Goal: Check status

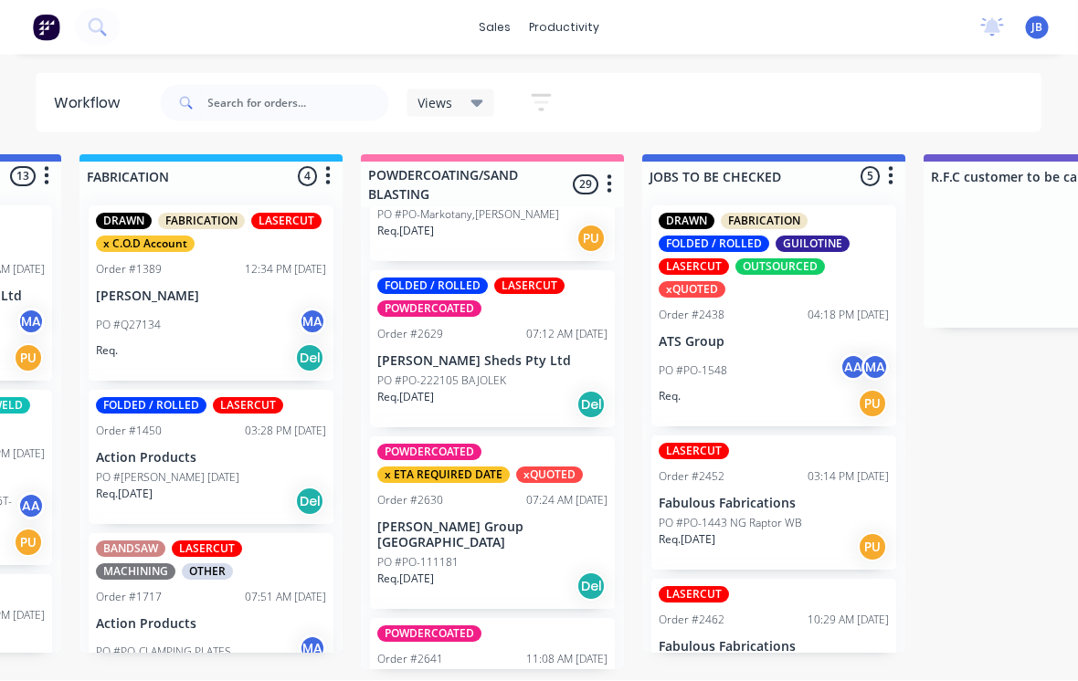
scroll to position [17, 1366]
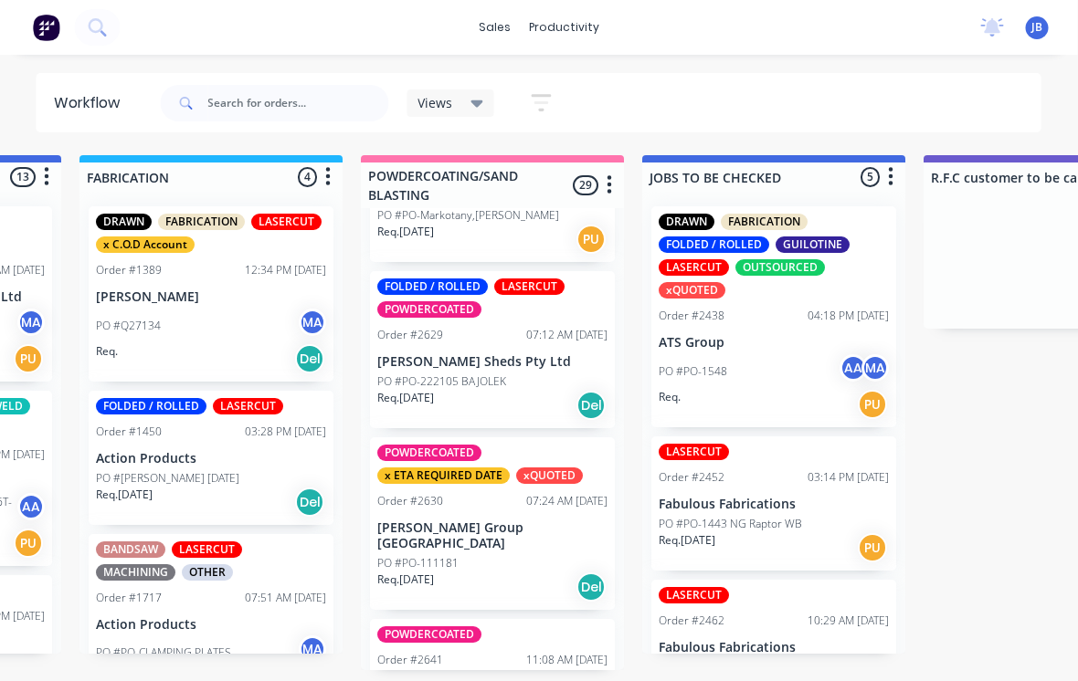
click at [504, 680] on p "Recar [GEOGRAPHIC_DATA]" at bounding box center [493, 688] width 230 height 16
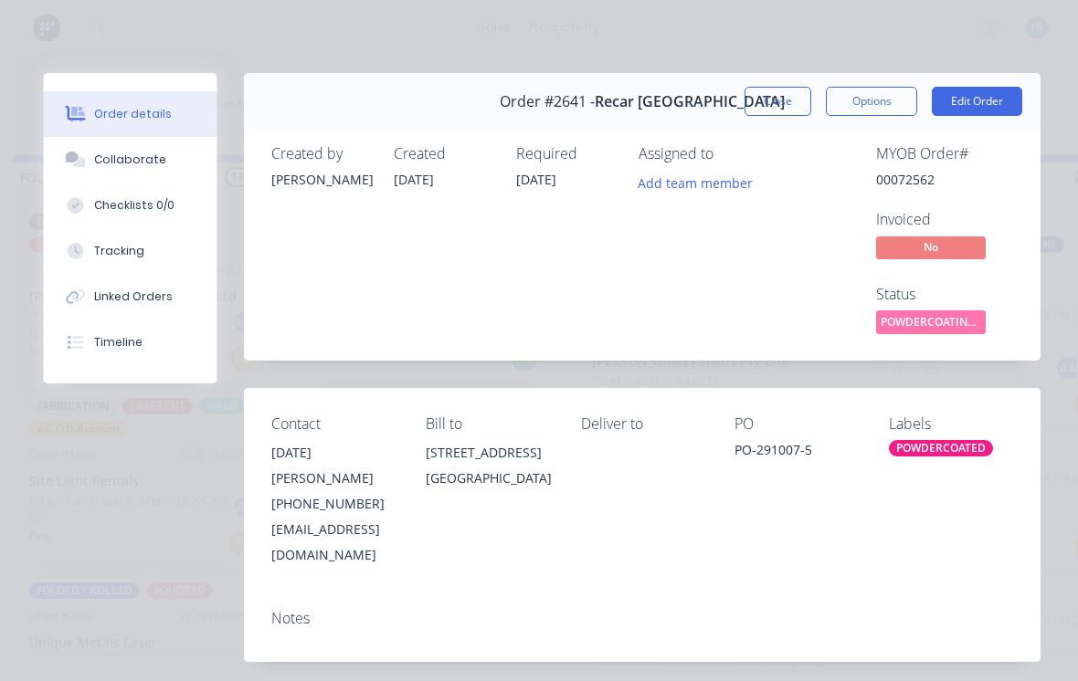
scroll to position [0, 0]
click at [776, 115] on button "Close" at bounding box center [778, 101] width 67 height 29
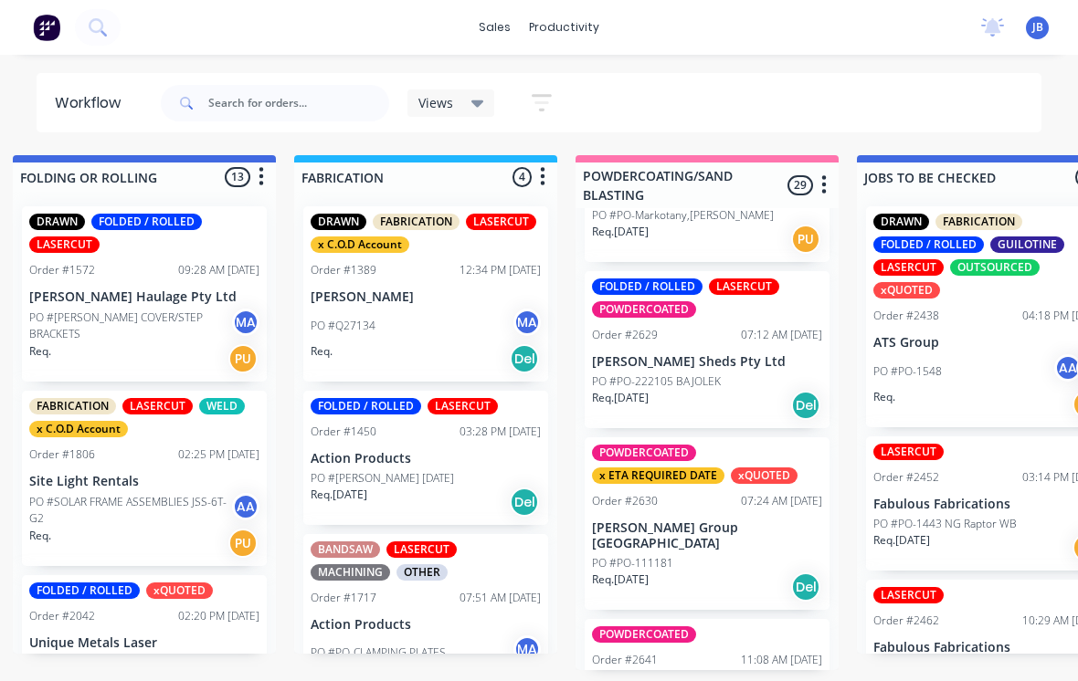
scroll to position [17, 1151]
click at [748, 521] on p "[PERSON_NAME] Group [GEOGRAPHIC_DATA]" at bounding box center [708, 536] width 230 height 31
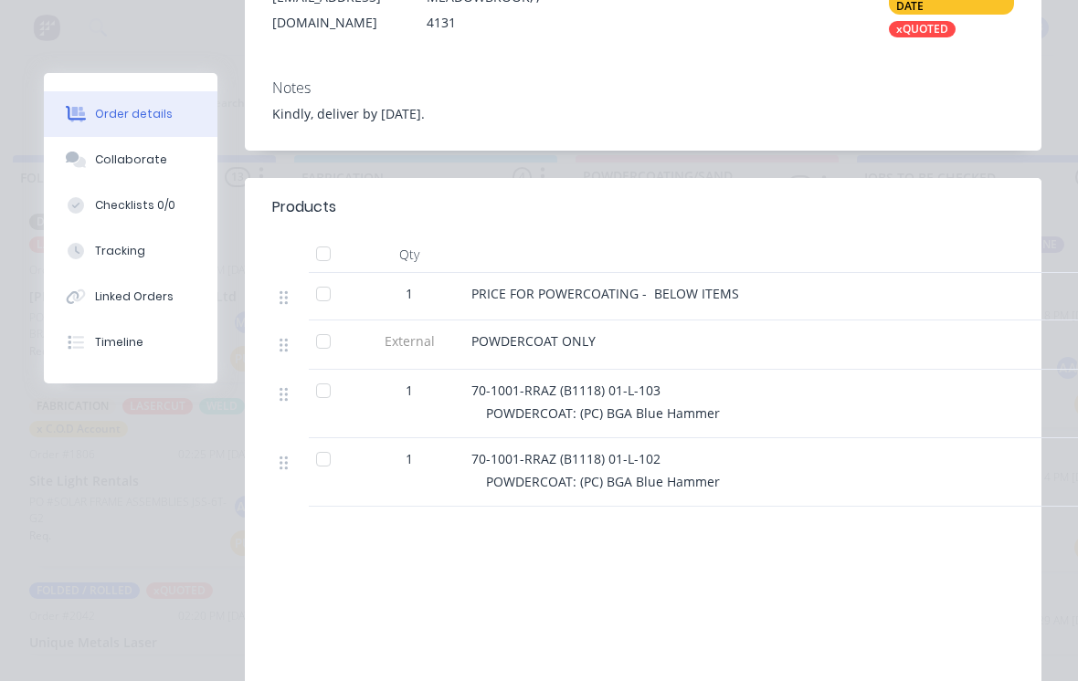
scroll to position [492, 0]
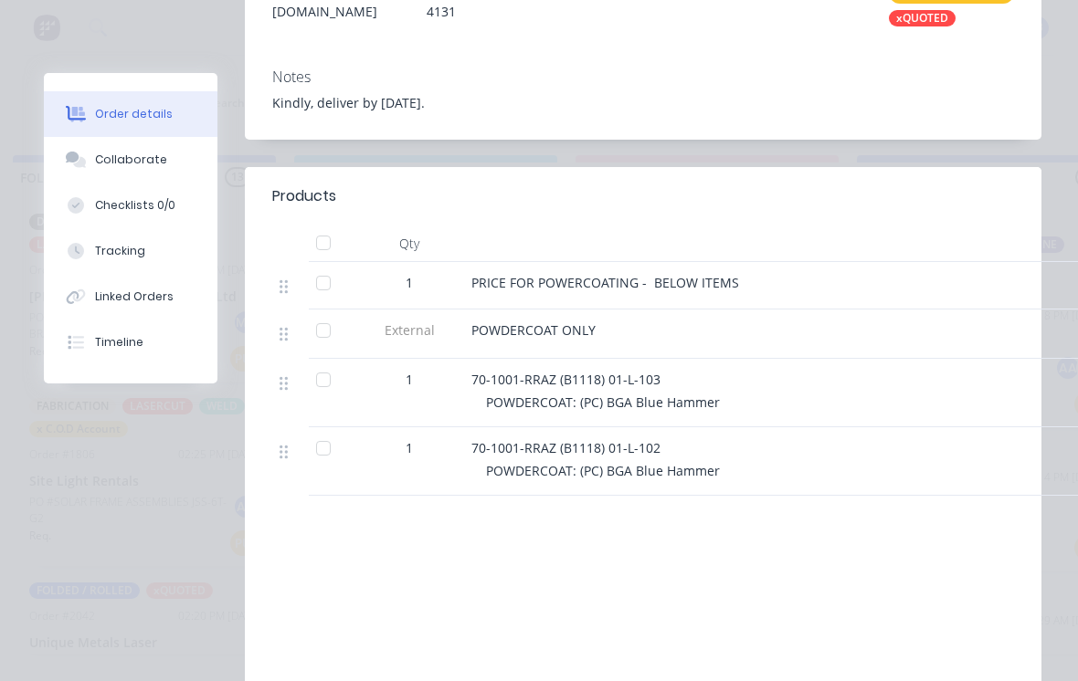
click at [90, 173] on button "Collaborate" at bounding box center [131, 160] width 174 height 46
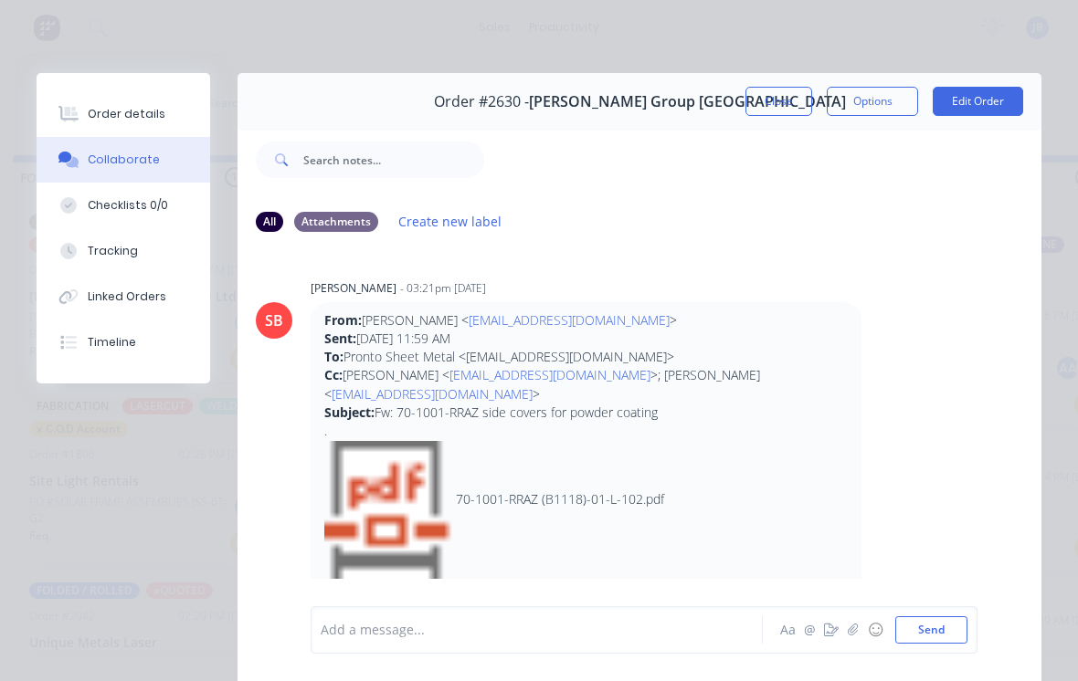
scroll to position [0, 0]
click at [776, 110] on button "Close" at bounding box center [778, 101] width 67 height 29
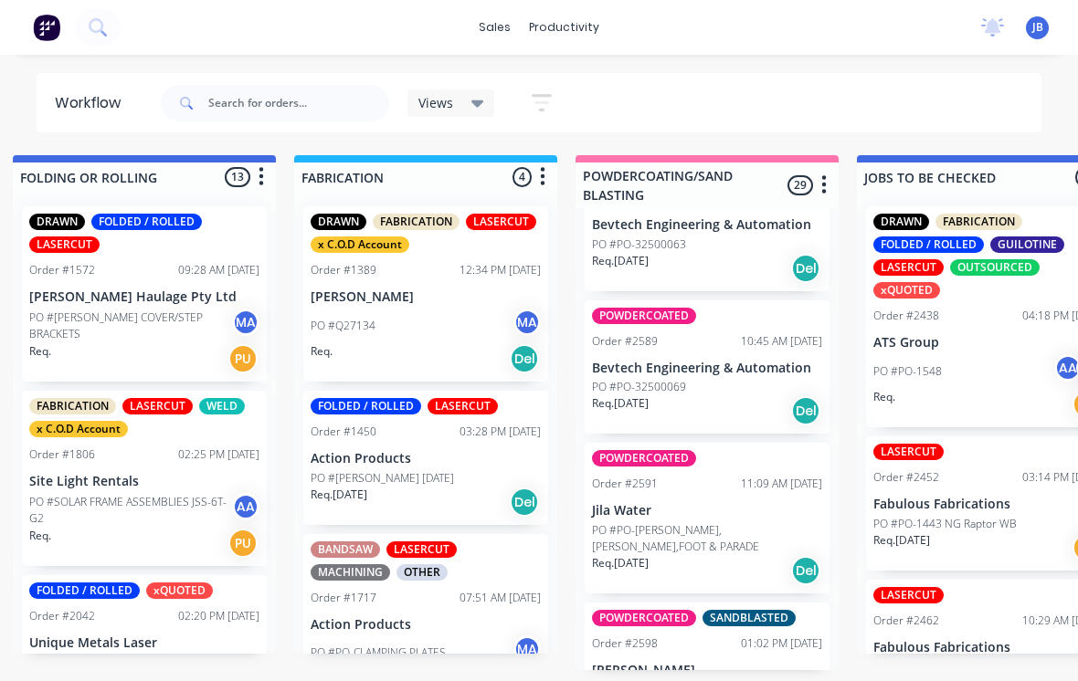
scroll to position [3356, 0]
click at [704, 502] on p "Jila Water" at bounding box center [707, 510] width 230 height 16
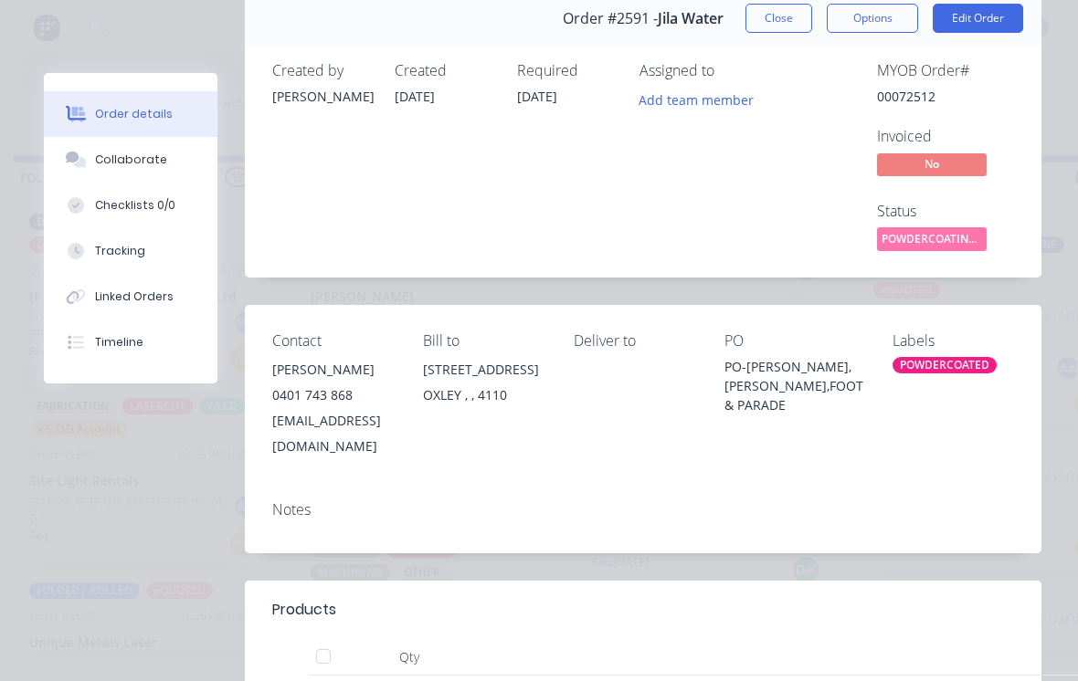
scroll to position [86, 0]
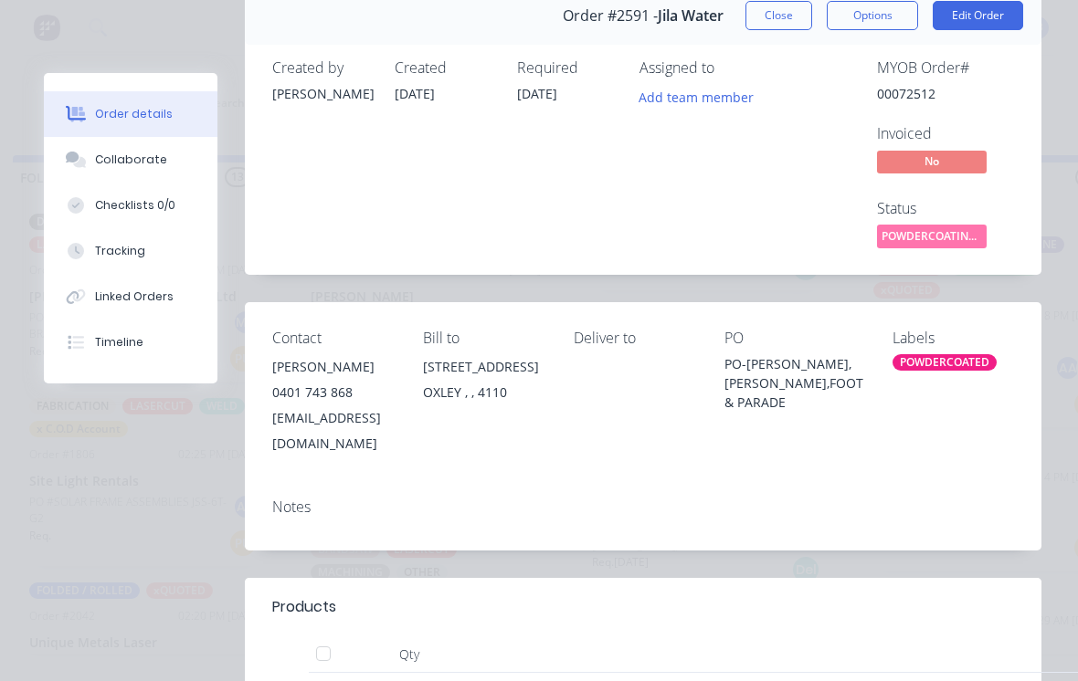
click at [763, 27] on button "Close" at bounding box center [778, 15] width 67 height 29
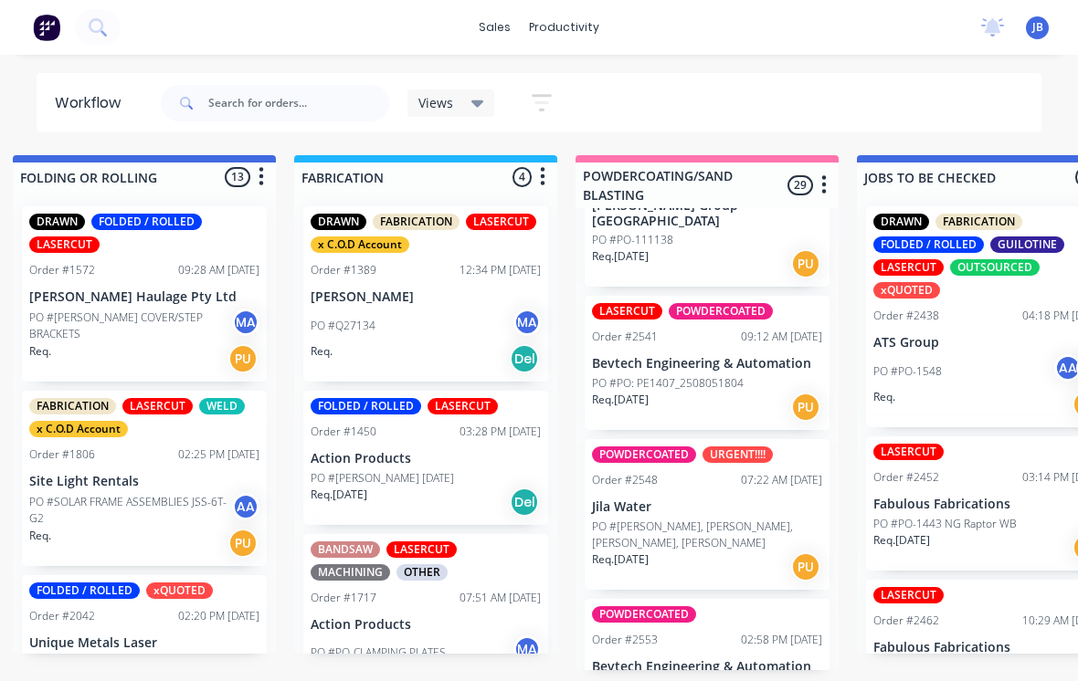
scroll to position [2768, 0]
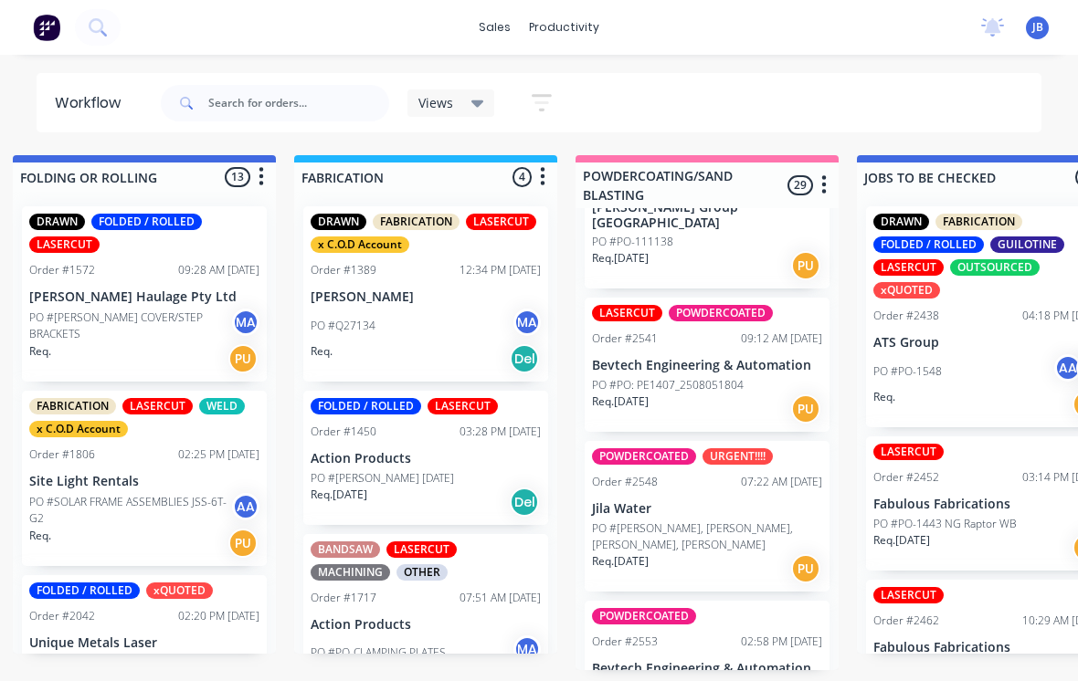
click at [719, 521] on p "PO #[PERSON_NAME], [PERSON_NAME], [PERSON_NAME], [PERSON_NAME]" at bounding box center [707, 537] width 230 height 33
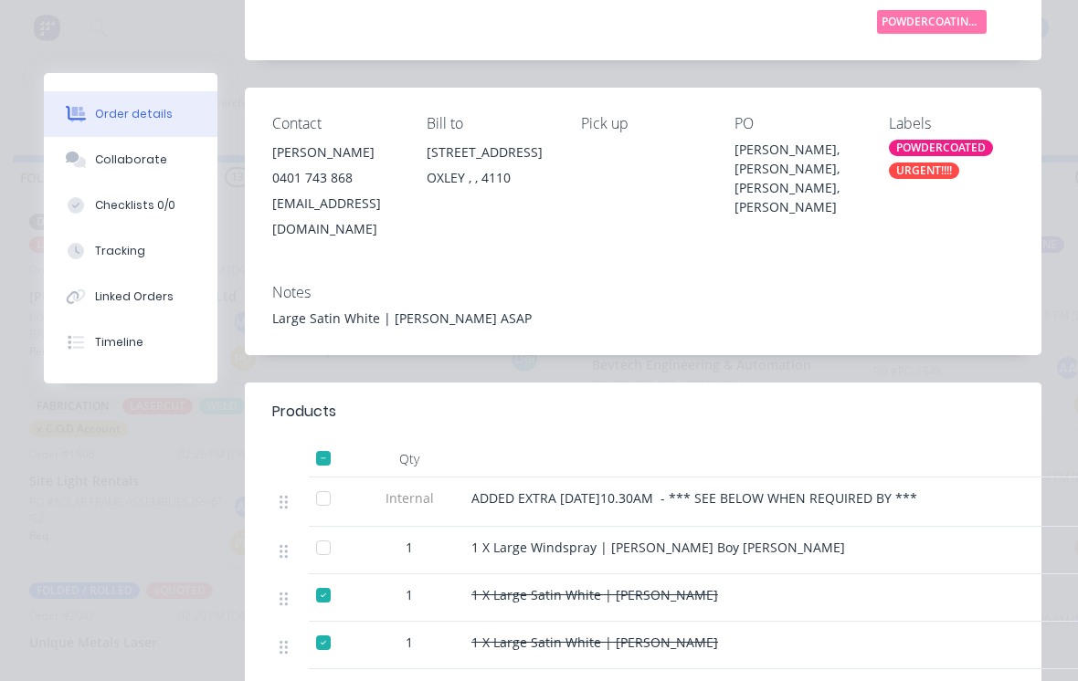
scroll to position [318, 0]
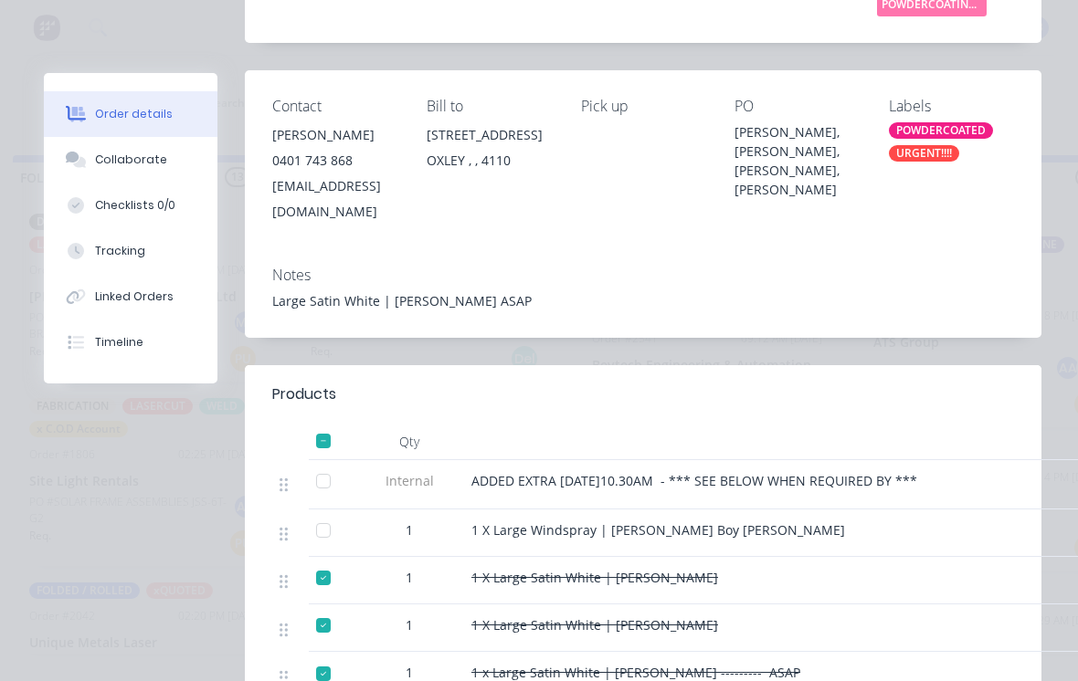
click at [322, 512] on div at bounding box center [323, 530] width 37 height 37
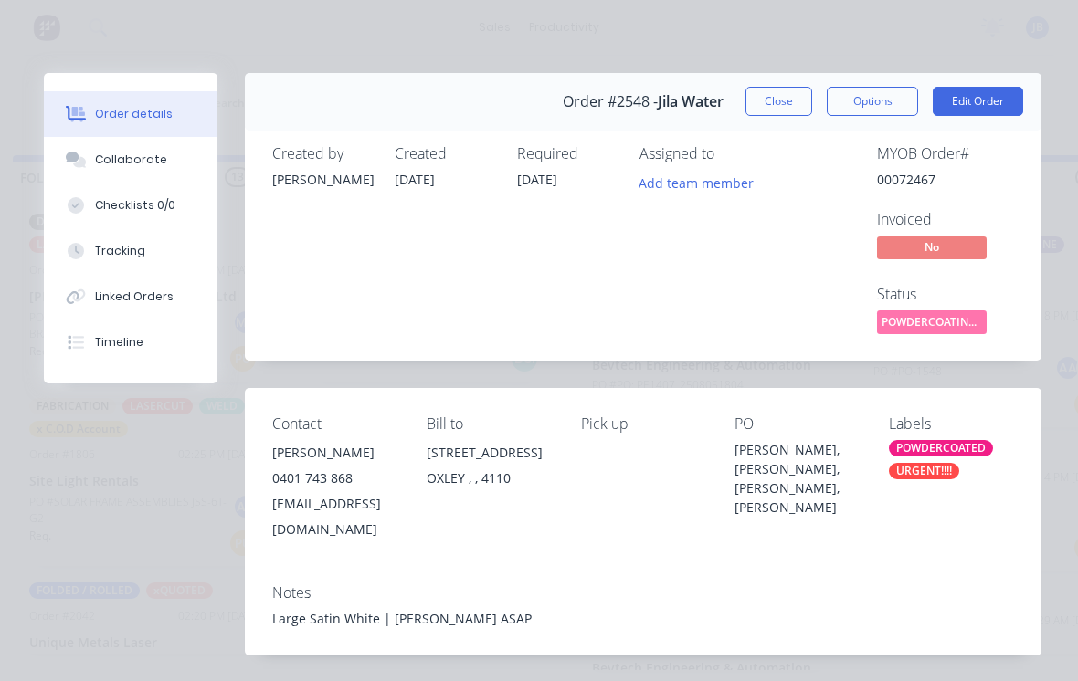
scroll to position [0, 0]
click at [792, 104] on button "Close" at bounding box center [778, 101] width 67 height 29
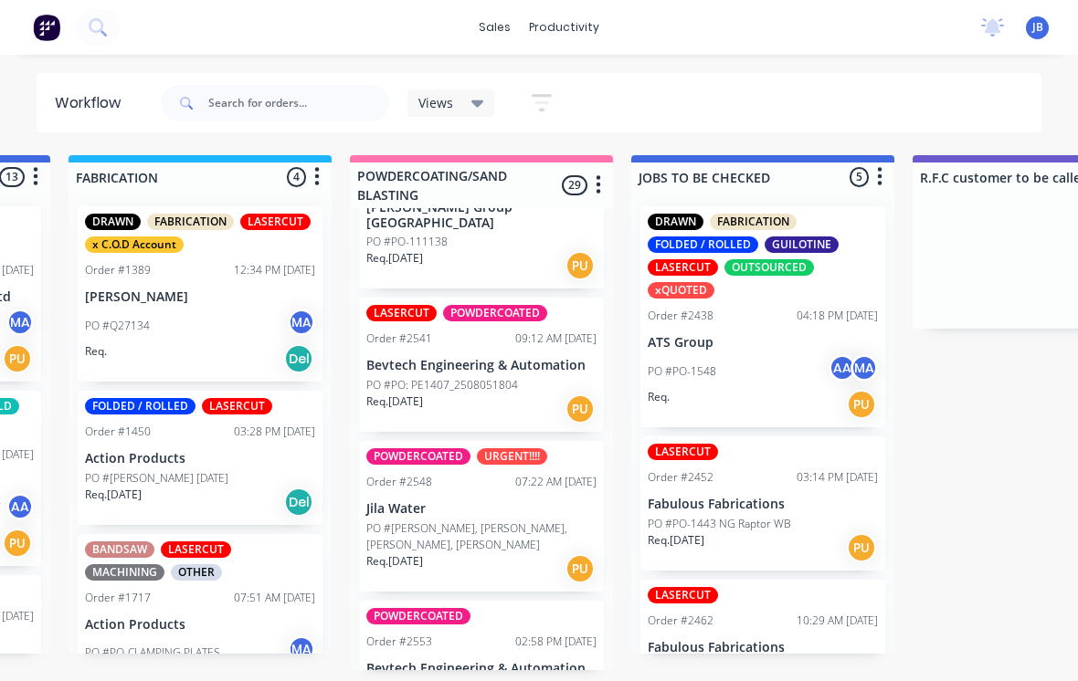
scroll to position [17, 1379]
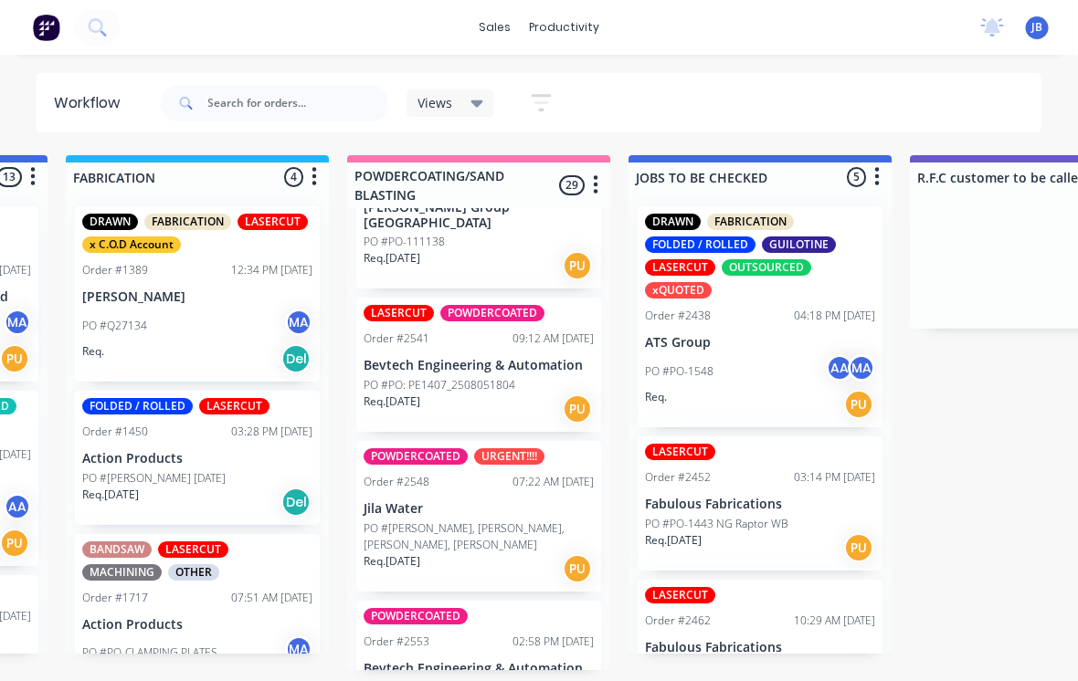
click at [491, 521] on p "PO #[PERSON_NAME], [PERSON_NAME], [PERSON_NAME], [PERSON_NAME]" at bounding box center [479, 537] width 230 height 33
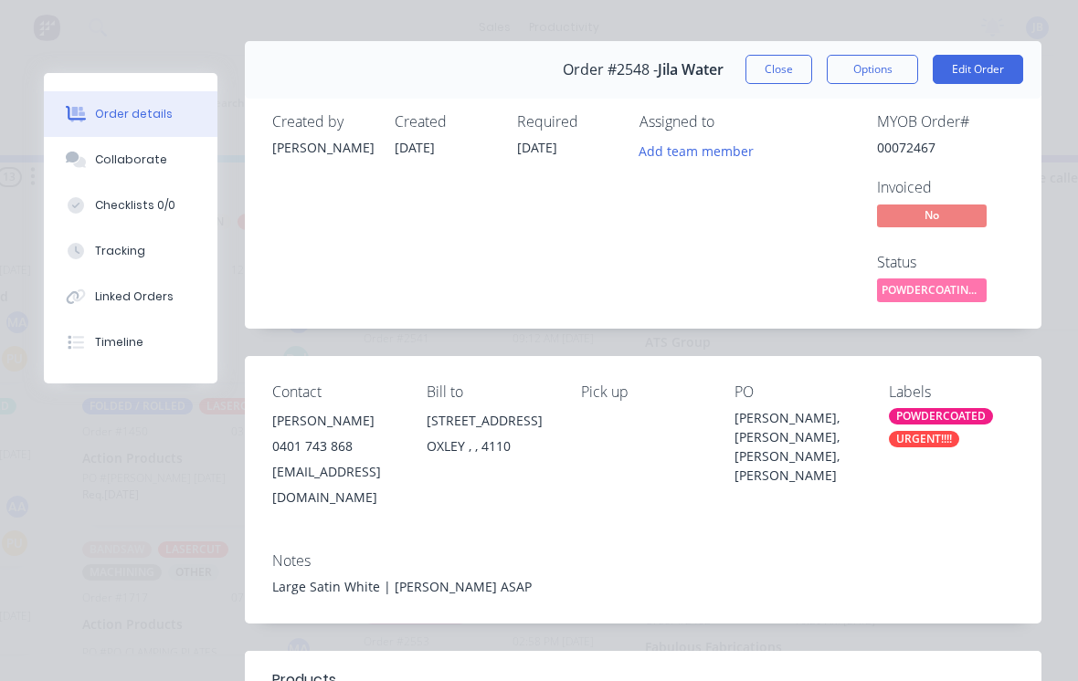
scroll to position [29, 0]
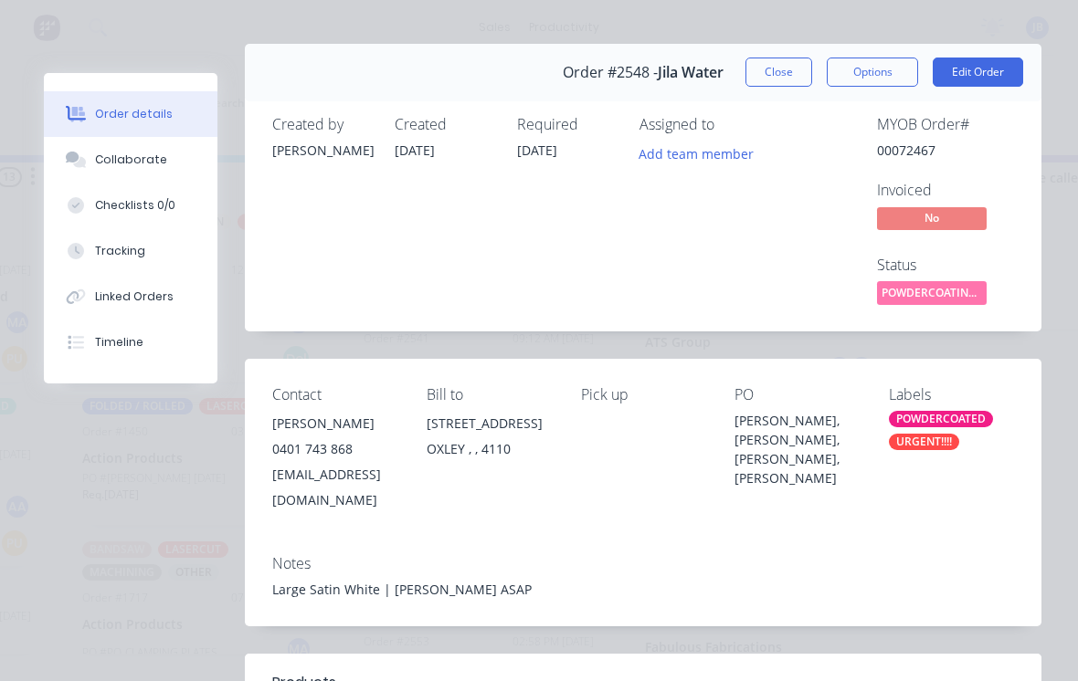
click at [775, 84] on button "Close" at bounding box center [778, 72] width 67 height 29
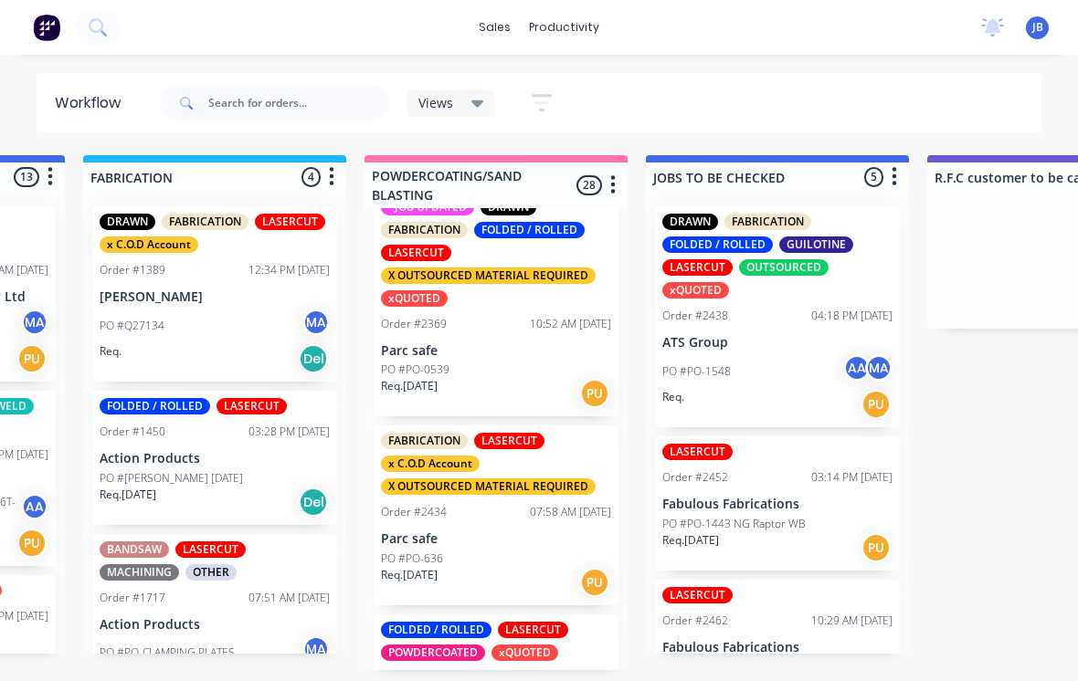
scroll to position [1243, 0]
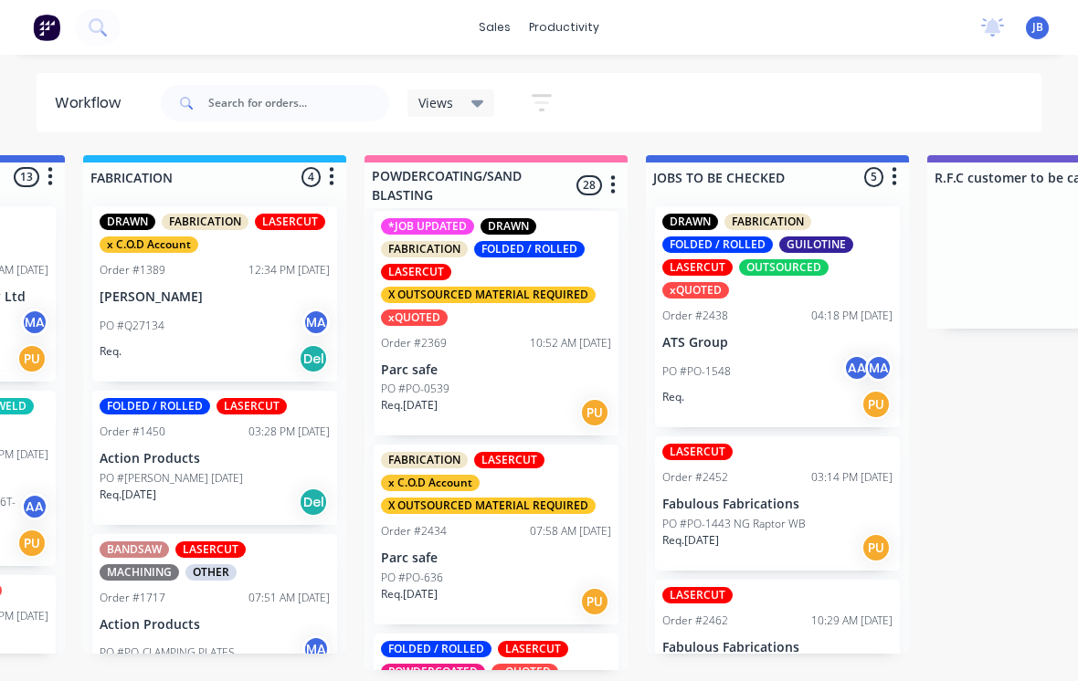
click at [530, 523] on div "07:58 AM [DATE]" at bounding box center [570, 531] width 81 height 16
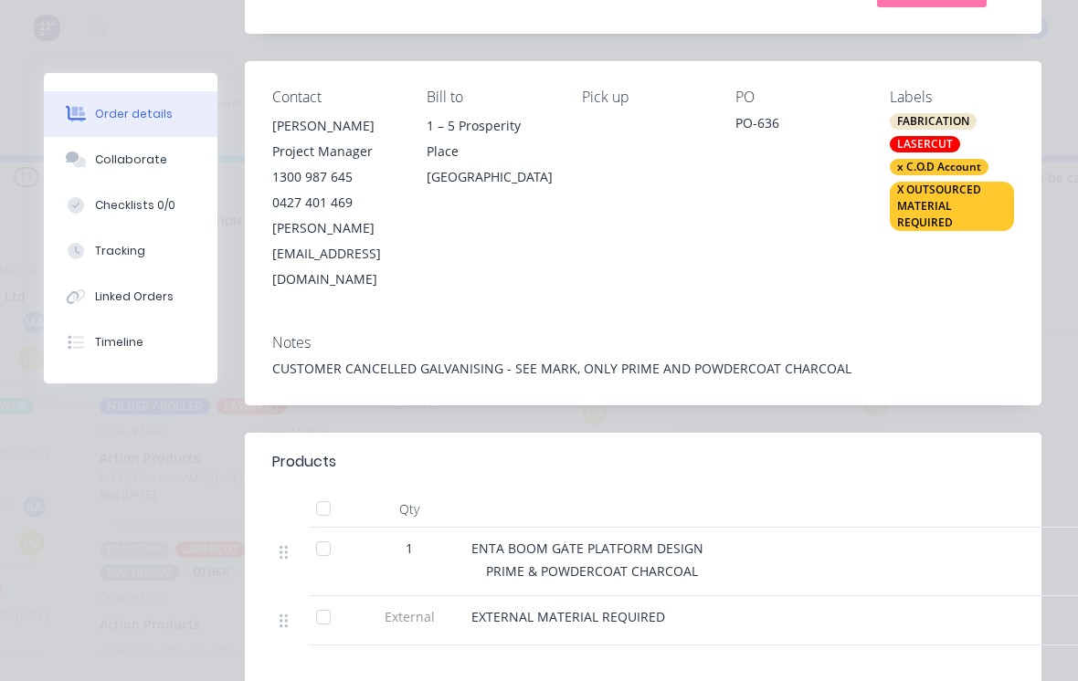
scroll to position [324, 0]
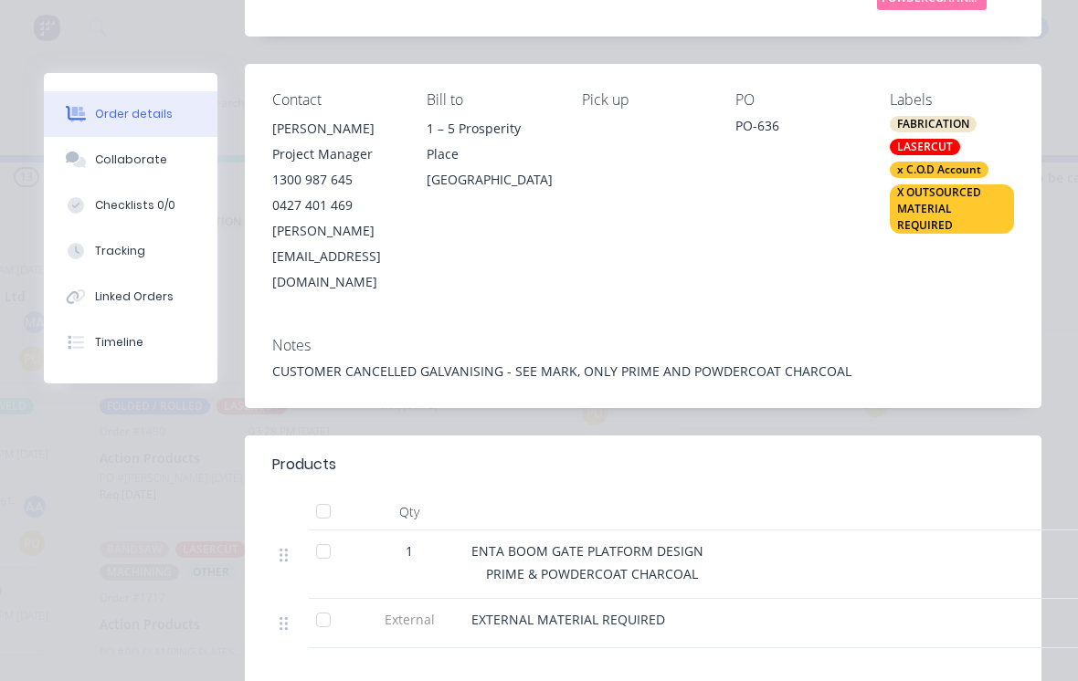
click at [125, 178] on button "Collaborate" at bounding box center [131, 160] width 174 height 46
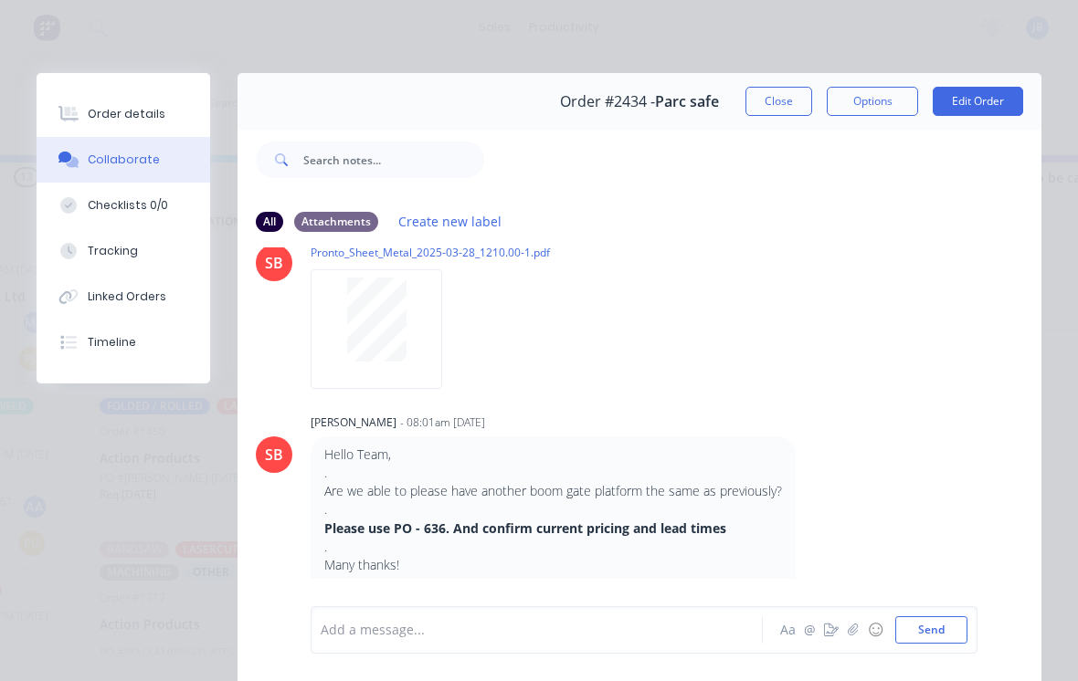
scroll to position [1562, 0]
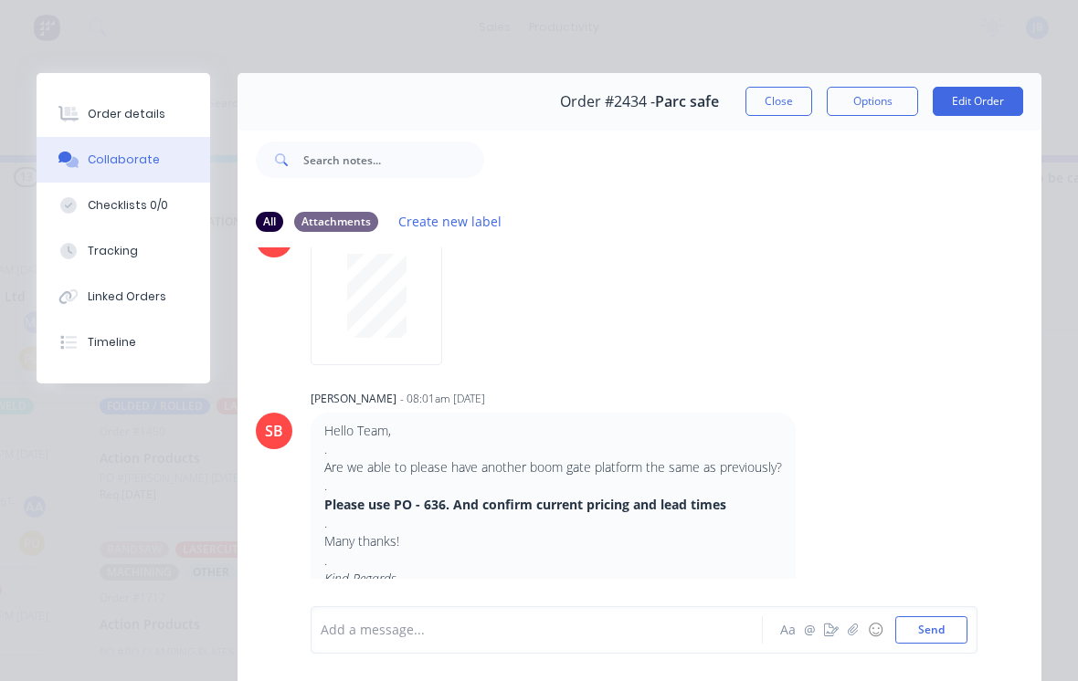
click at [787, 107] on button "Close" at bounding box center [778, 101] width 67 height 29
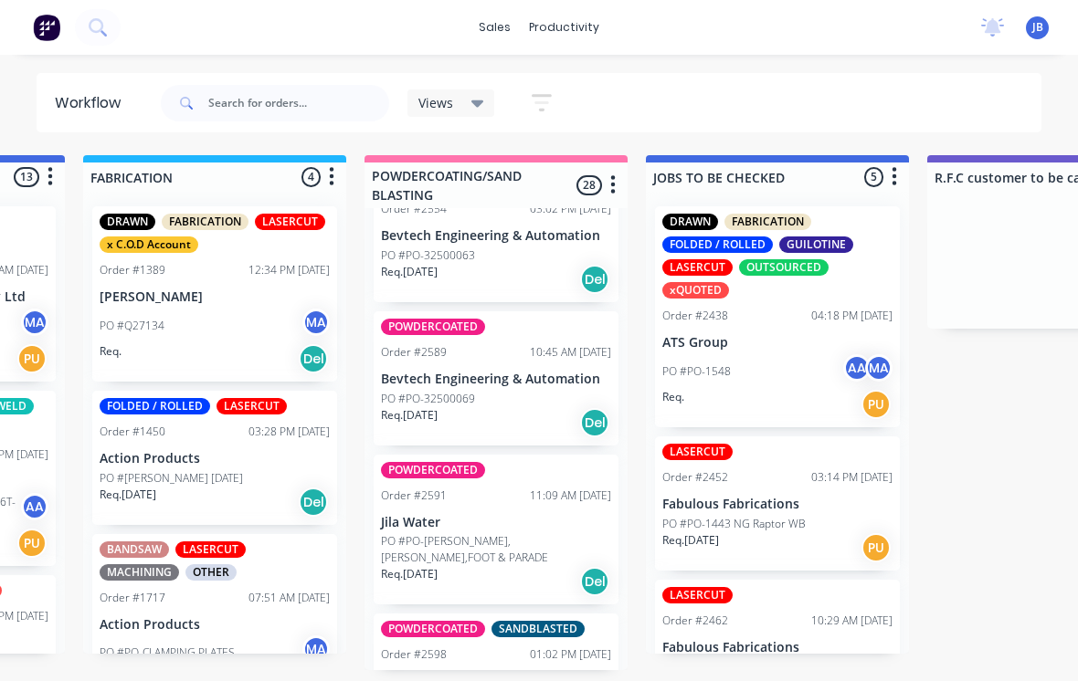
scroll to position [3184, 0]
click at [529, 516] on p "Jila Water" at bounding box center [496, 524] width 230 height 16
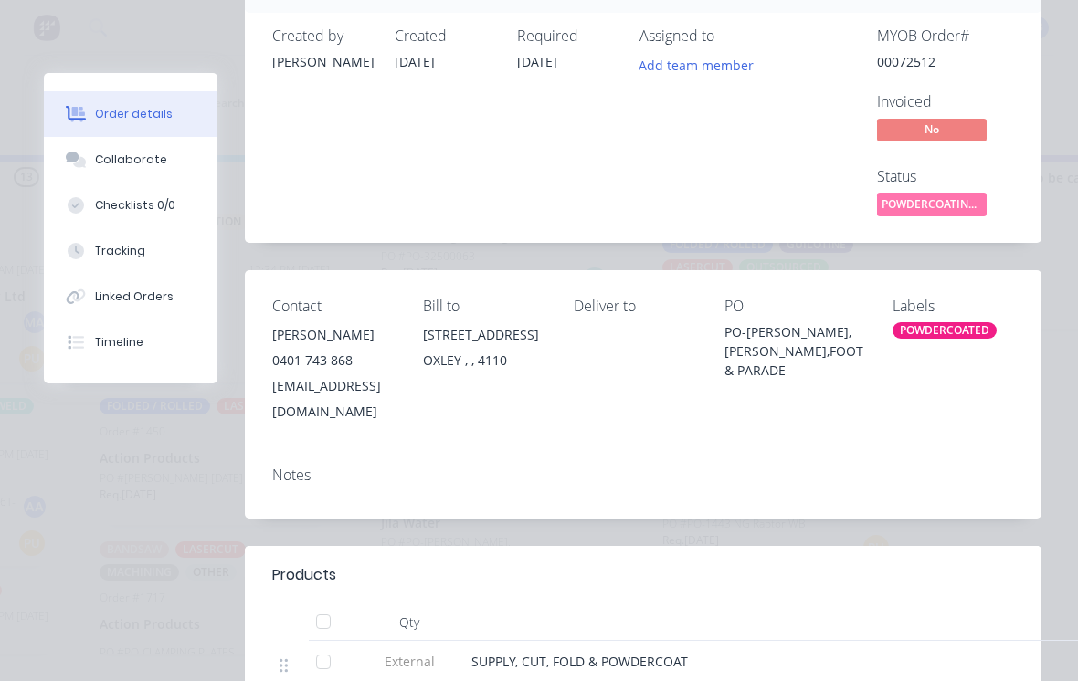
scroll to position [88, 0]
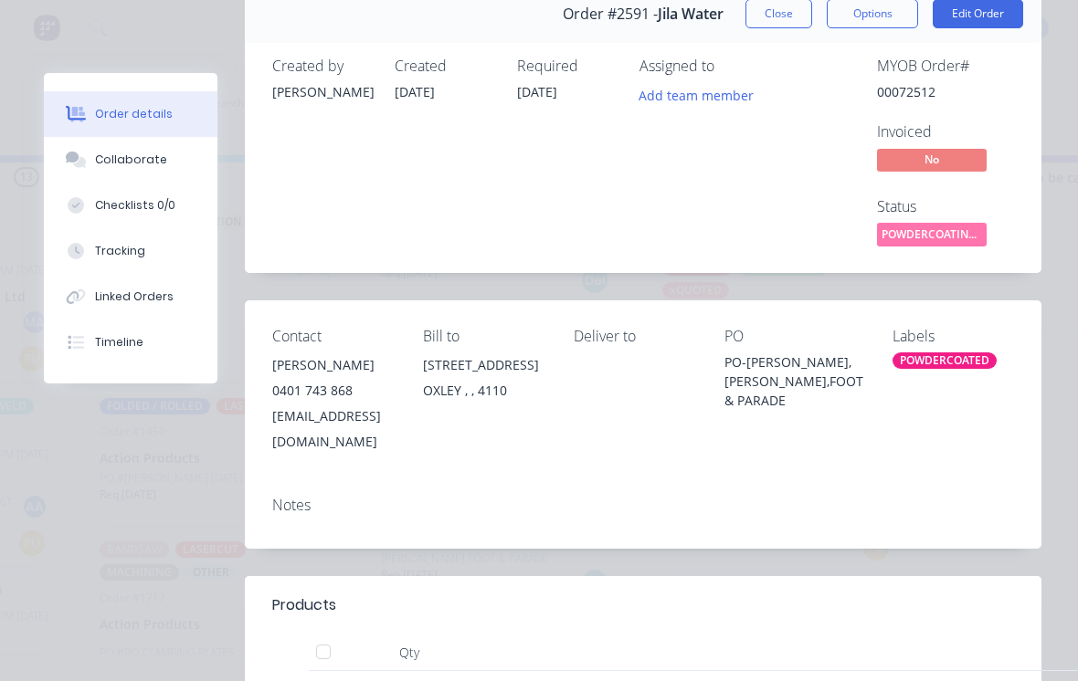
click at [779, 27] on button "Close" at bounding box center [778, 13] width 67 height 29
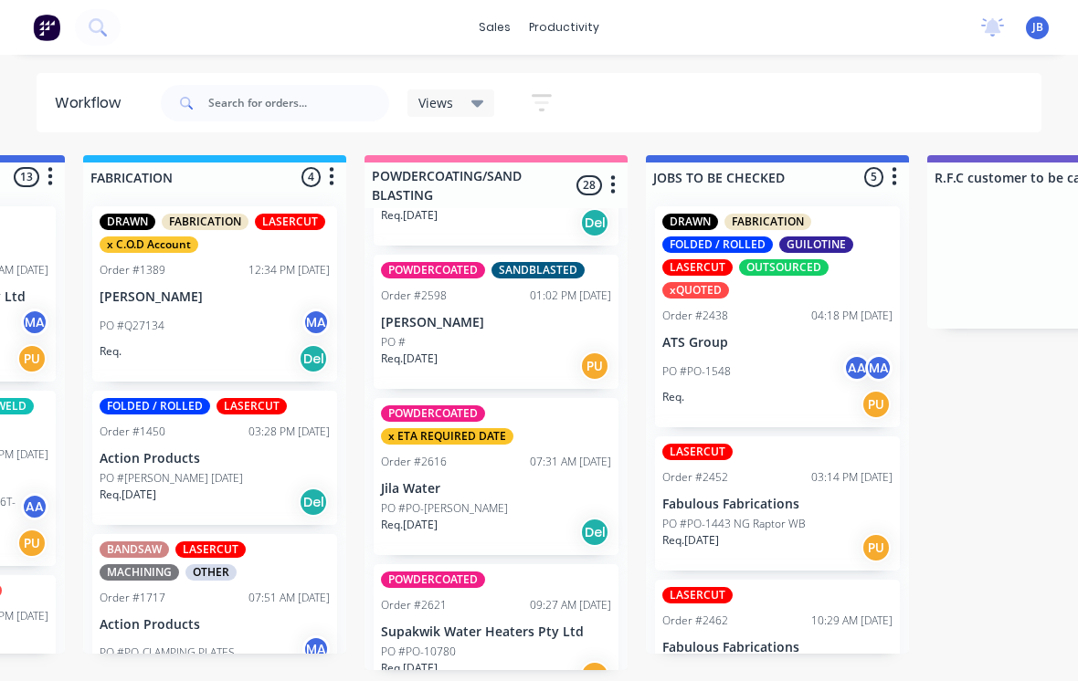
scroll to position [3577, 0]
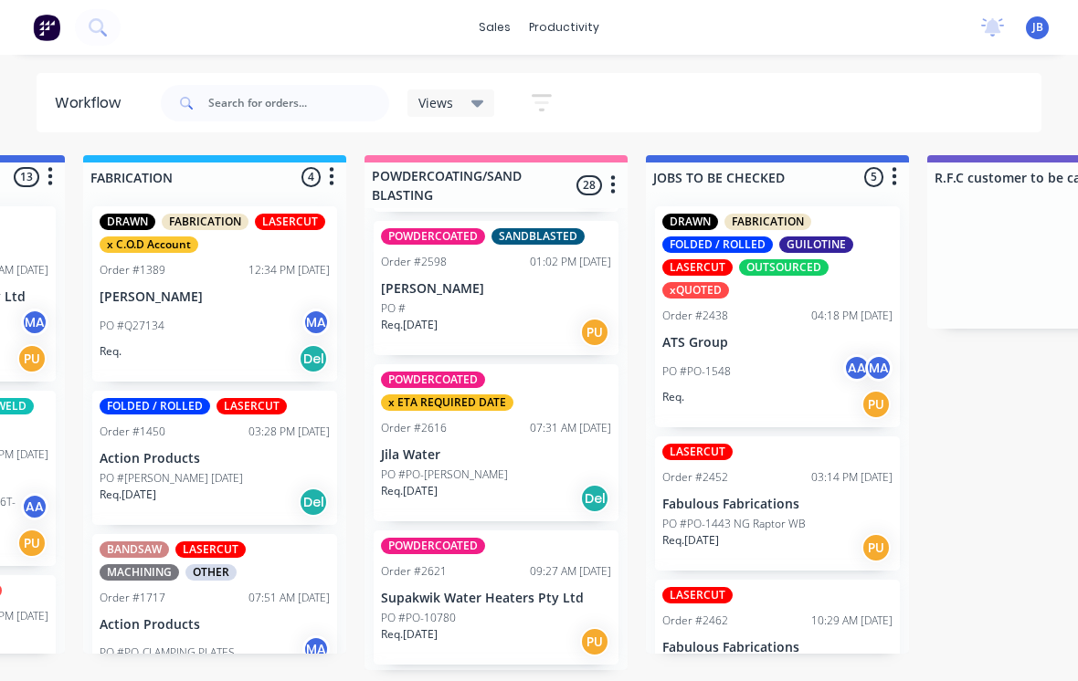
click at [502, 483] on div "Req. [DATE] Del" at bounding box center [496, 498] width 230 height 31
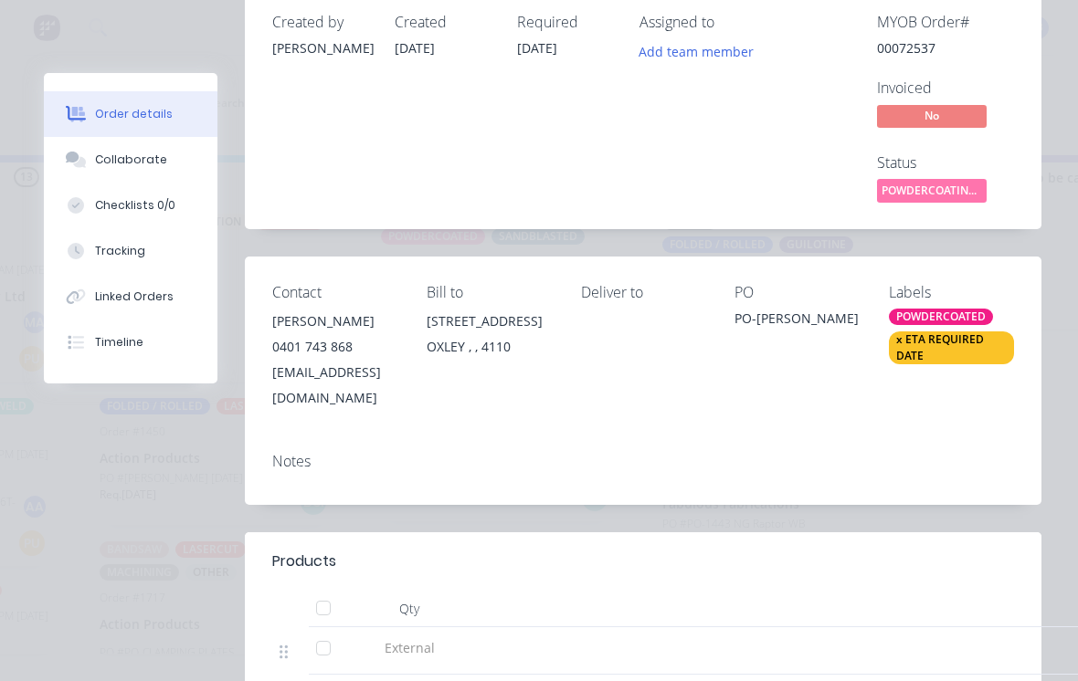
scroll to position [12, 0]
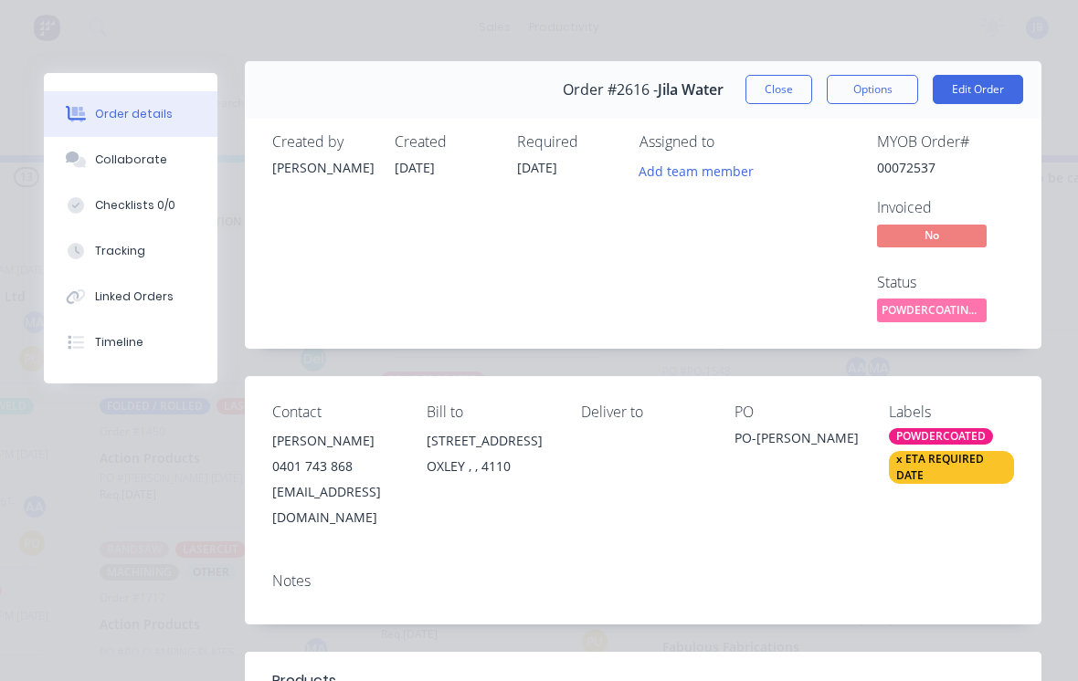
click at [788, 101] on button "Close" at bounding box center [778, 89] width 67 height 29
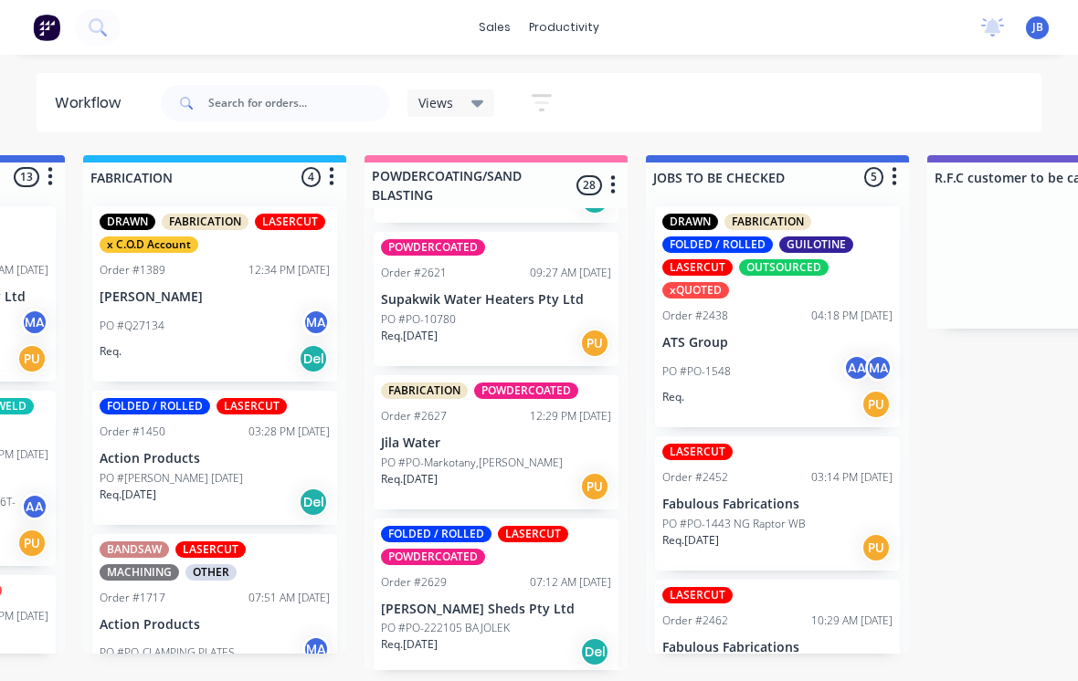
scroll to position [3864, 0]
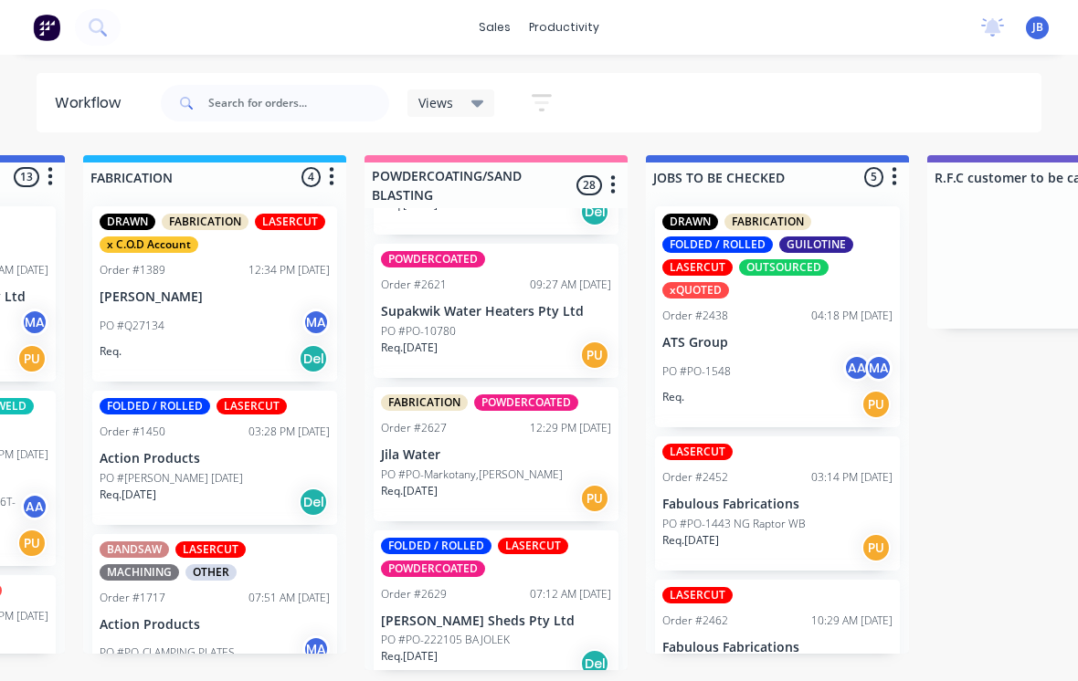
click at [499, 467] on p "PO #PO-Markotany,[PERSON_NAME]" at bounding box center [472, 475] width 182 height 16
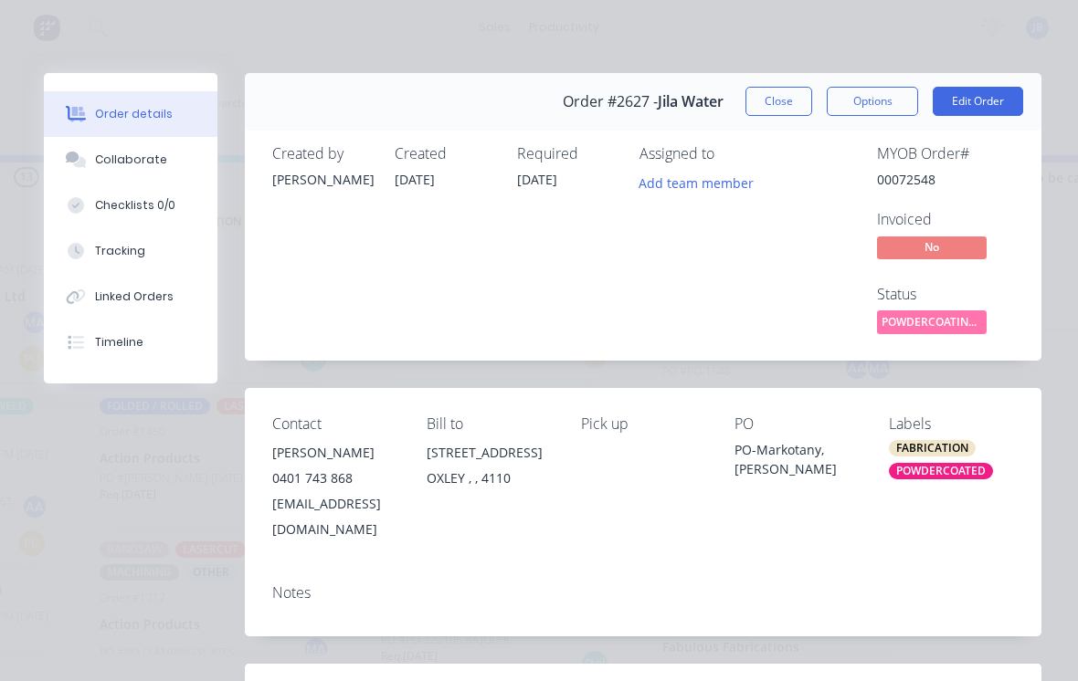
scroll to position [0, 0]
click at [772, 110] on button "Close" at bounding box center [778, 101] width 67 height 29
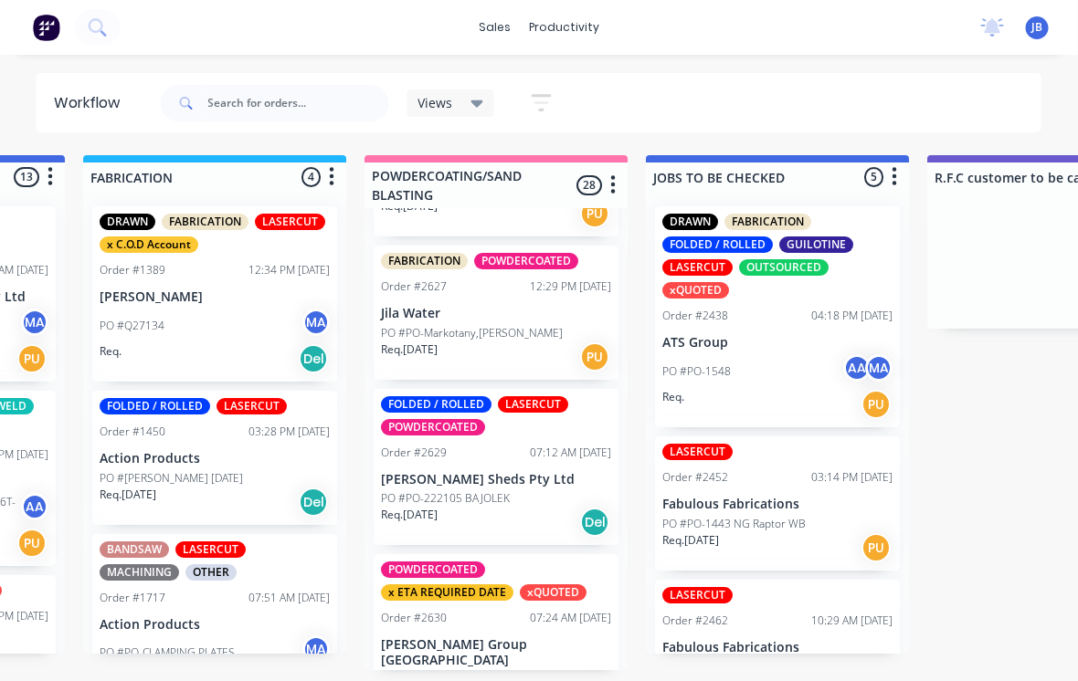
scroll to position [3995, 0]
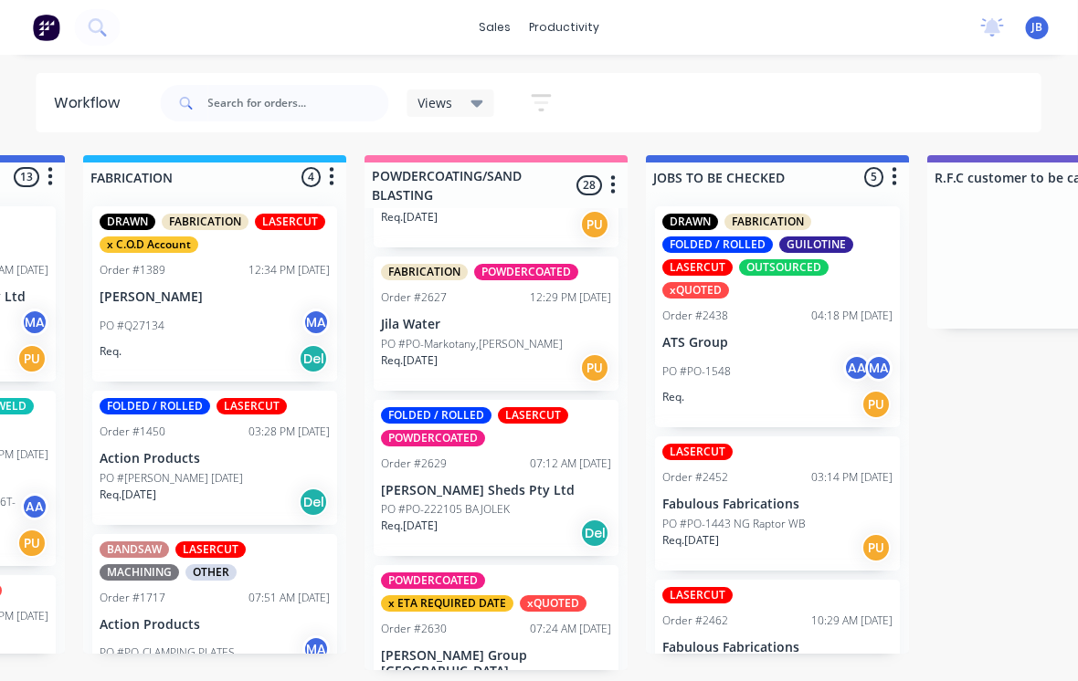
click at [444, 502] on p "PO #PO-222105 BAJOLEK" at bounding box center [446, 510] width 129 height 16
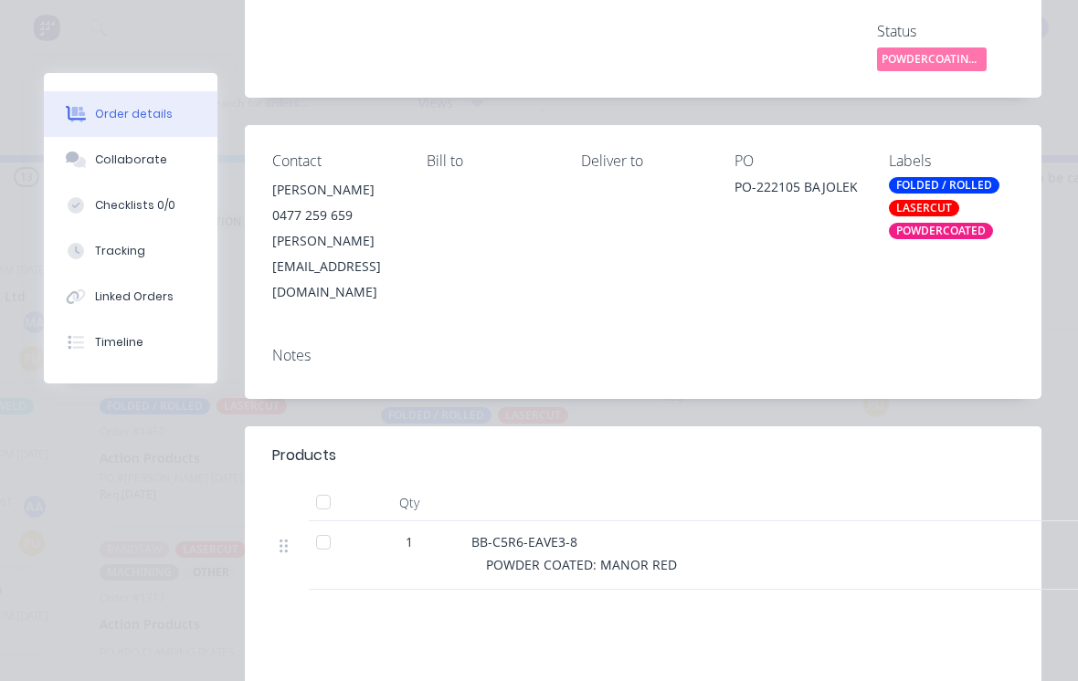
scroll to position [282, 0]
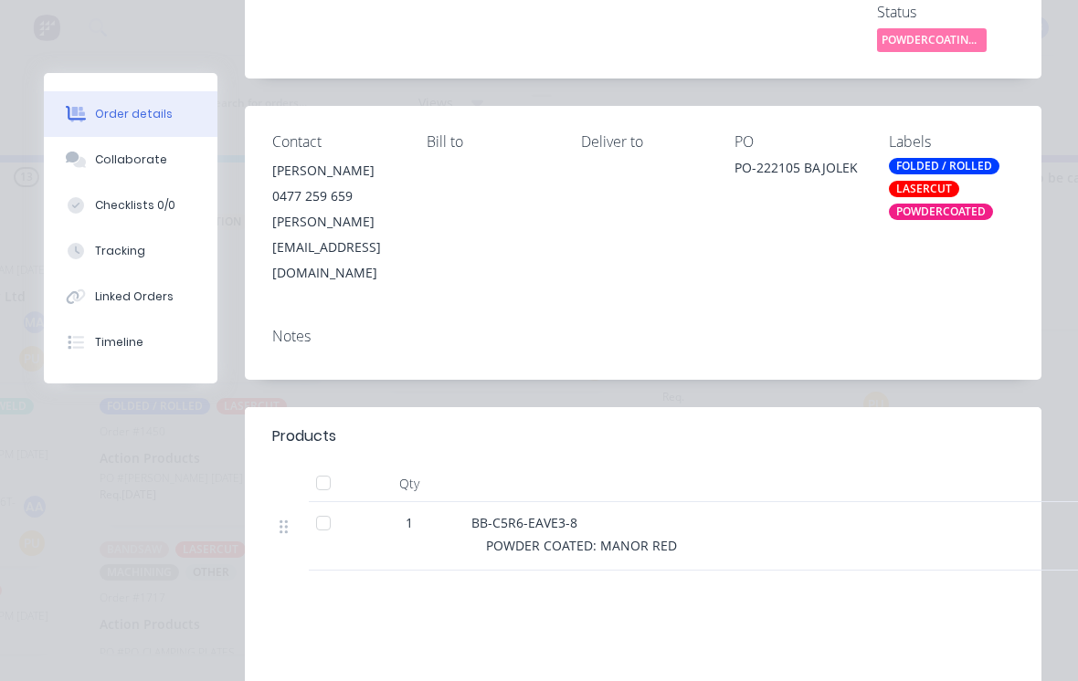
click at [95, 163] on div "Collaborate" at bounding box center [131, 160] width 72 height 16
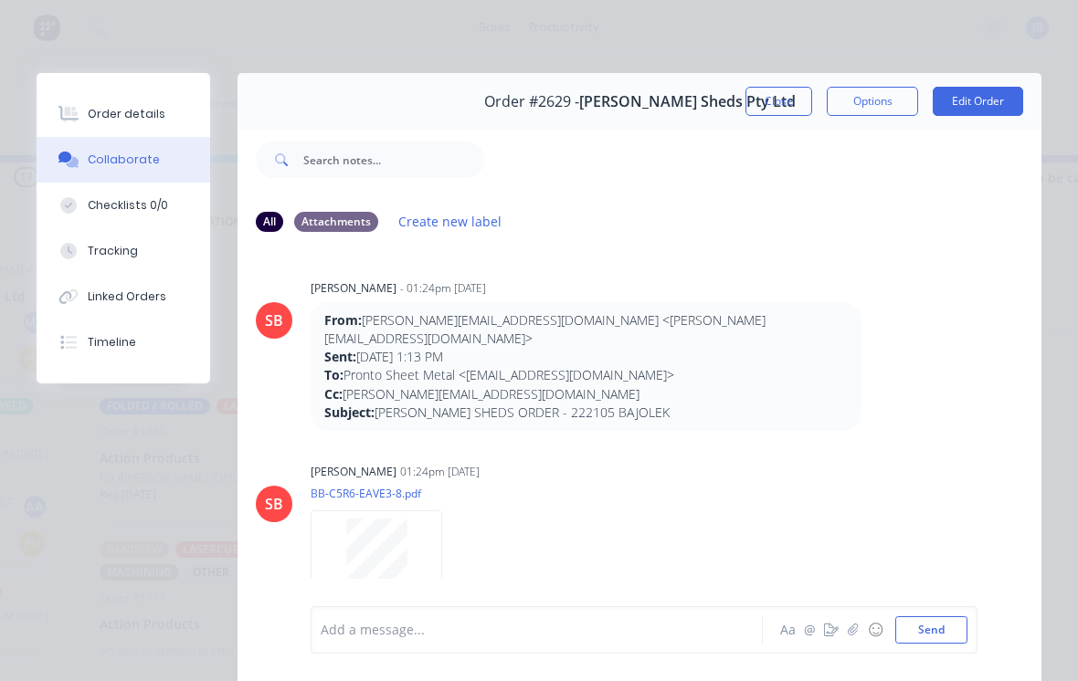
scroll to position [0, 0]
click at [777, 109] on button "Close" at bounding box center [778, 101] width 67 height 29
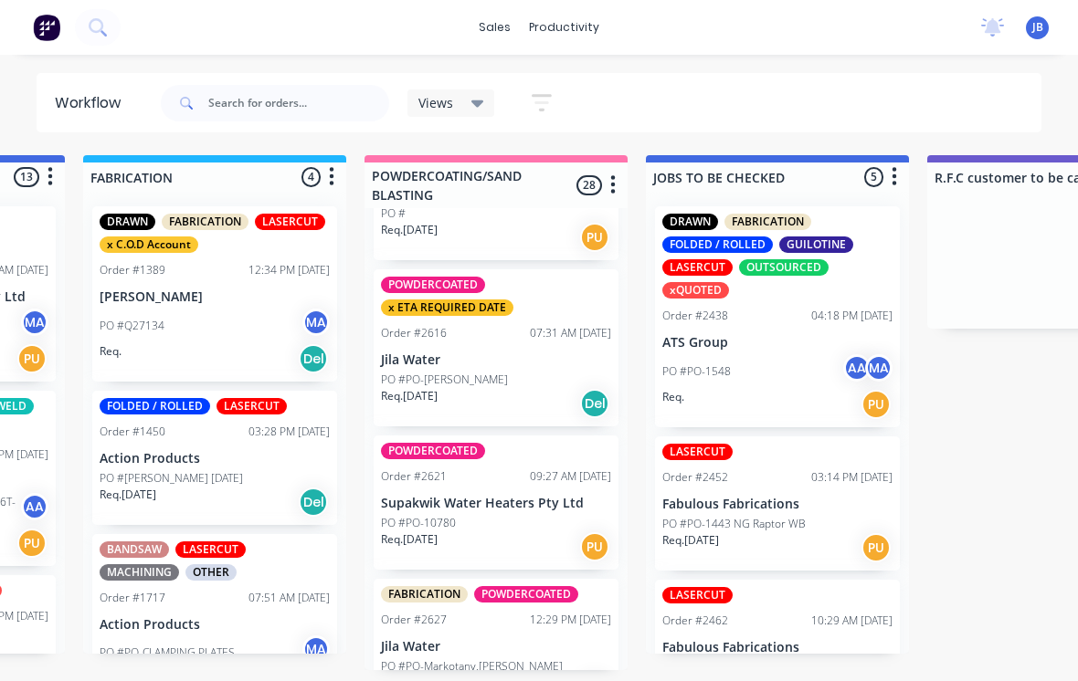
scroll to position [3671, 0]
click at [463, 516] on div "PO #PO-10780" at bounding box center [496, 524] width 230 height 16
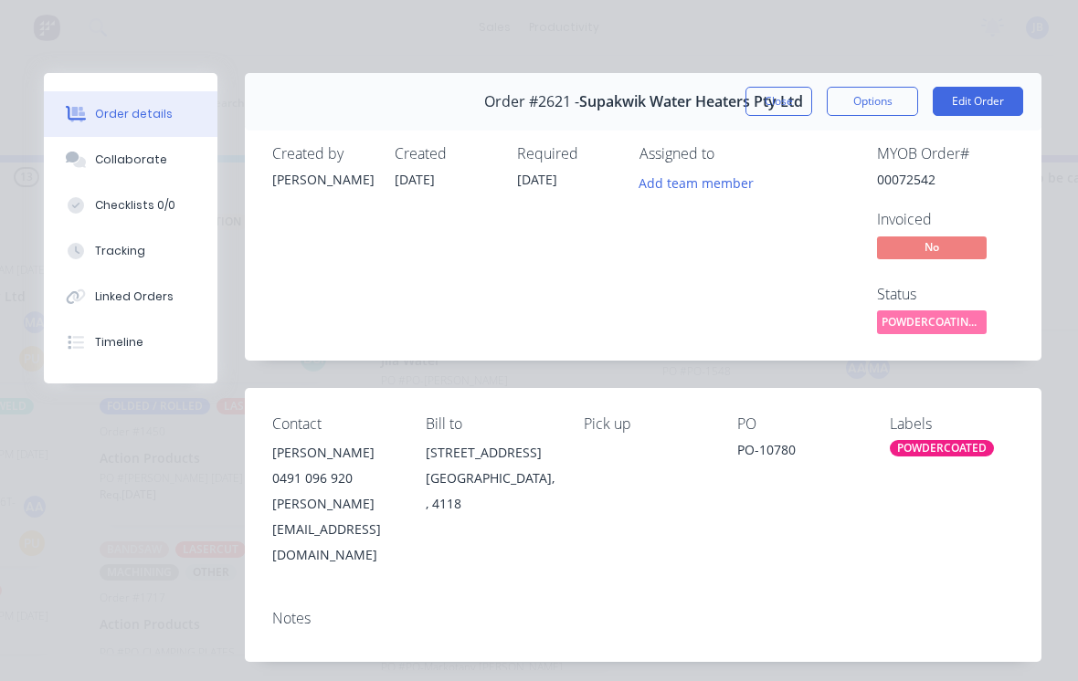
click at [777, 108] on button "Close" at bounding box center [778, 101] width 67 height 29
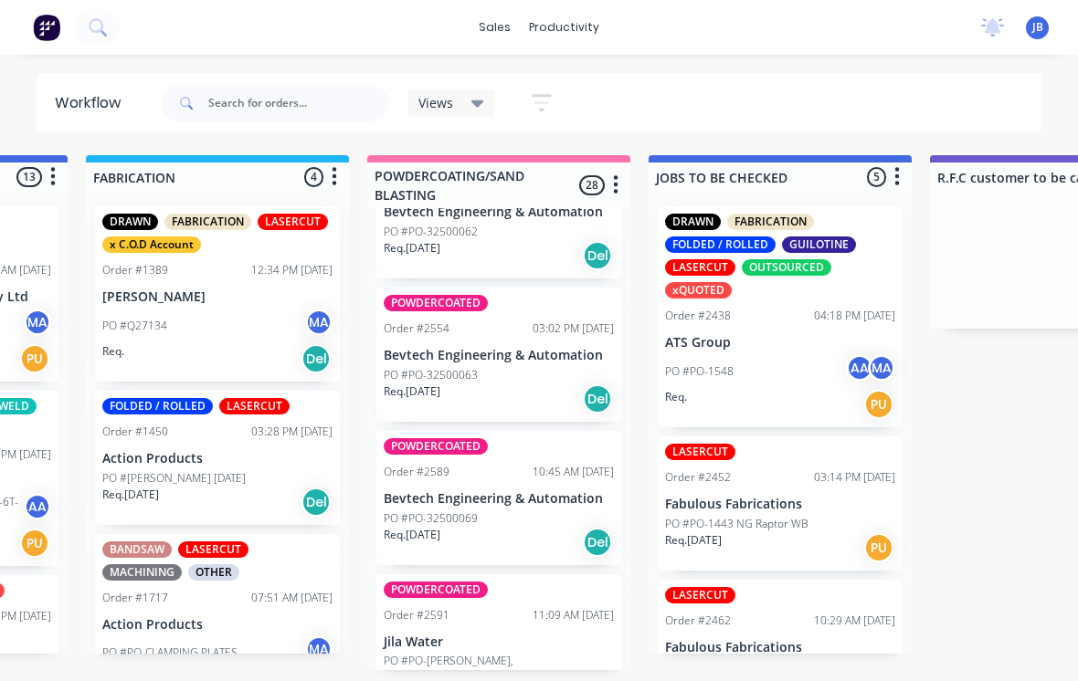
scroll to position [3035, 0]
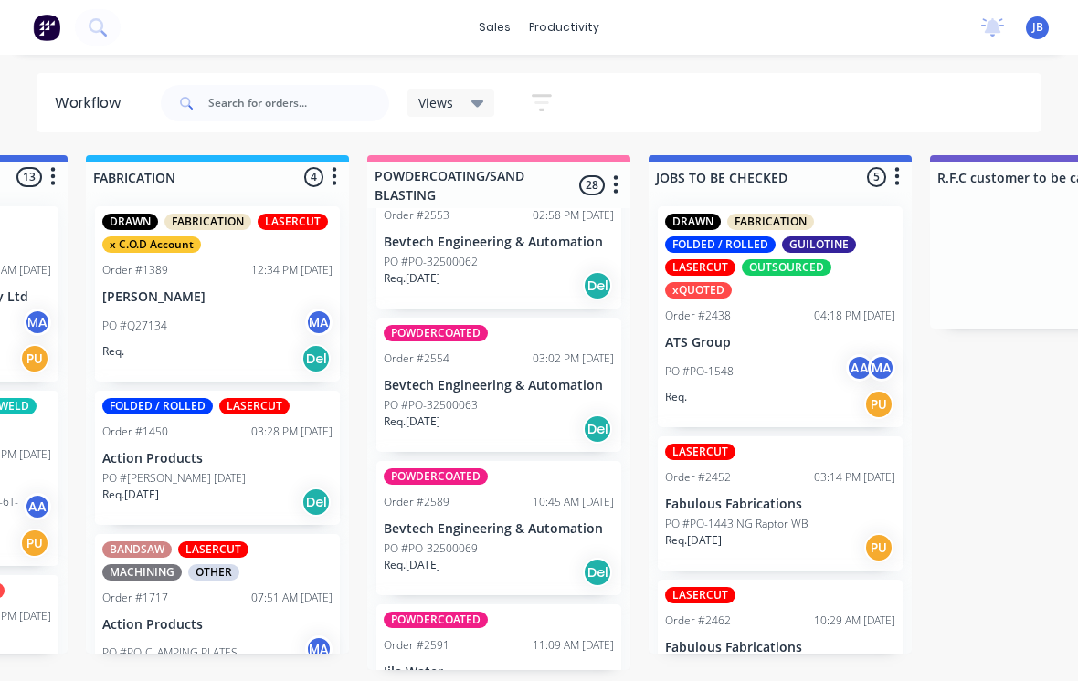
click at [463, 522] on p "Bevtech Engineering & Automation" at bounding box center [499, 530] width 230 height 16
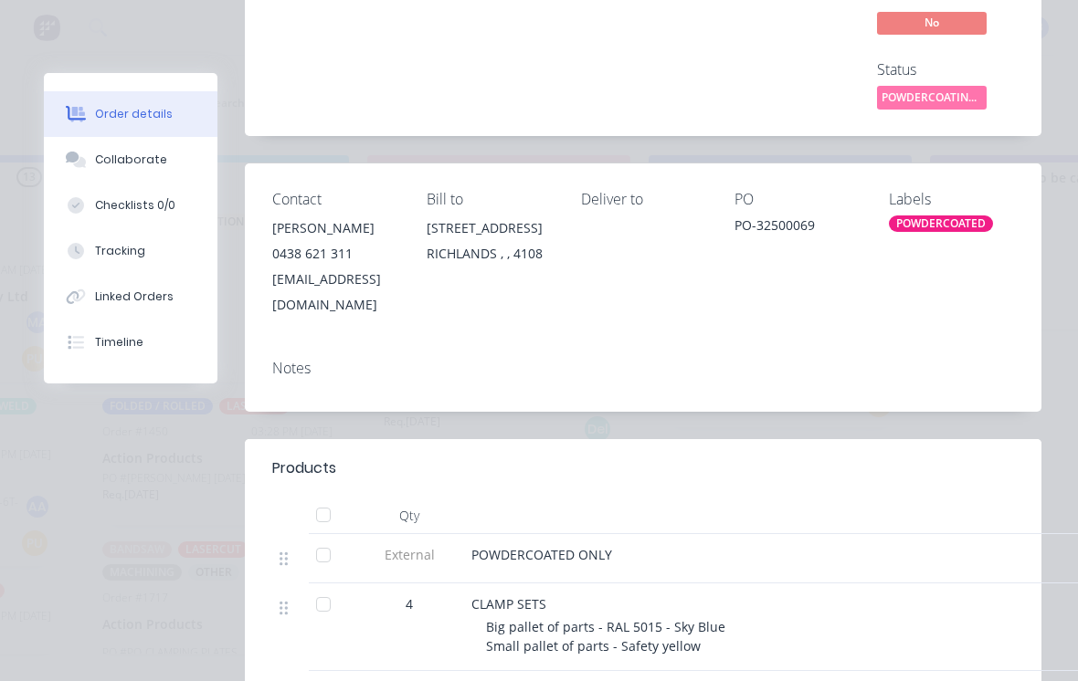
scroll to position [224, 0]
click at [100, 170] on button "Collaborate" at bounding box center [131, 160] width 174 height 46
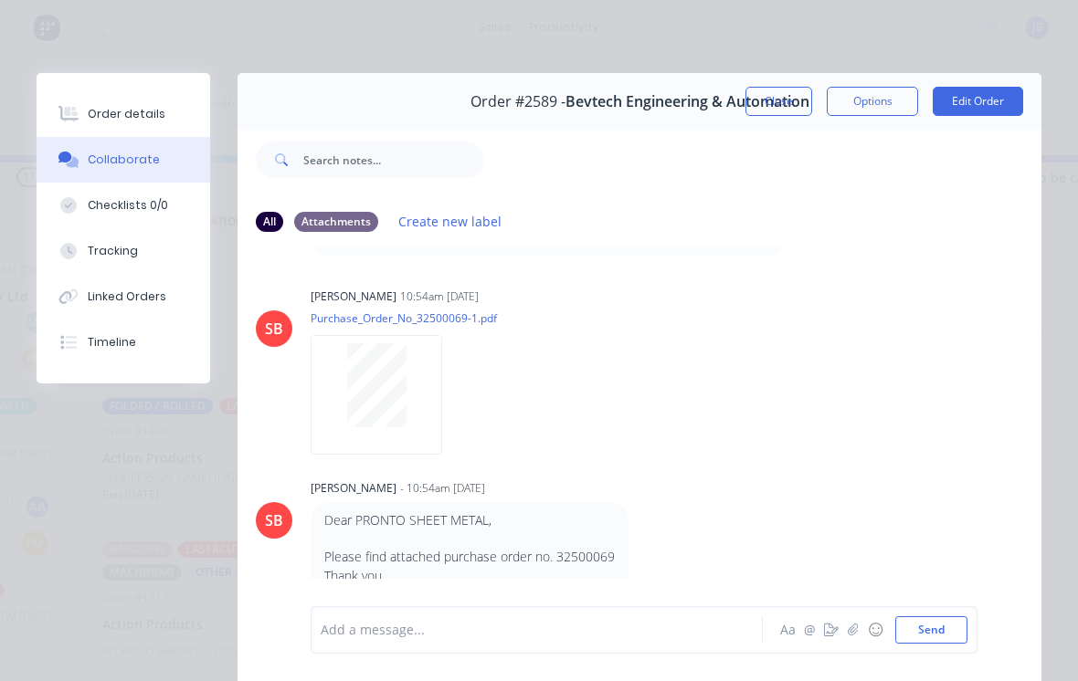
scroll to position [13, 0]
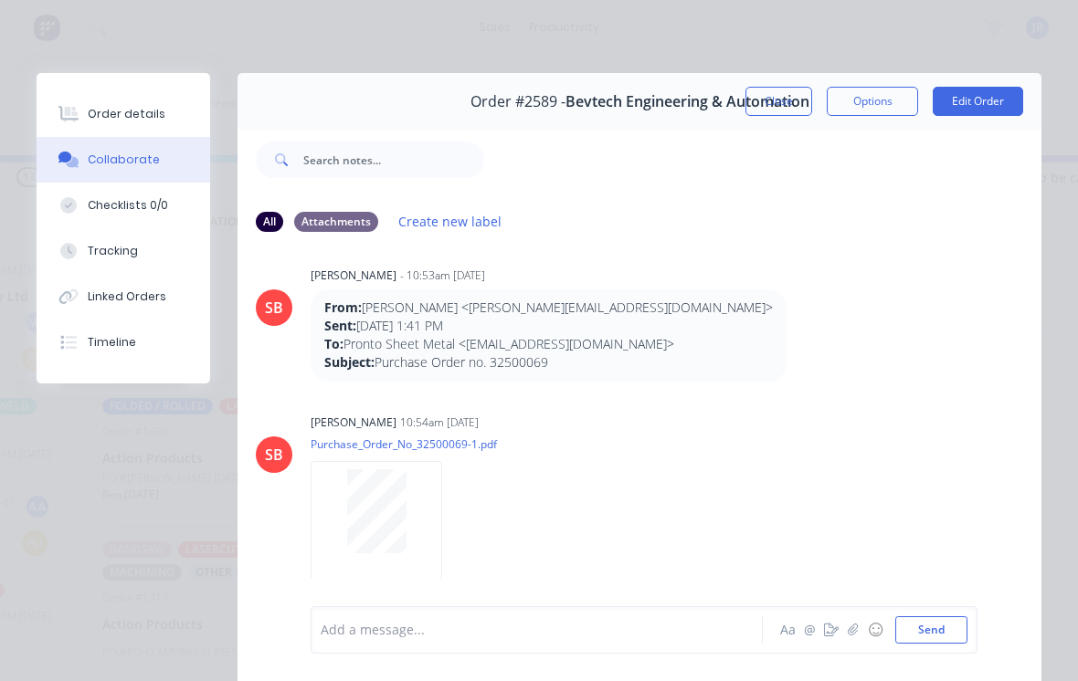
click at [769, 91] on button "Close" at bounding box center [778, 101] width 67 height 29
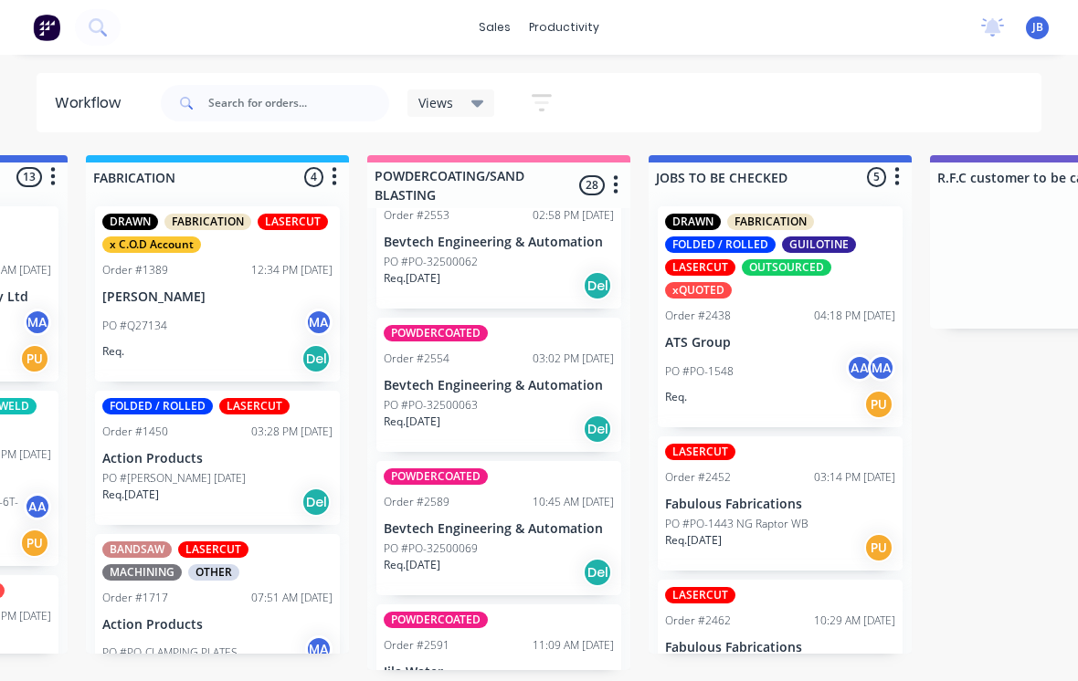
click at [428, 351] on div "Order #2554" at bounding box center [417, 359] width 66 height 16
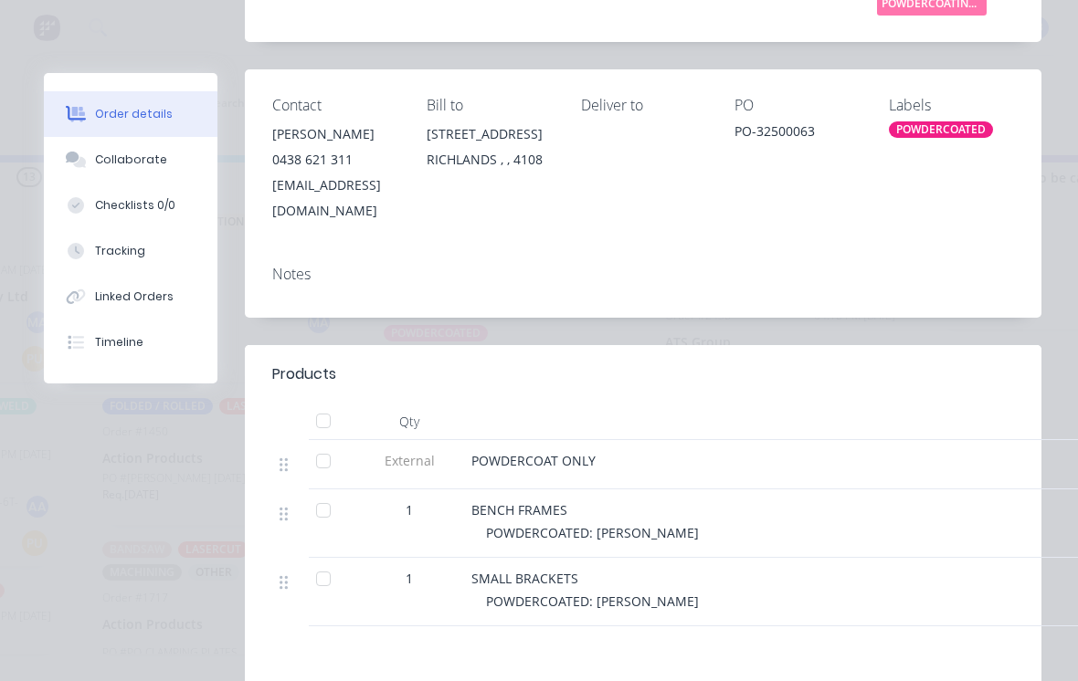
scroll to position [320, 0]
click at [316, 497] on div at bounding box center [323, 509] width 37 height 37
click at [108, 156] on div "Collaborate" at bounding box center [131, 160] width 72 height 16
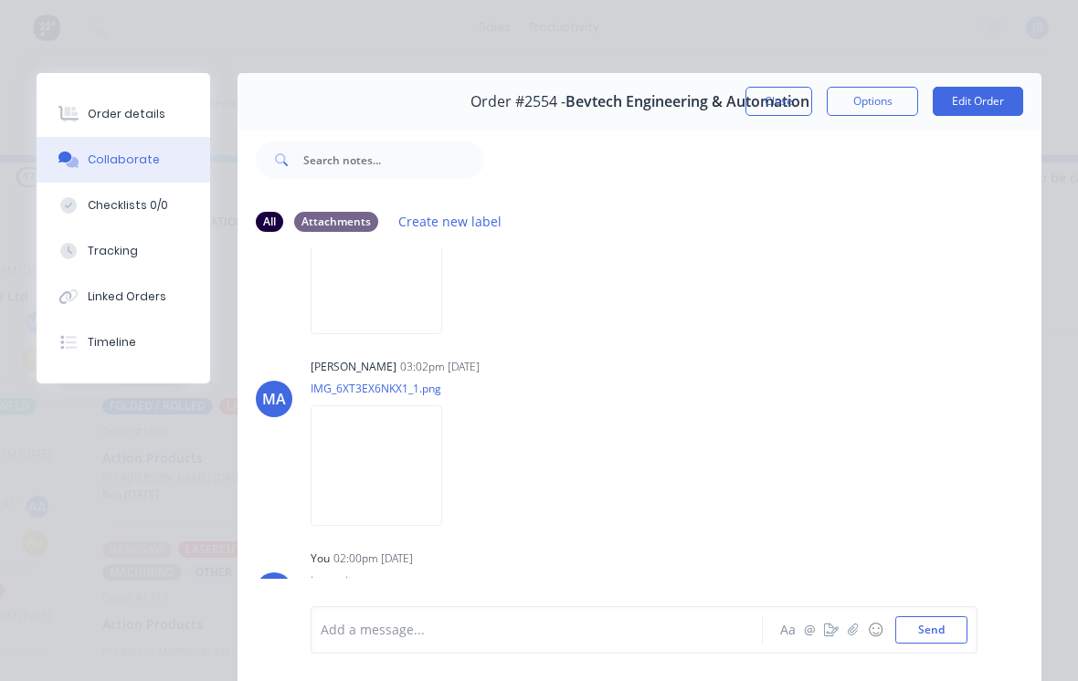
scroll to position [677, 0]
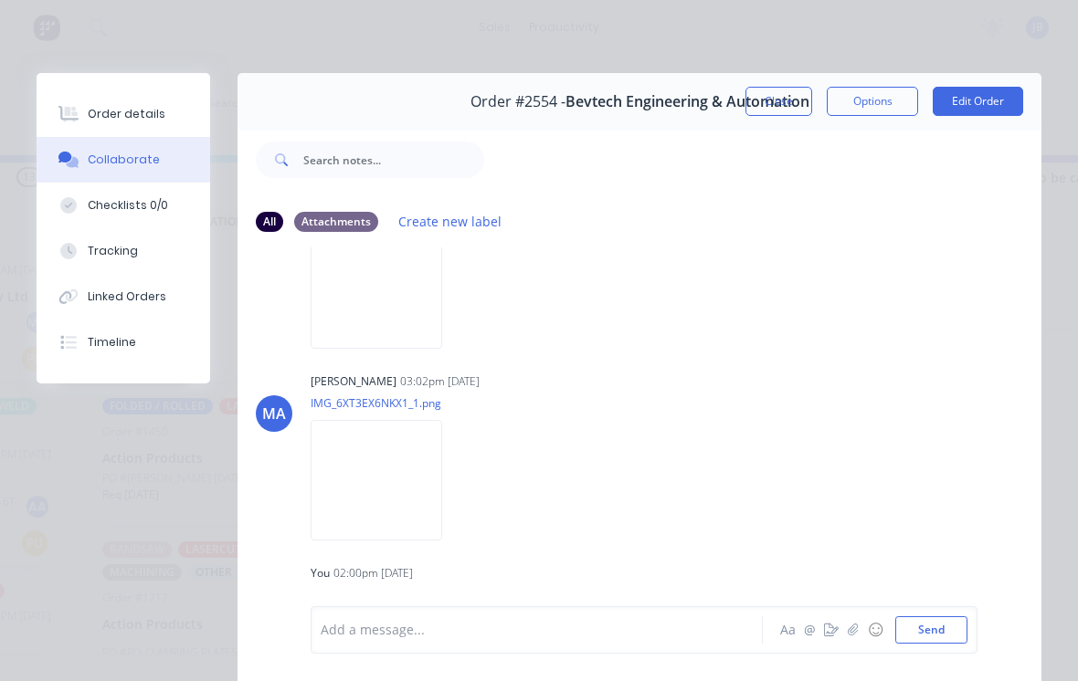
click at [801, 108] on button "Close" at bounding box center [778, 101] width 67 height 29
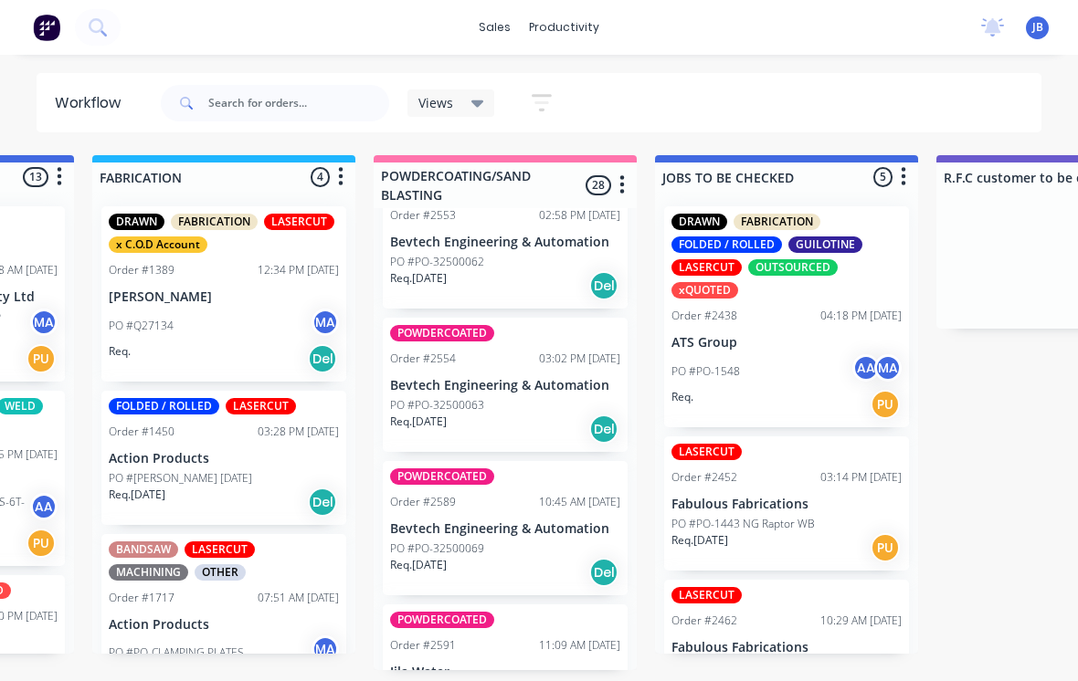
scroll to position [17, 1347]
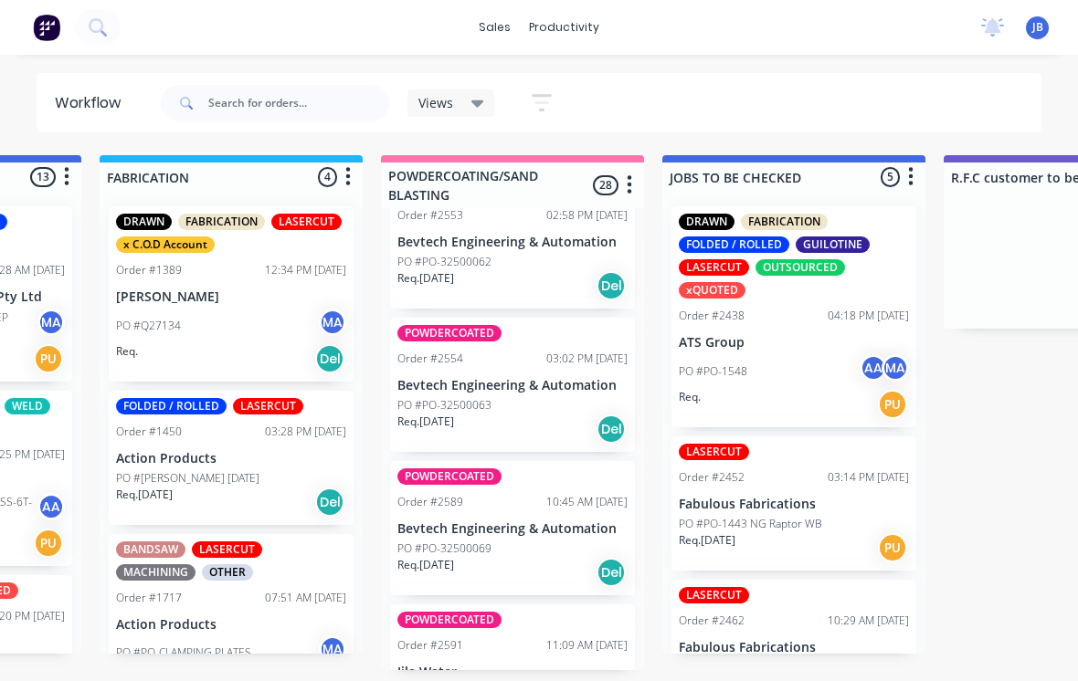
click at [416, 235] on p "Bevtech Engineering & Automation" at bounding box center [512, 243] width 230 height 16
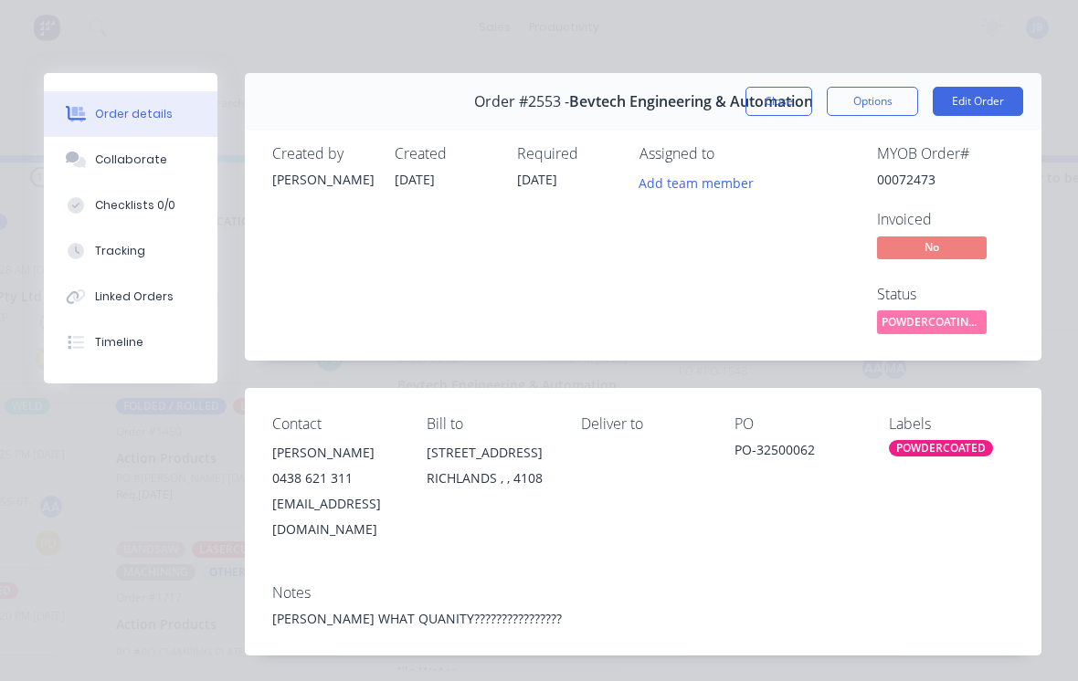
scroll to position [0, 0]
click at [769, 104] on button "Close" at bounding box center [778, 101] width 67 height 29
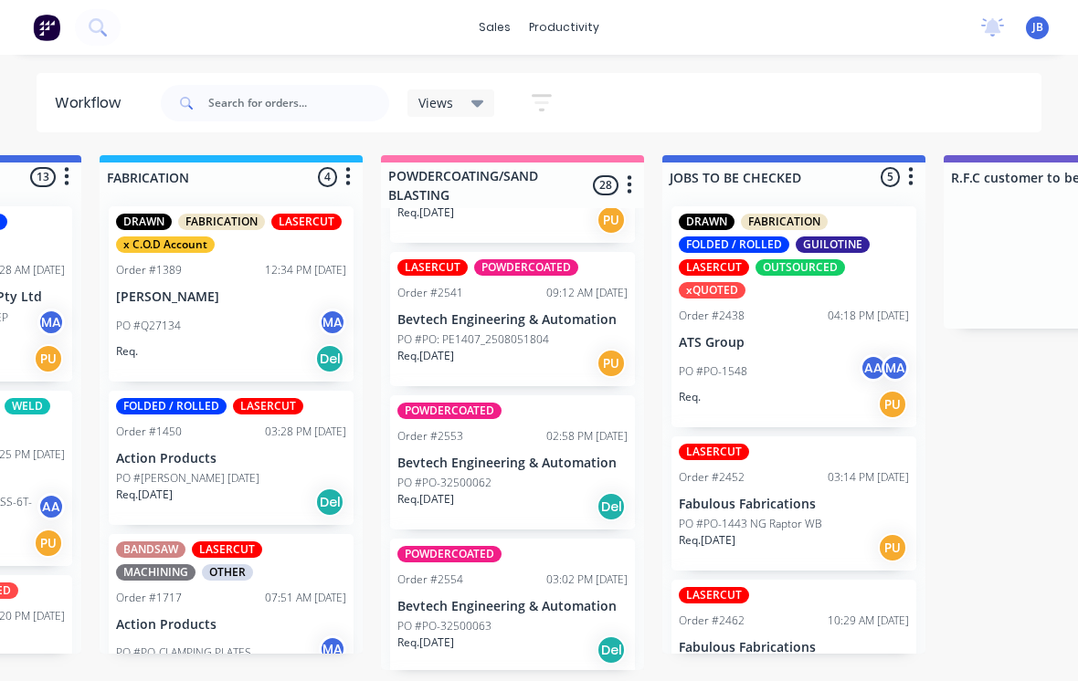
scroll to position [2773, 0]
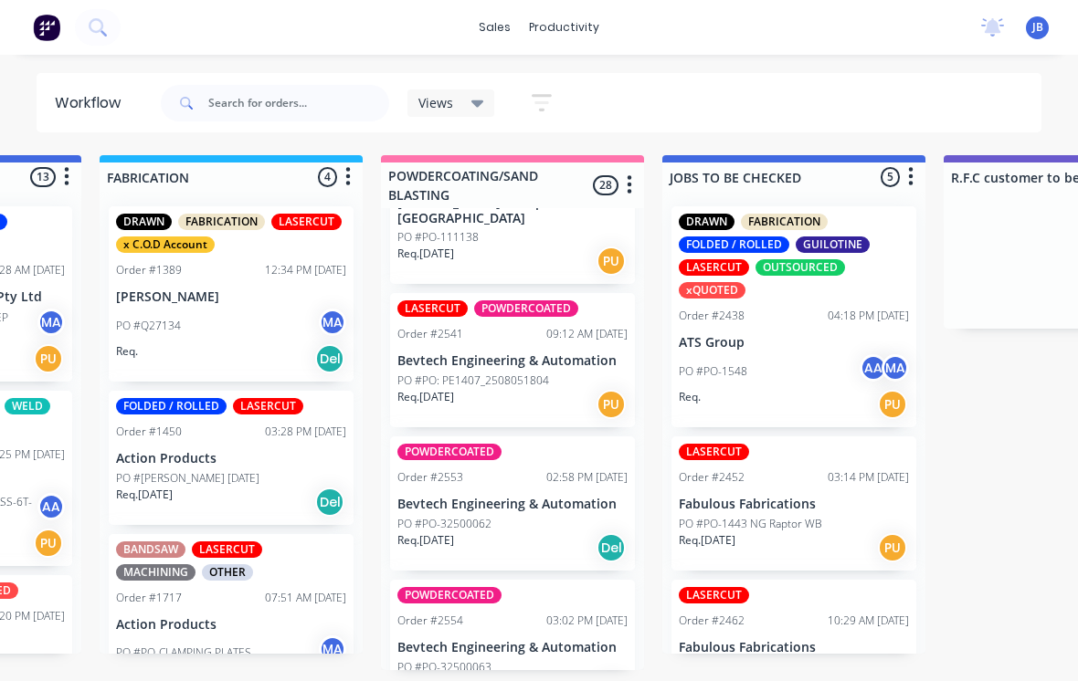
click at [456, 354] on p "Bevtech Engineering & Automation" at bounding box center [512, 362] width 230 height 16
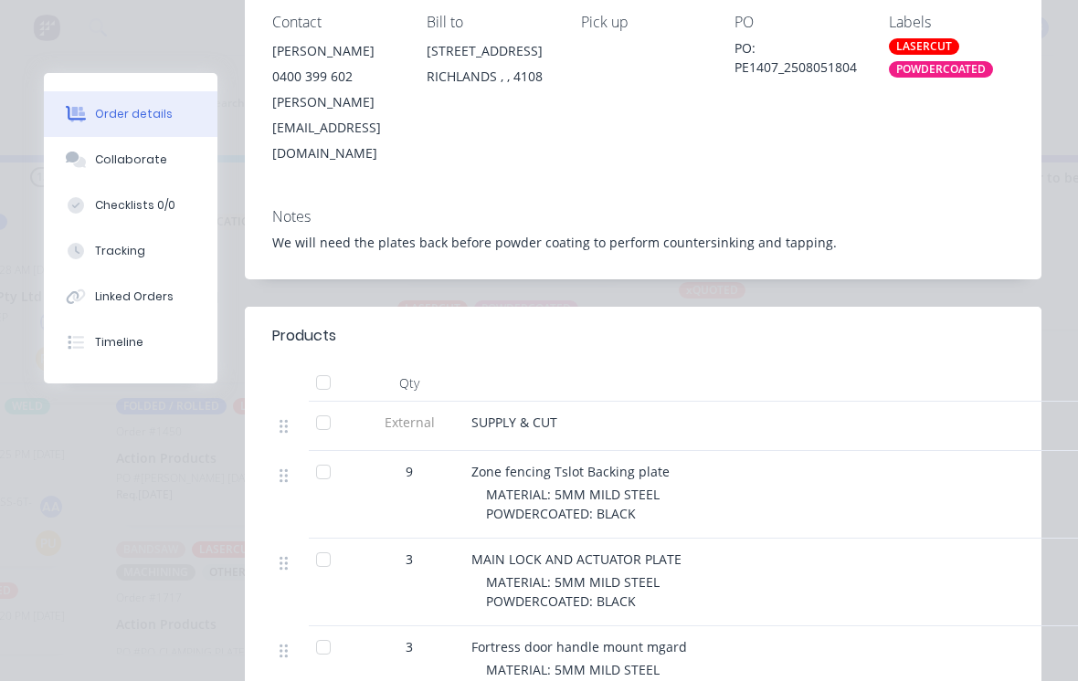
scroll to position [395, 0]
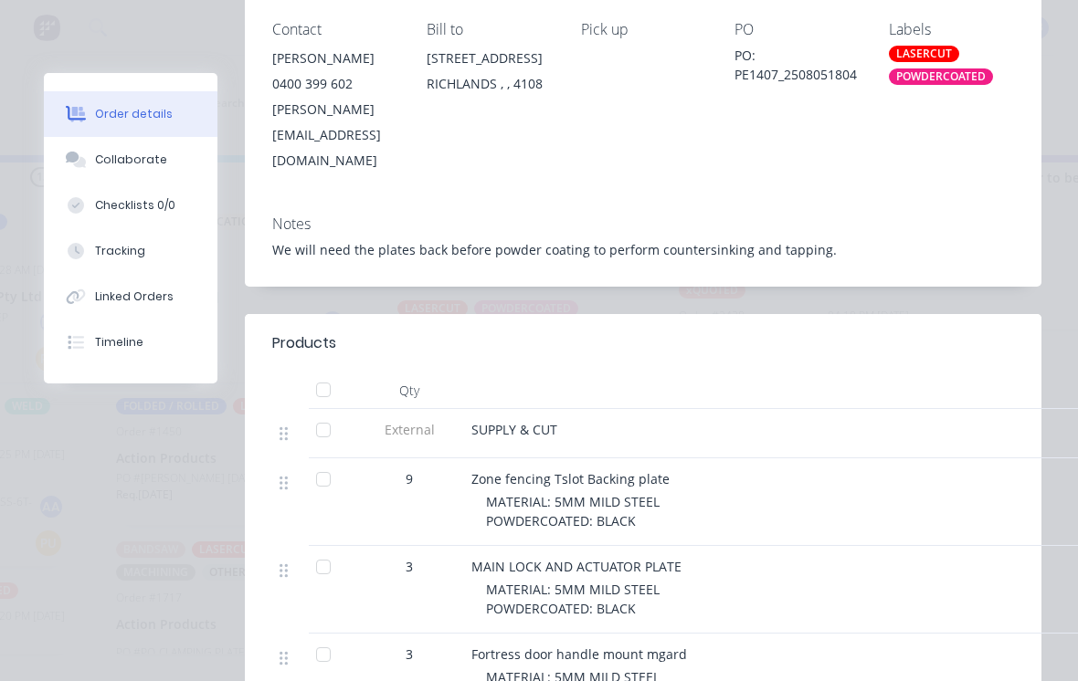
click at [110, 167] on div "Collaborate" at bounding box center [131, 160] width 72 height 16
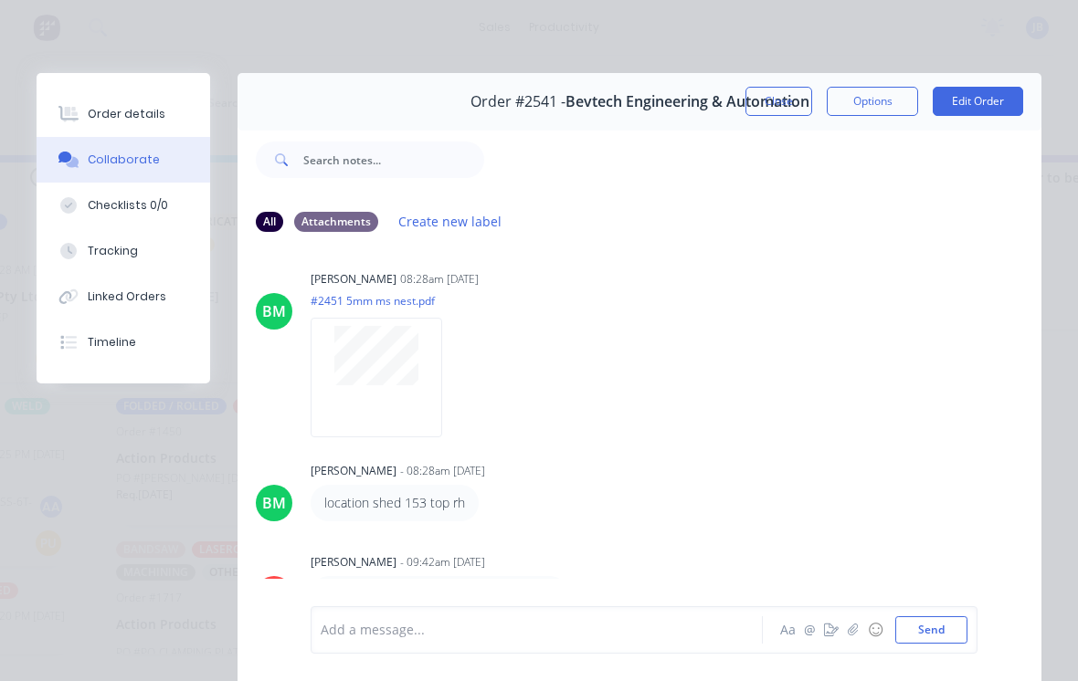
scroll to position [842, 0]
click at [769, 100] on button "Close" at bounding box center [778, 101] width 67 height 29
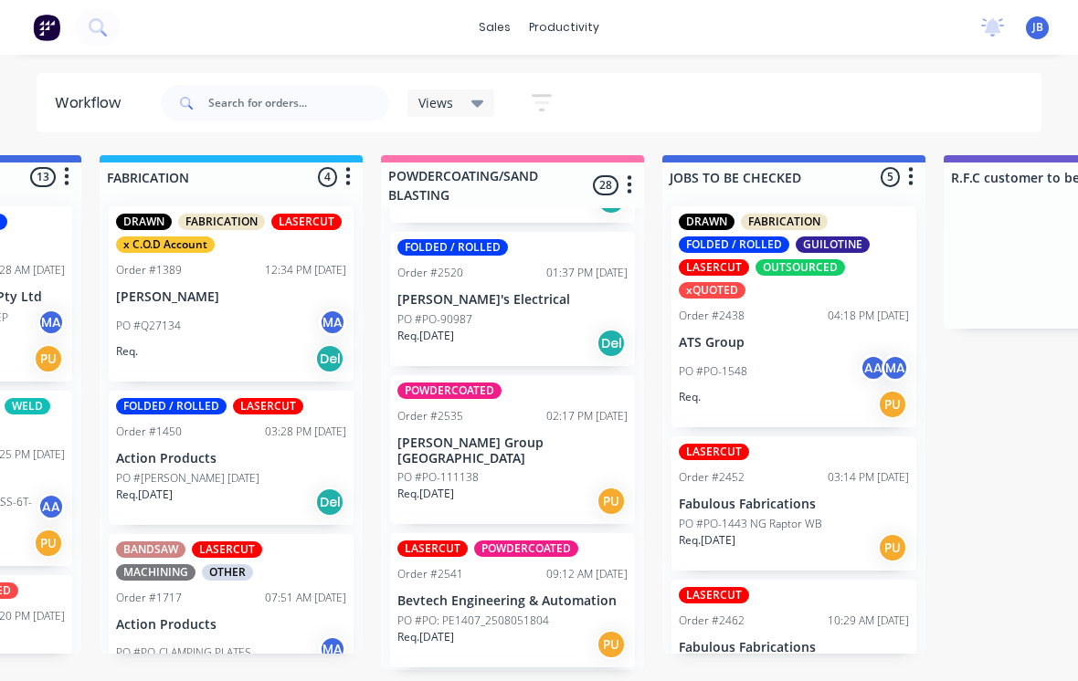
scroll to position [2530, 0]
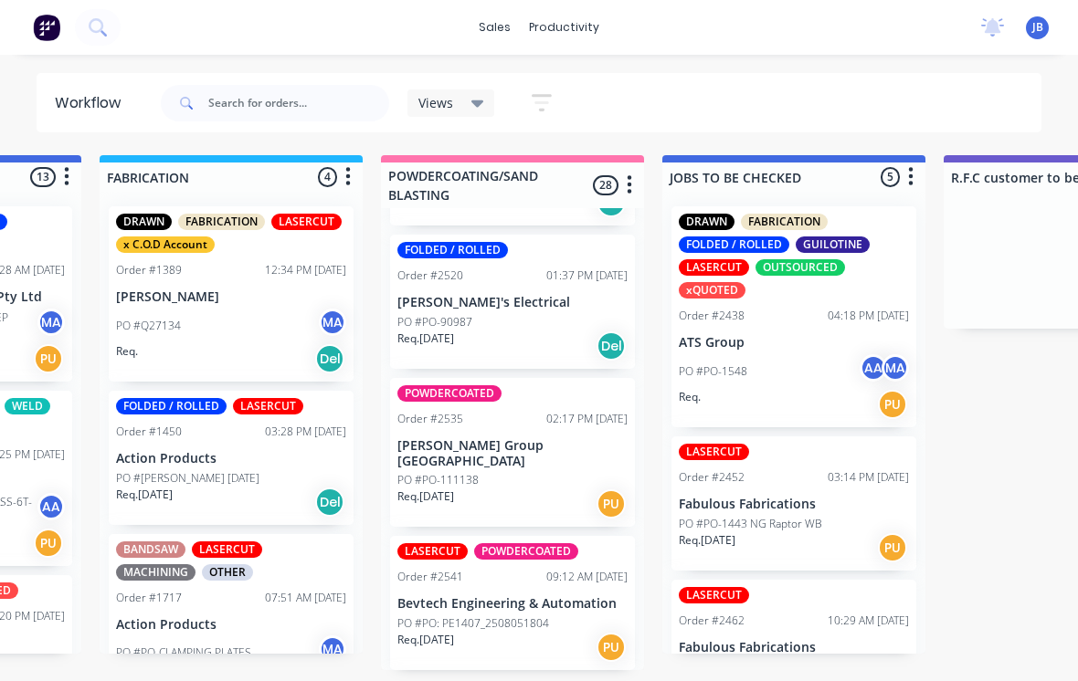
click at [502, 438] on p "[PERSON_NAME] Group [GEOGRAPHIC_DATA]" at bounding box center [512, 453] width 230 height 31
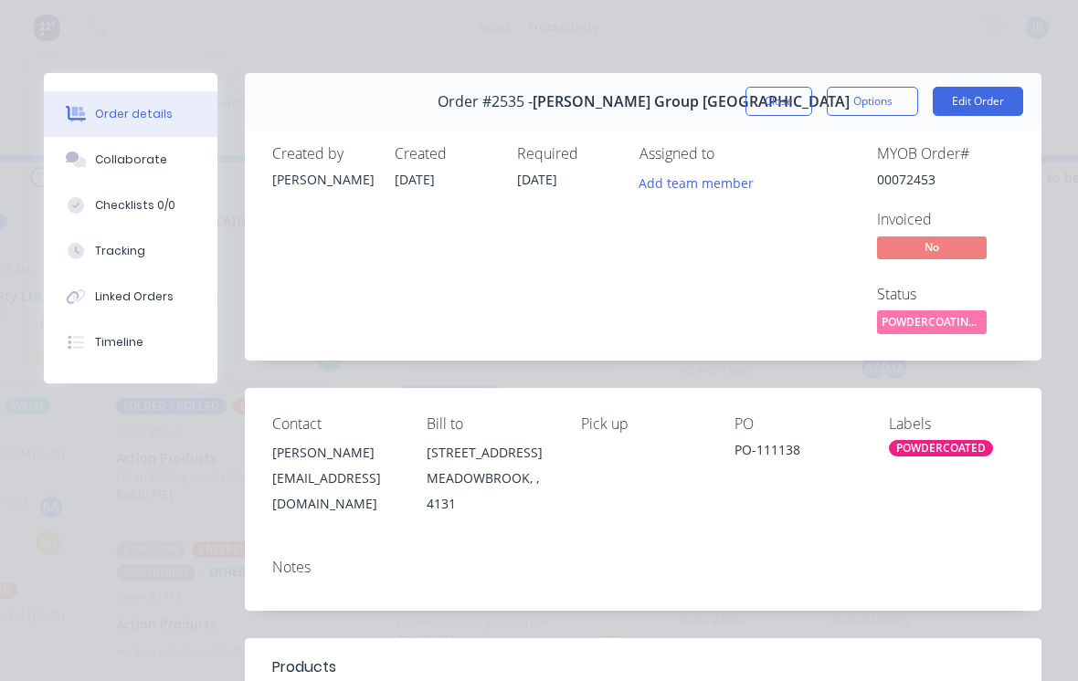
scroll to position [-1, 0]
click at [757, 103] on button "Close" at bounding box center [778, 101] width 67 height 29
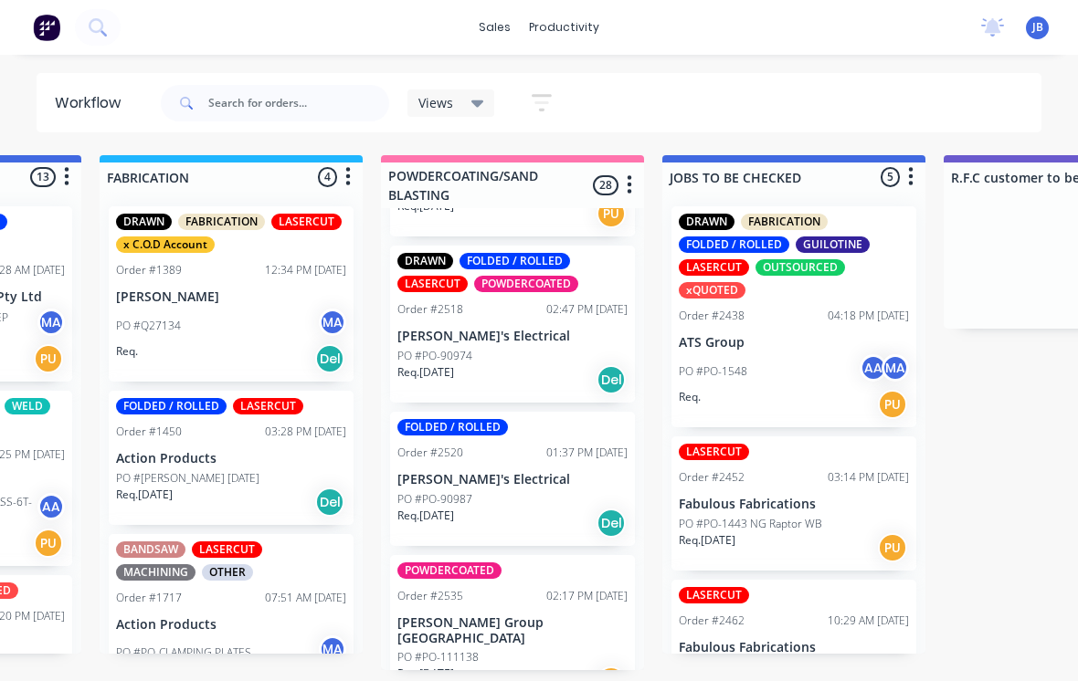
scroll to position [2348, 0]
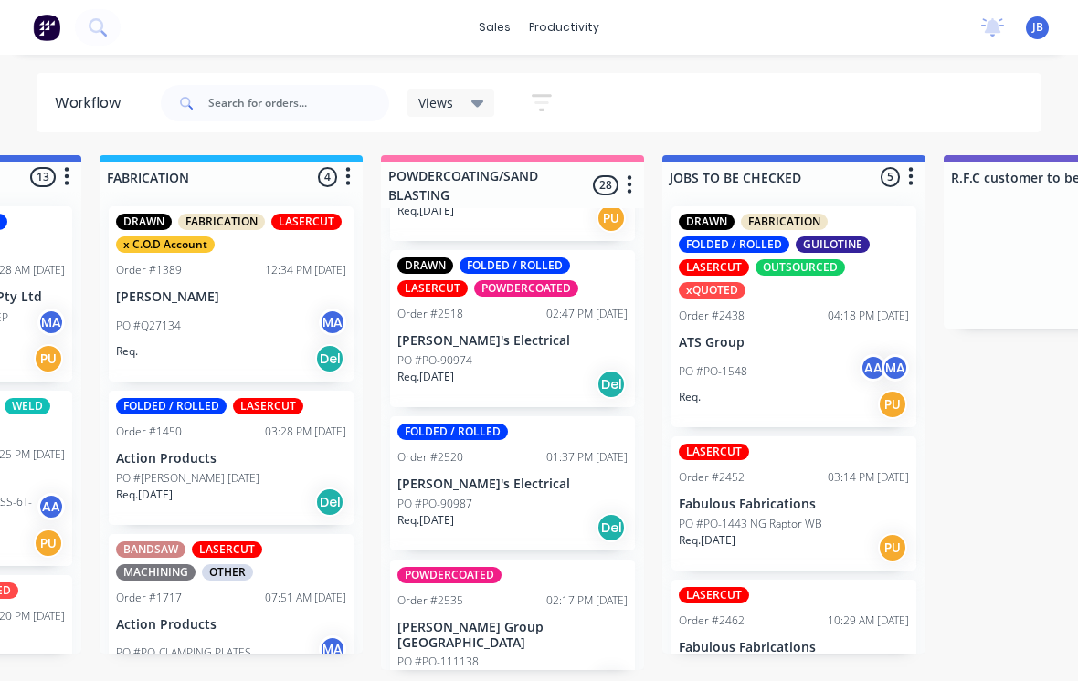
click at [485, 449] on div "Order #2520 01:37 PM [DATE]" at bounding box center [512, 457] width 230 height 16
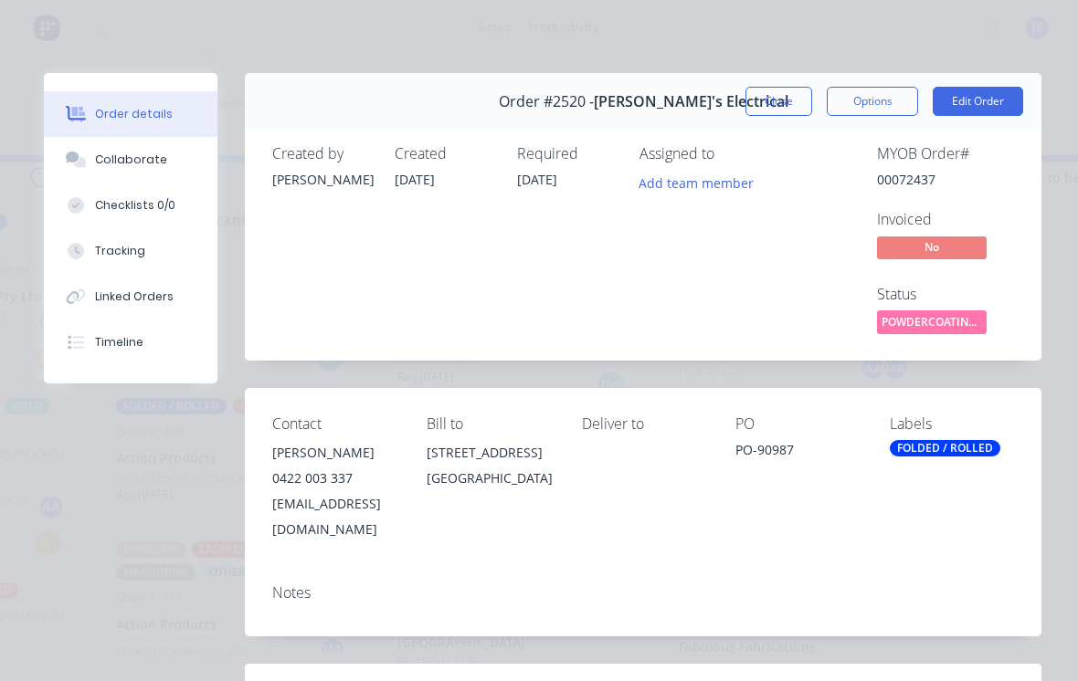
scroll to position [0, 0]
click at [791, 112] on button "Close" at bounding box center [778, 101] width 67 height 29
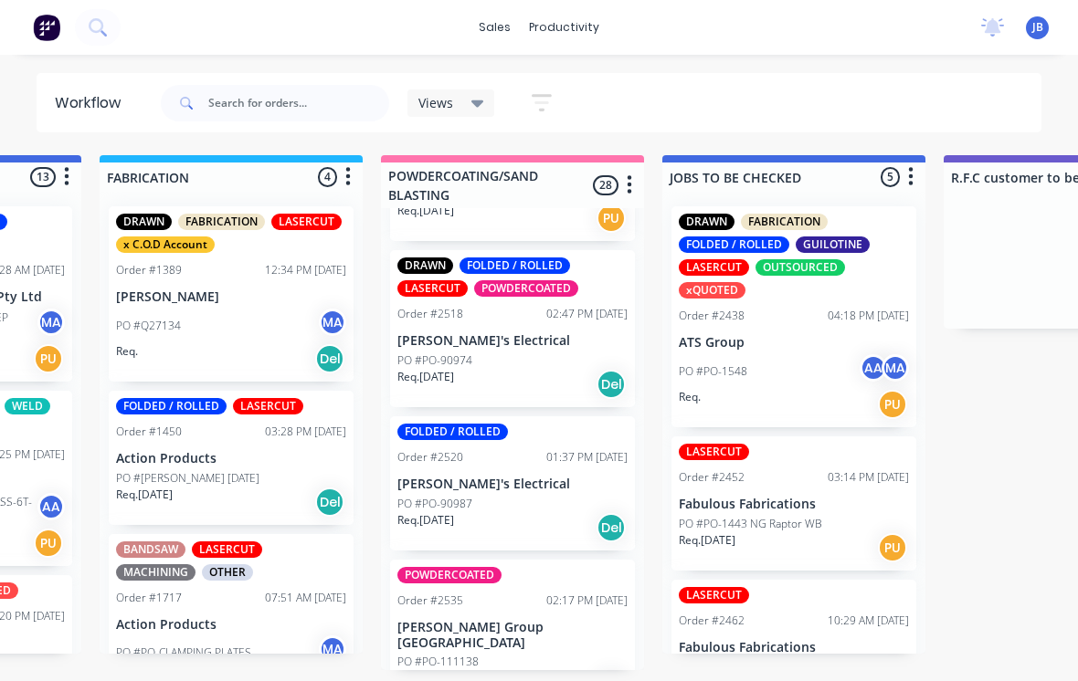
click at [532, 369] on div "Req. [DATE] Del" at bounding box center [512, 384] width 230 height 31
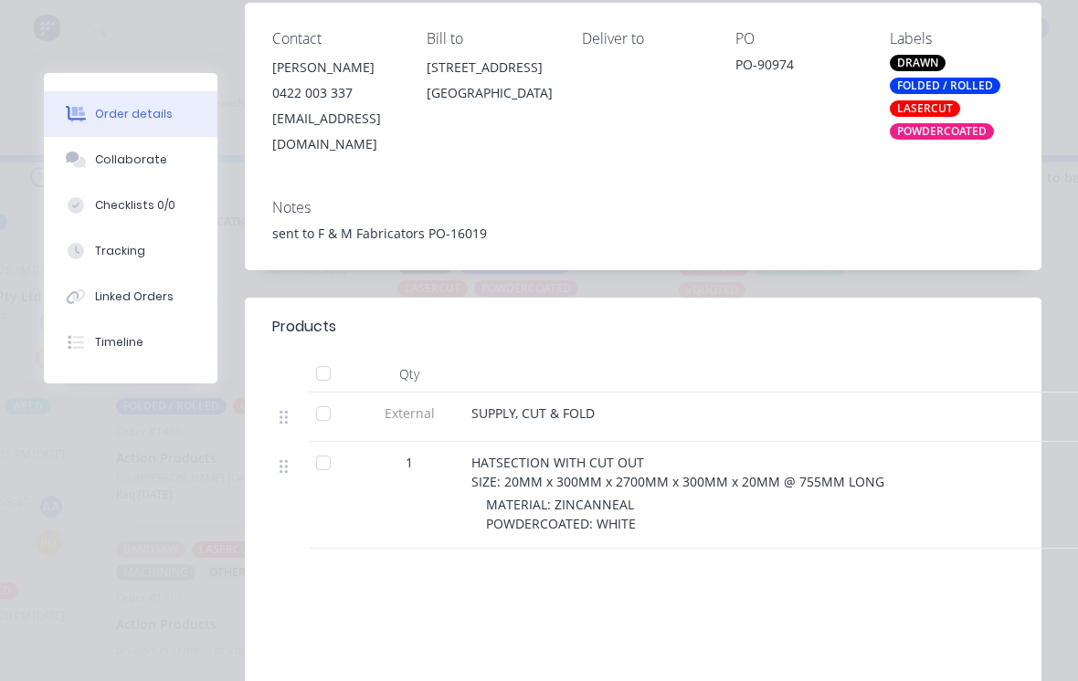
scroll to position [384, 0]
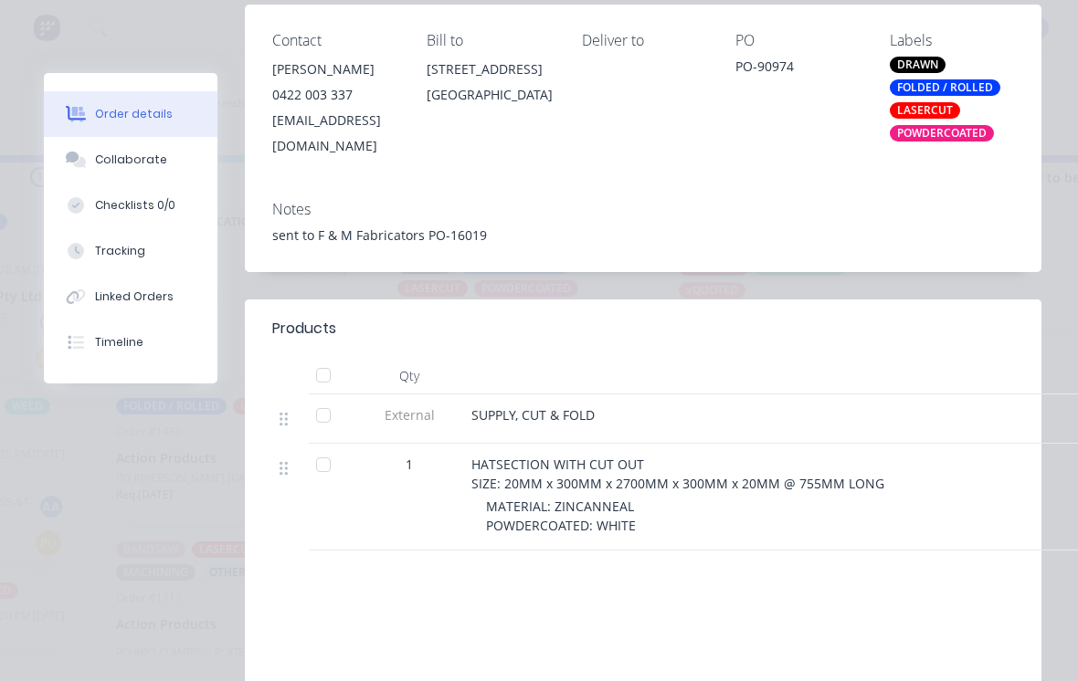
click at [177, 179] on button "Collaborate" at bounding box center [131, 160] width 174 height 46
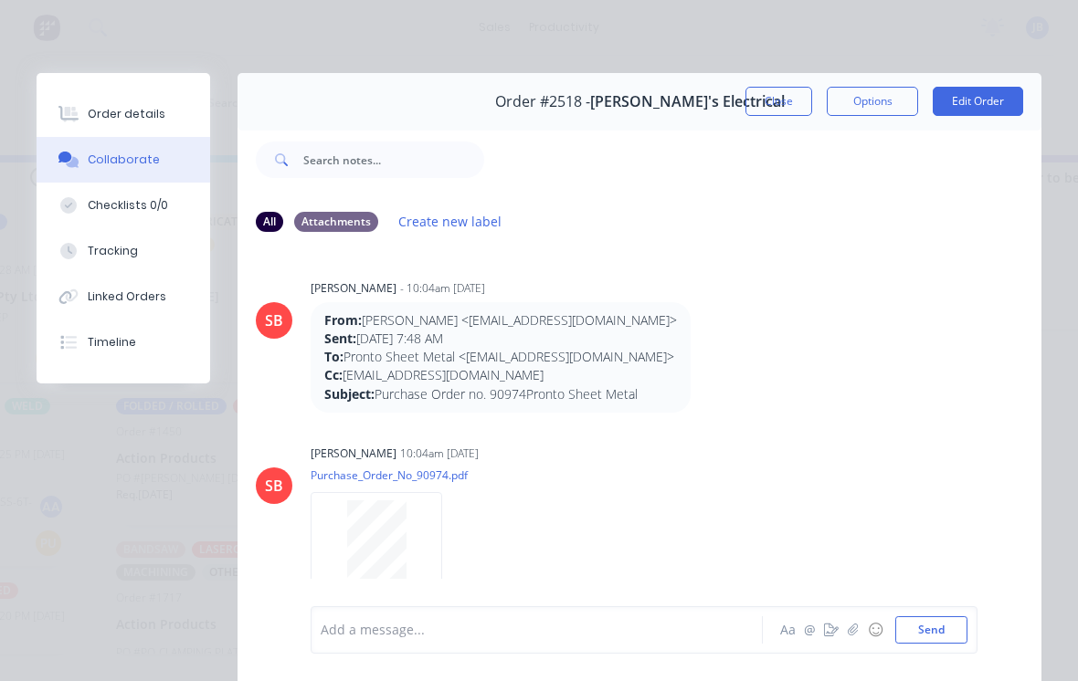
scroll to position [0, 0]
click at [729, 104] on span "[PERSON_NAME]'s Electrical" at bounding box center [687, 101] width 195 height 17
click at [776, 95] on button "Close" at bounding box center [778, 101] width 67 height 29
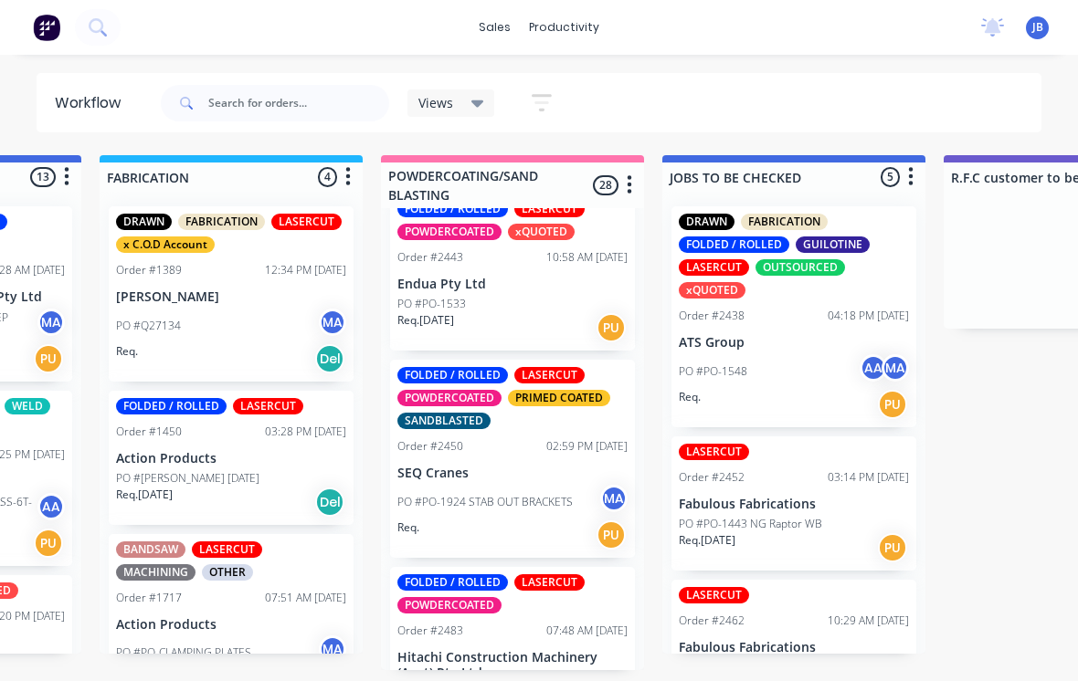
scroll to position [1679, 0]
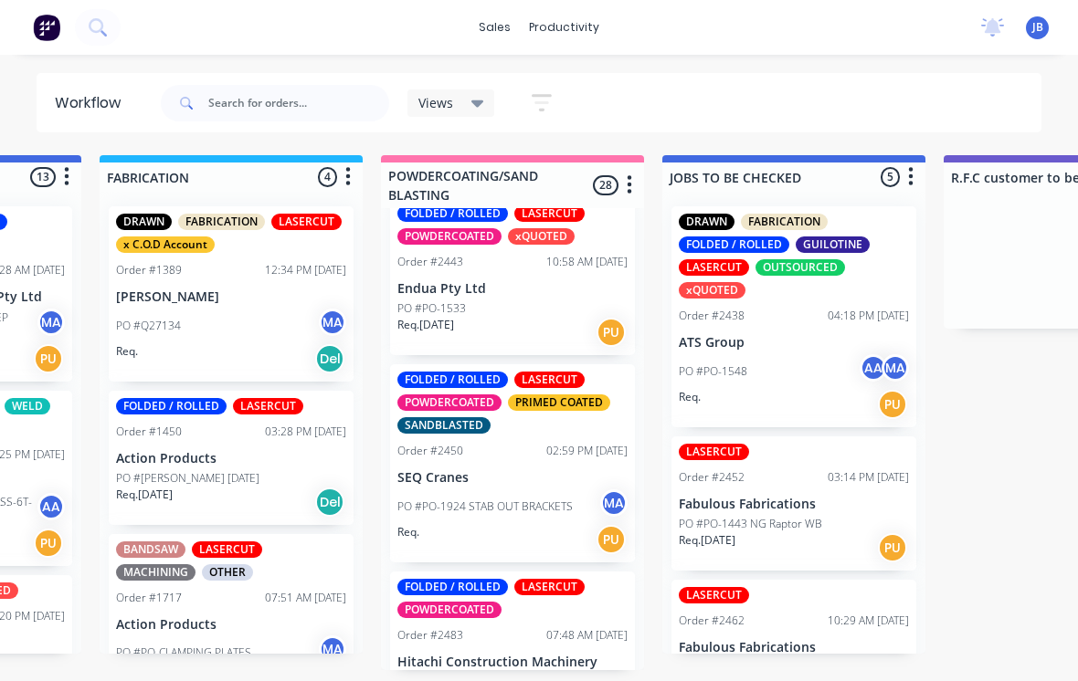
click at [537, 499] on p "PO #PO-1924 STAB OUT BRACKETS" at bounding box center [484, 507] width 175 height 16
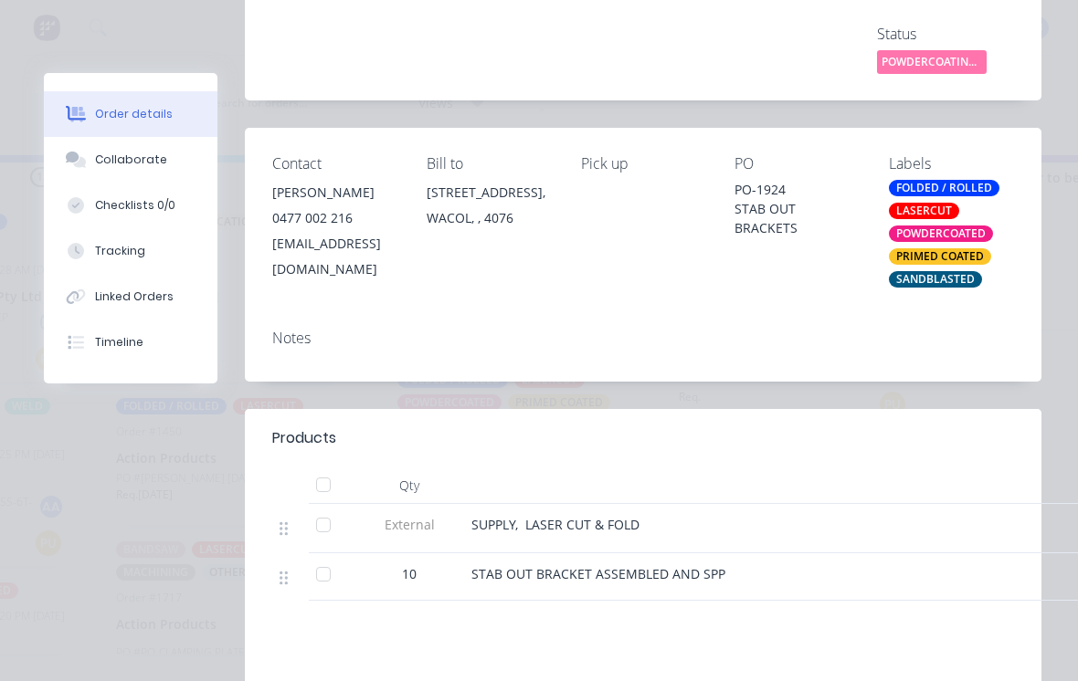
scroll to position [280, 0]
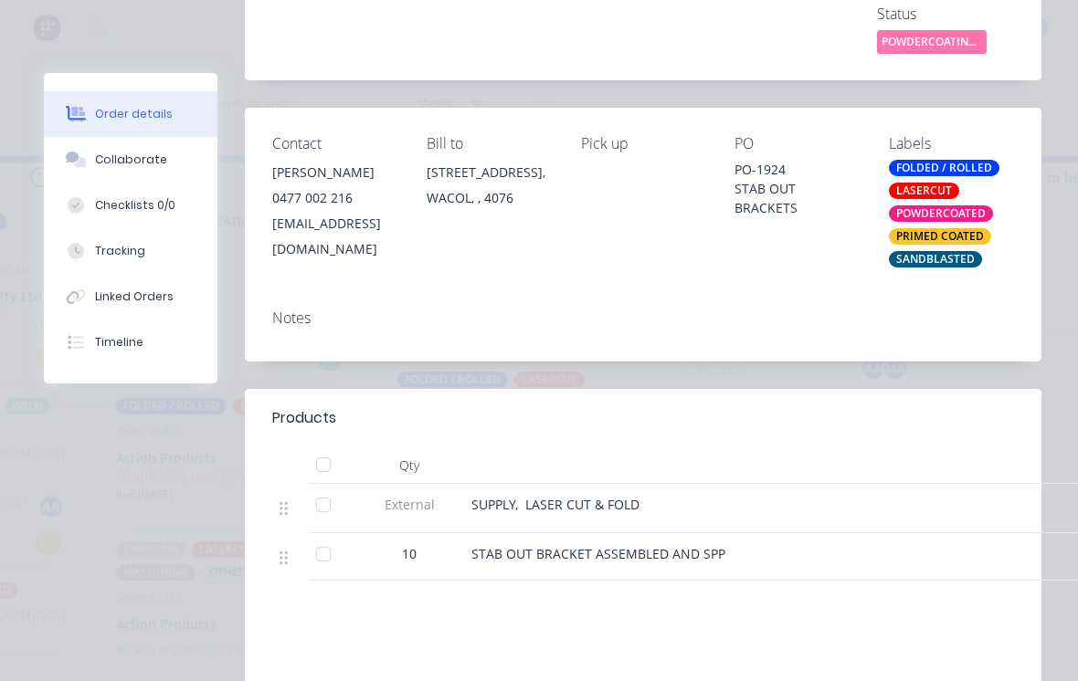
click at [199, 172] on button "Collaborate" at bounding box center [131, 160] width 174 height 46
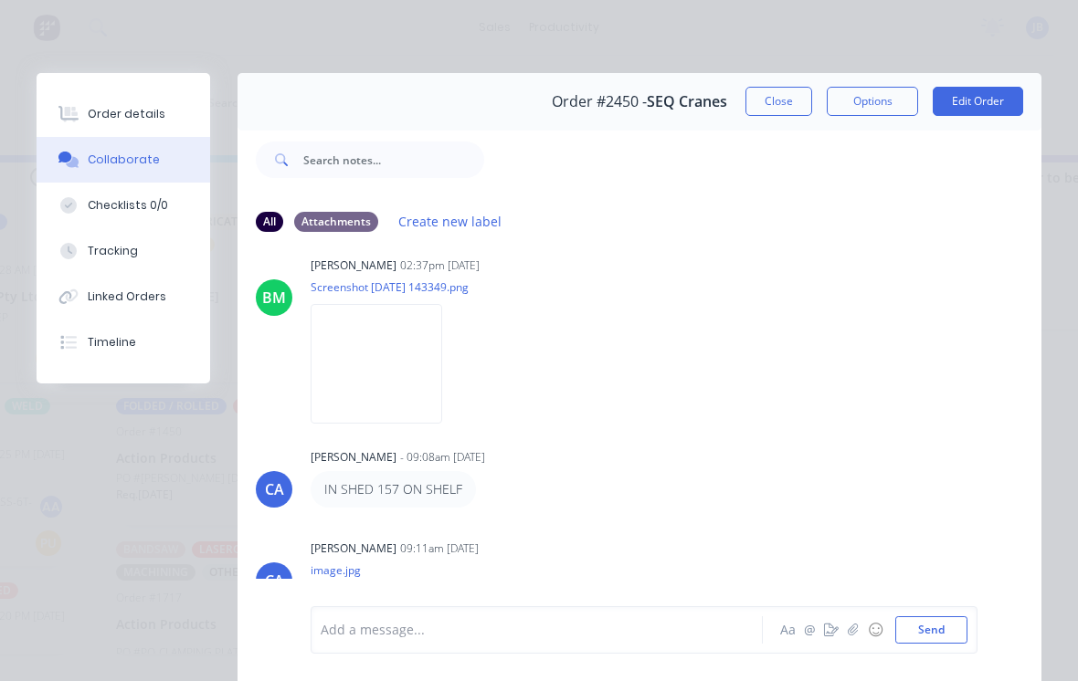
scroll to position [784, 0]
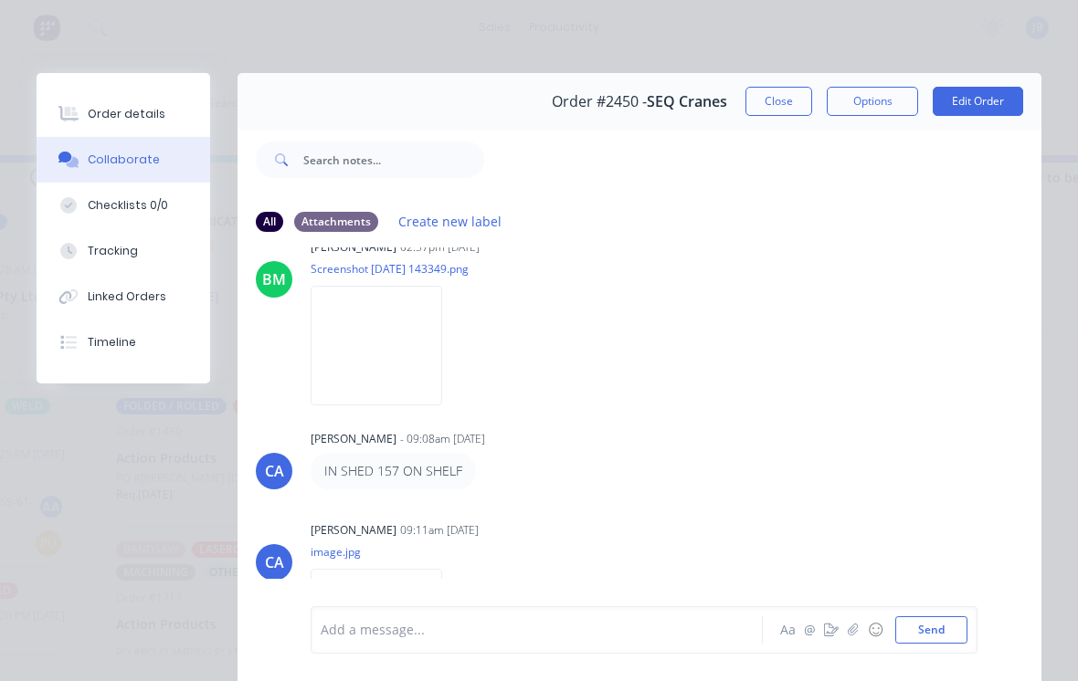
click at [796, 109] on button "Close" at bounding box center [778, 101] width 67 height 29
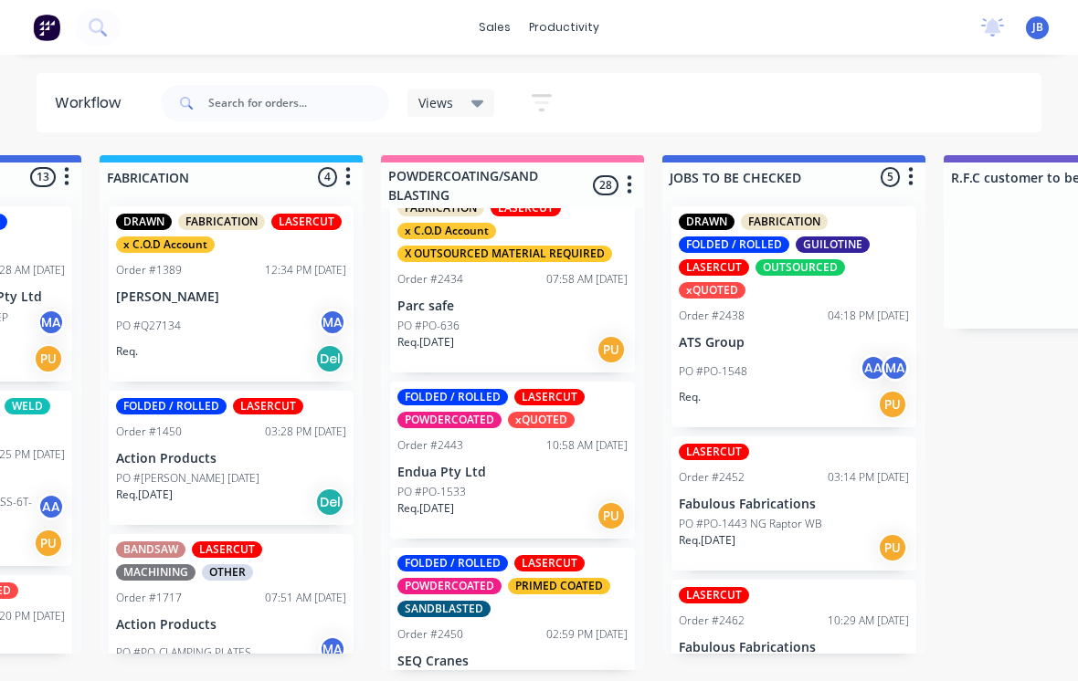
scroll to position [1495, 0]
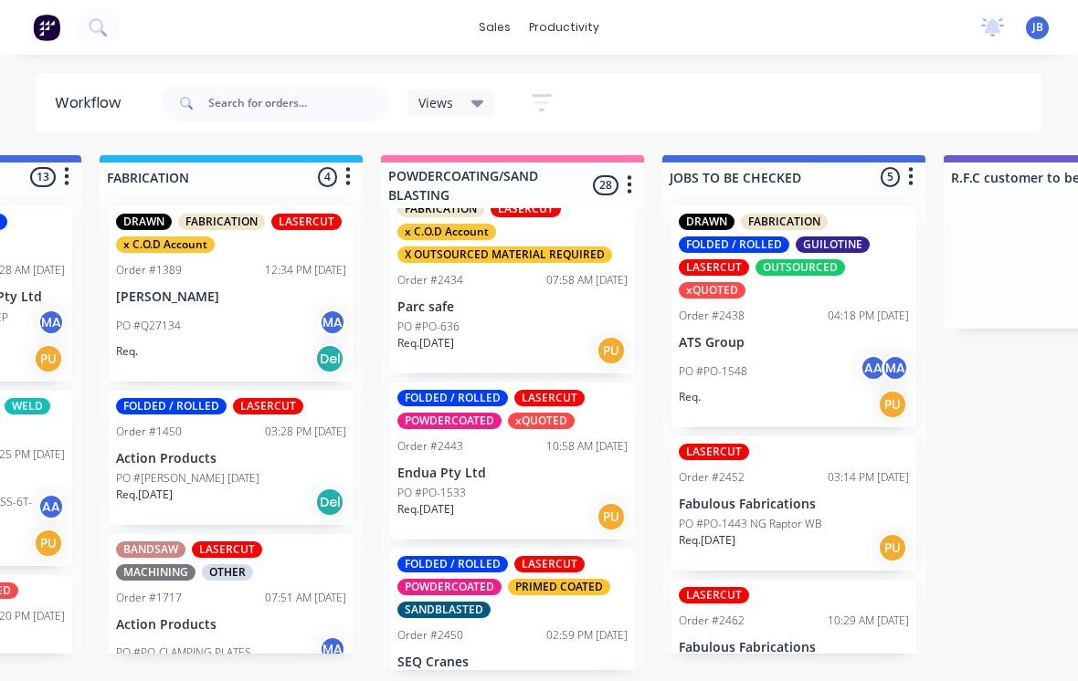
click at [508, 458] on div "FOLDED / ROLLED LASERCUT POWDERCOATED xQUOTED Order #2443 10:58 AM [DATE] Endua…" at bounding box center [512, 461] width 245 height 157
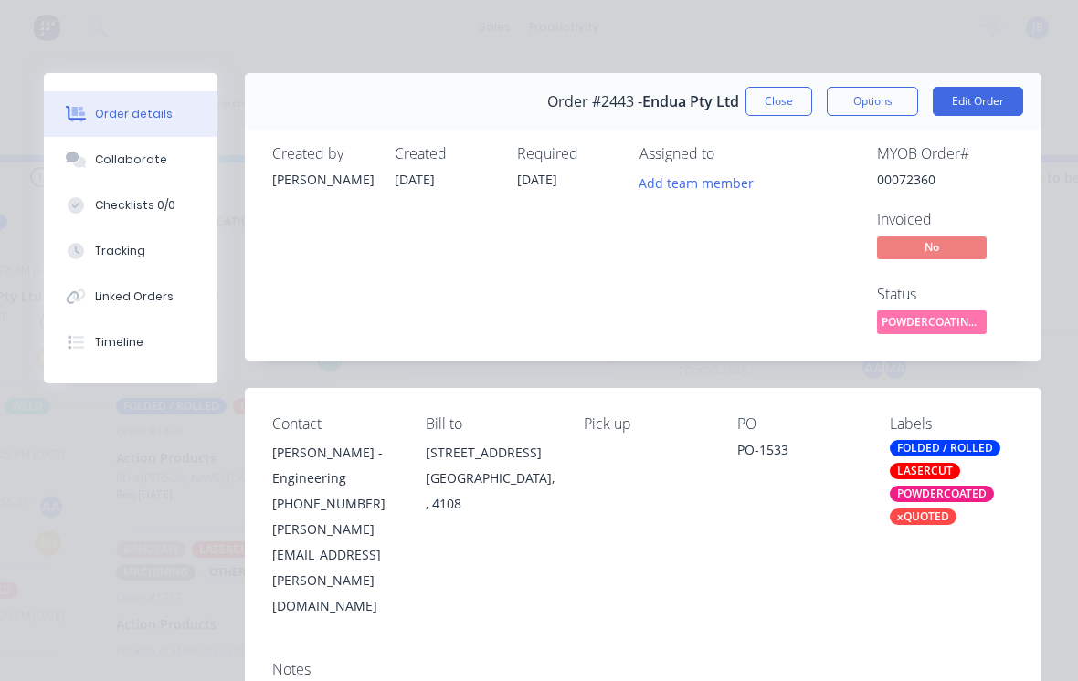
scroll to position [0, 0]
click at [782, 105] on button "Close" at bounding box center [778, 101] width 67 height 29
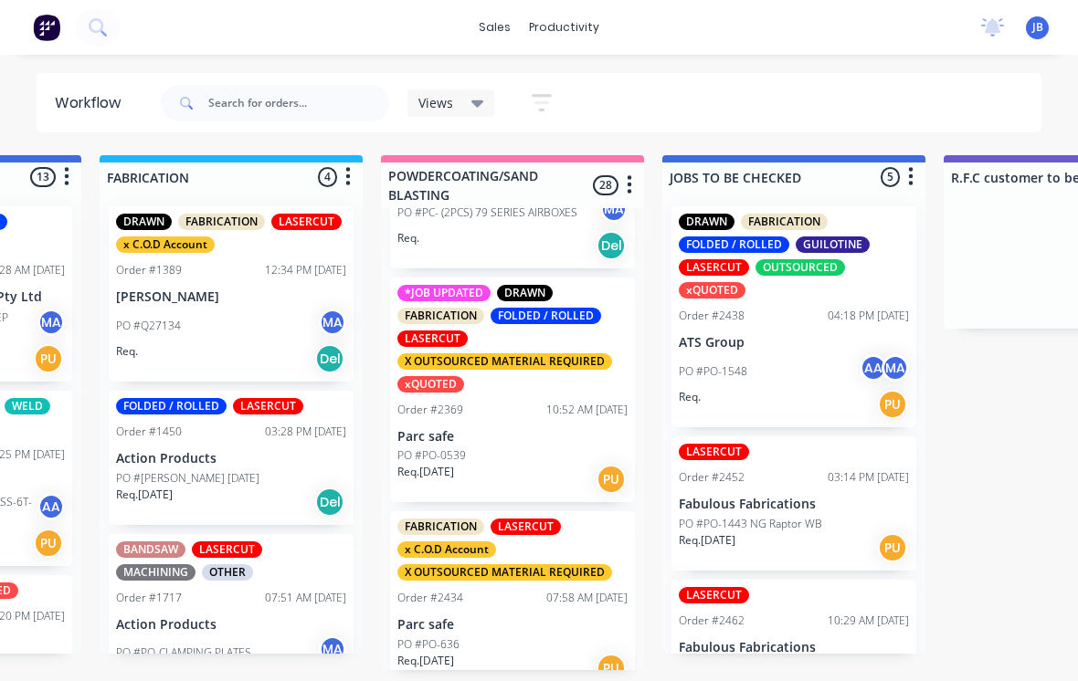
scroll to position [1210, 0]
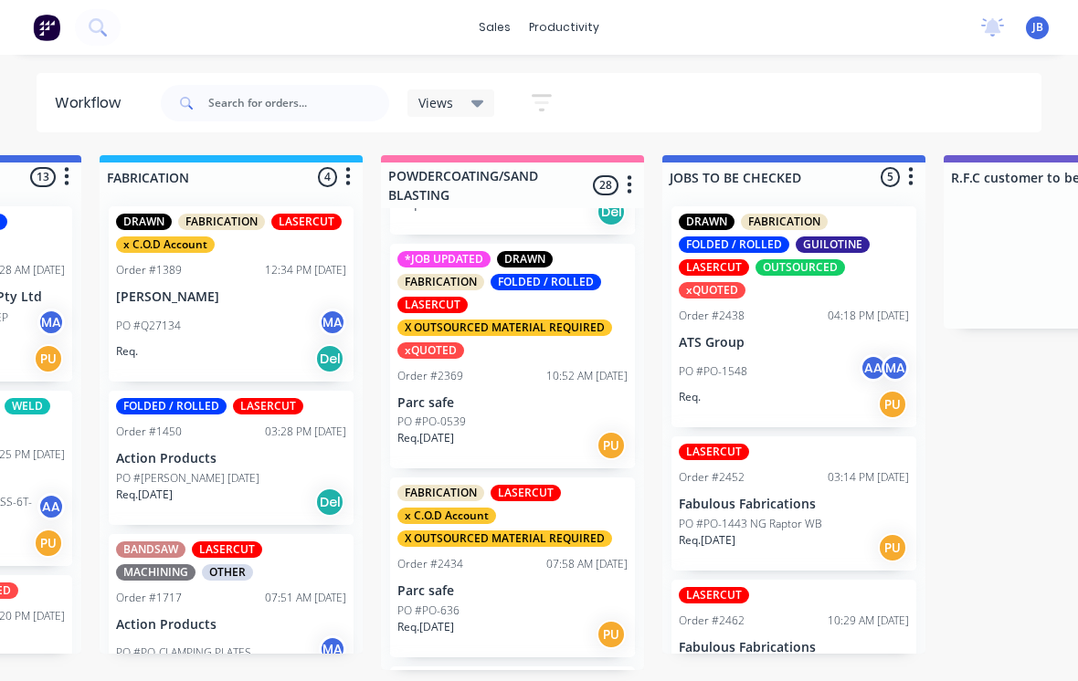
click at [556, 584] on p "Parc safe" at bounding box center [512, 592] width 230 height 16
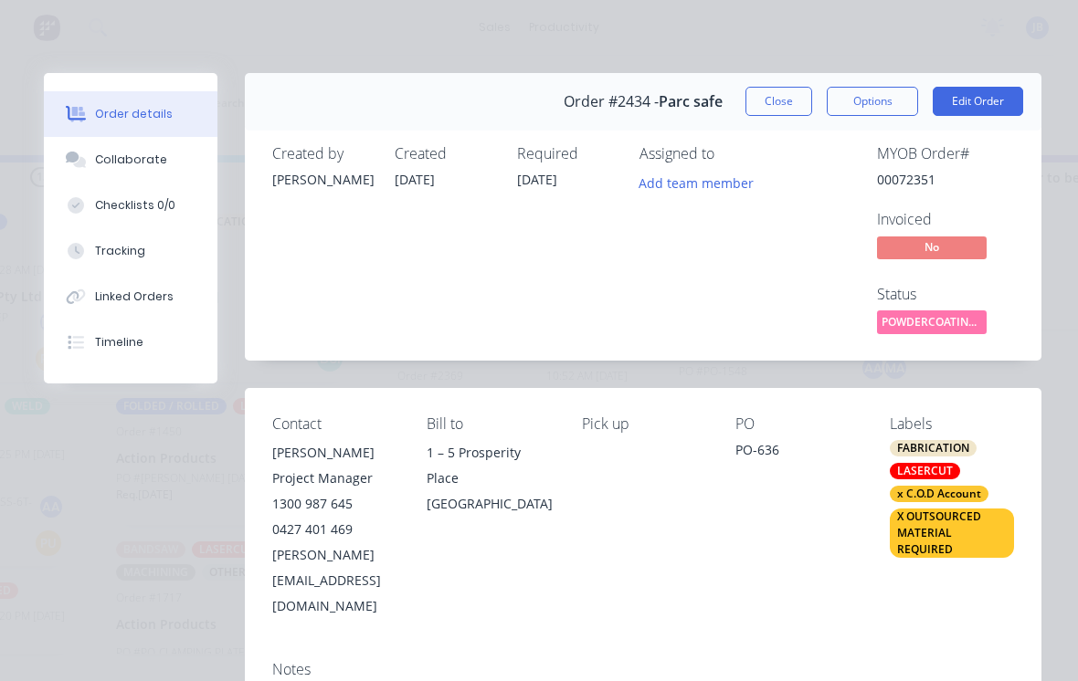
scroll to position [0, 0]
click at [771, 114] on button "Close" at bounding box center [778, 101] width 67 height 29
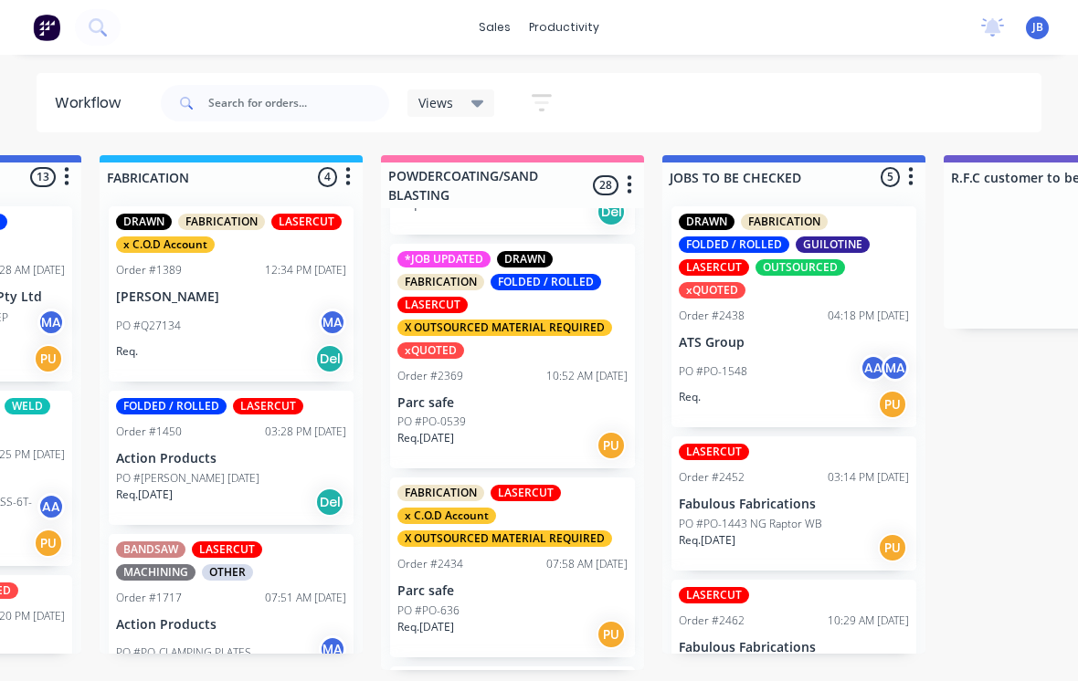
click at [512, 396] on p "Parc safe" at bounding box center [512, 404] width 230 height 16
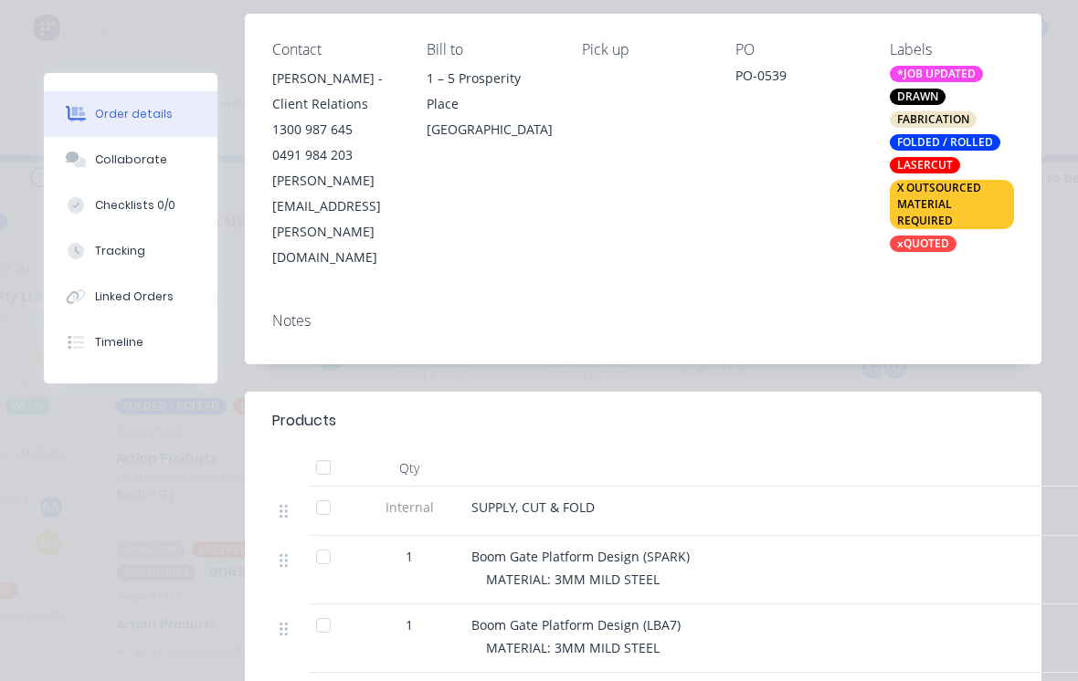
scroll to position [371, 0]
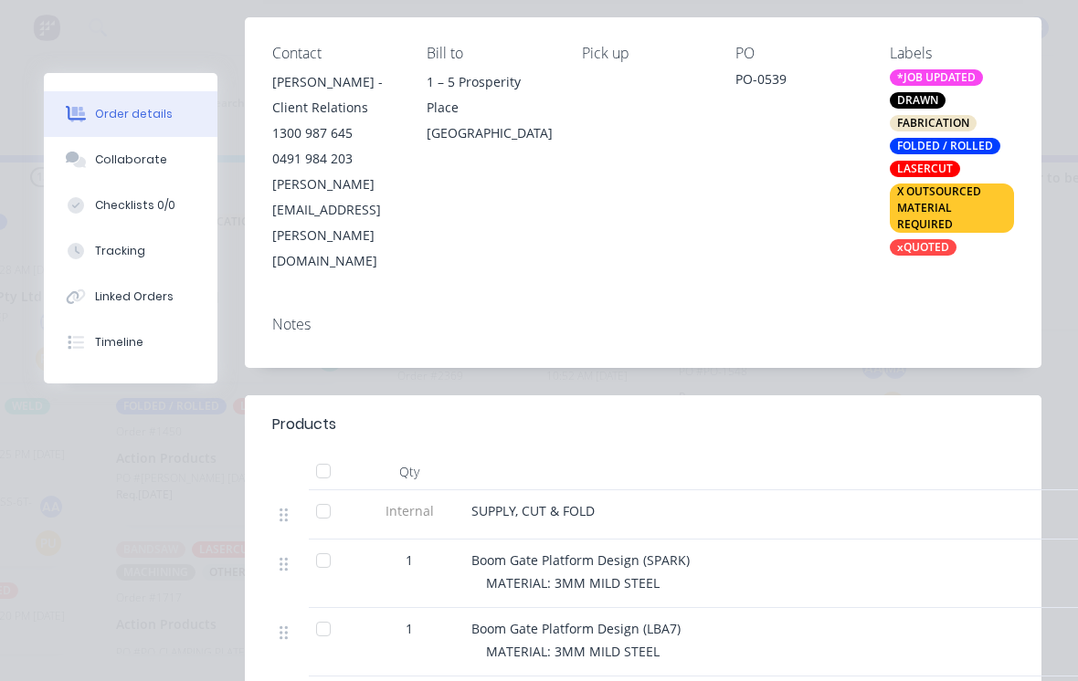
click at [123, 162] on div "Collaborate" at bounding box center [131, 160] width 72 height 16
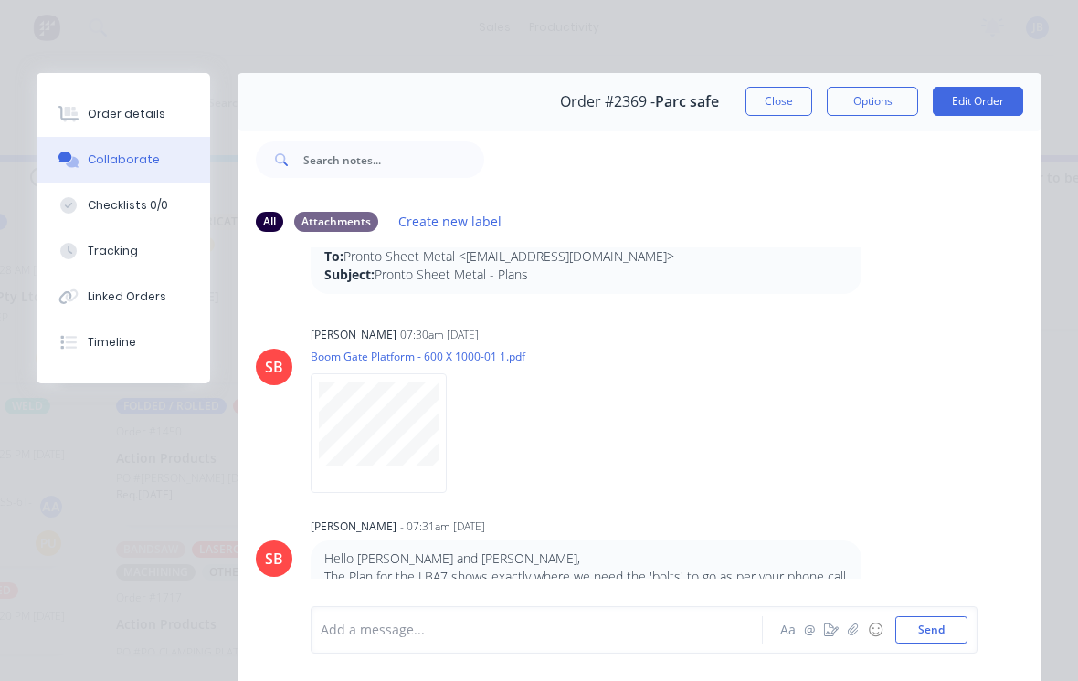
scroll to position [2056, 0]
click at [167, 129] on button "Order details" at bounding box center [124, 114] width 174 height 46
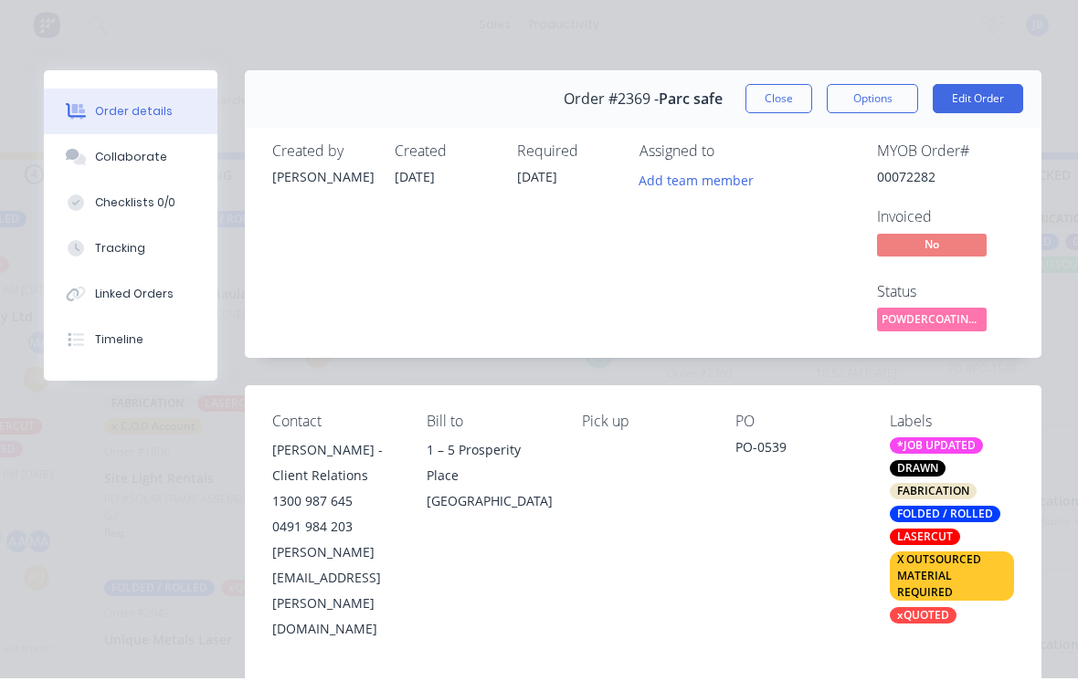
scroll to position [17, 1076]
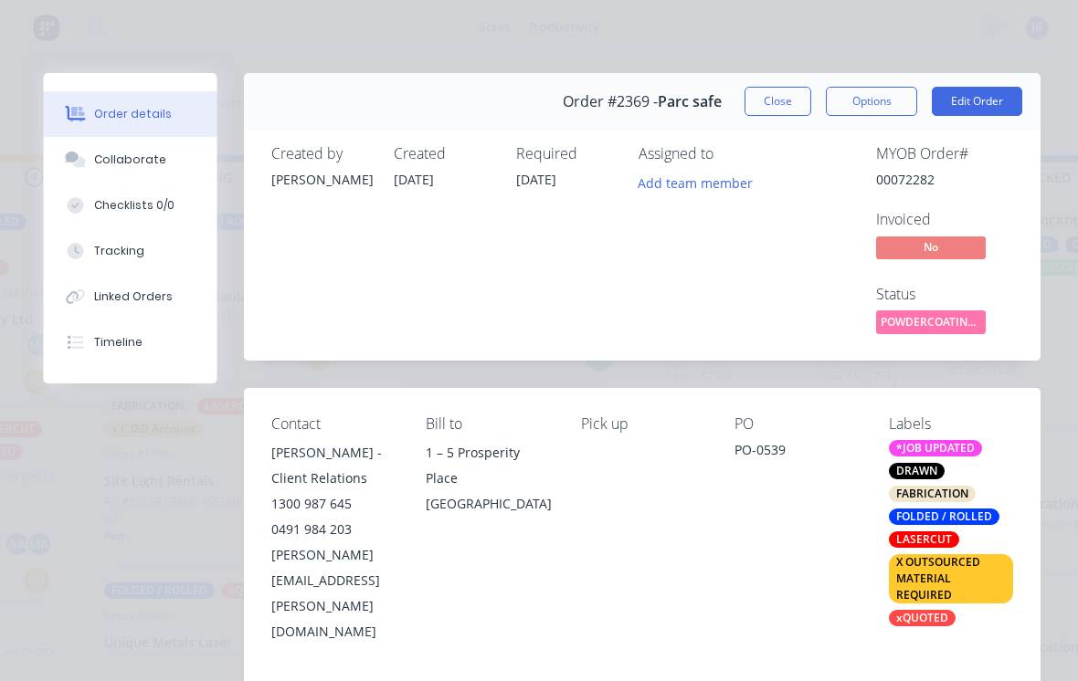
click at [697, 298] on div "Assigned to Add team member" at bounding box center [730, 241] width 183 height 193
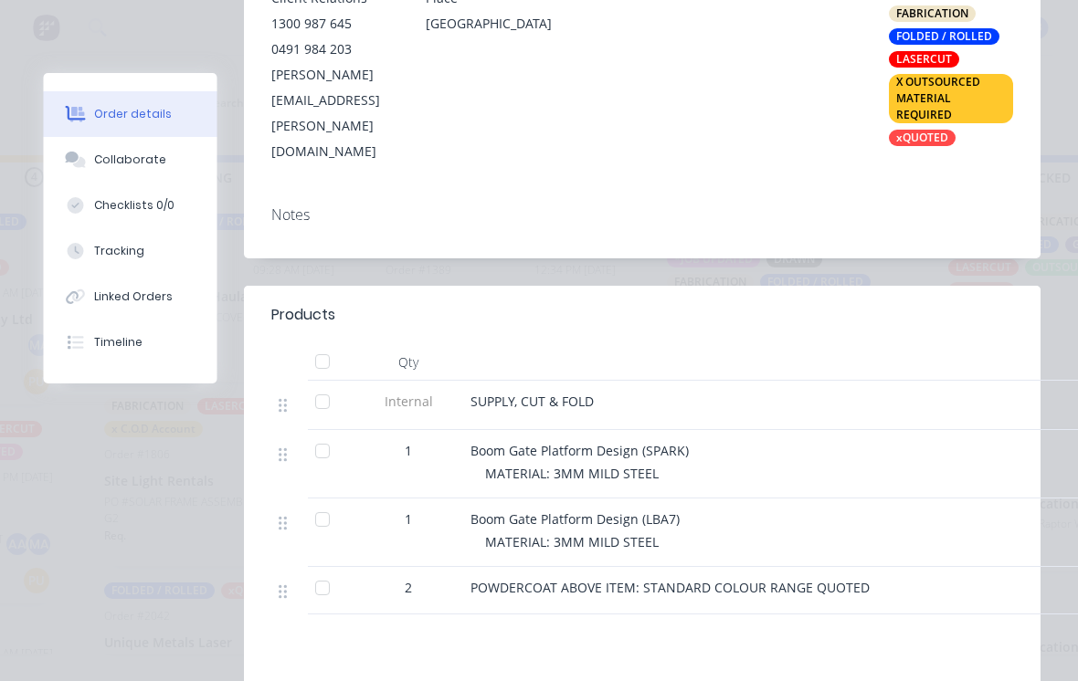
scroll to position [490, 0]
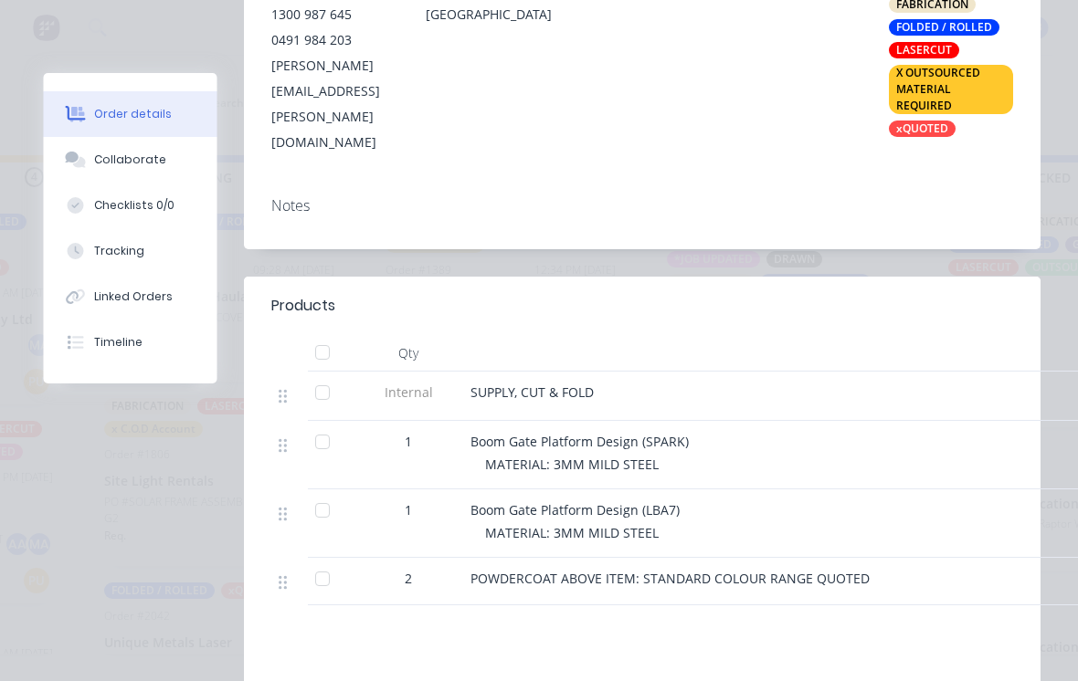
click at [159, 245] on button "Tracking" at bounding box center [131, 251] width 174 height 46
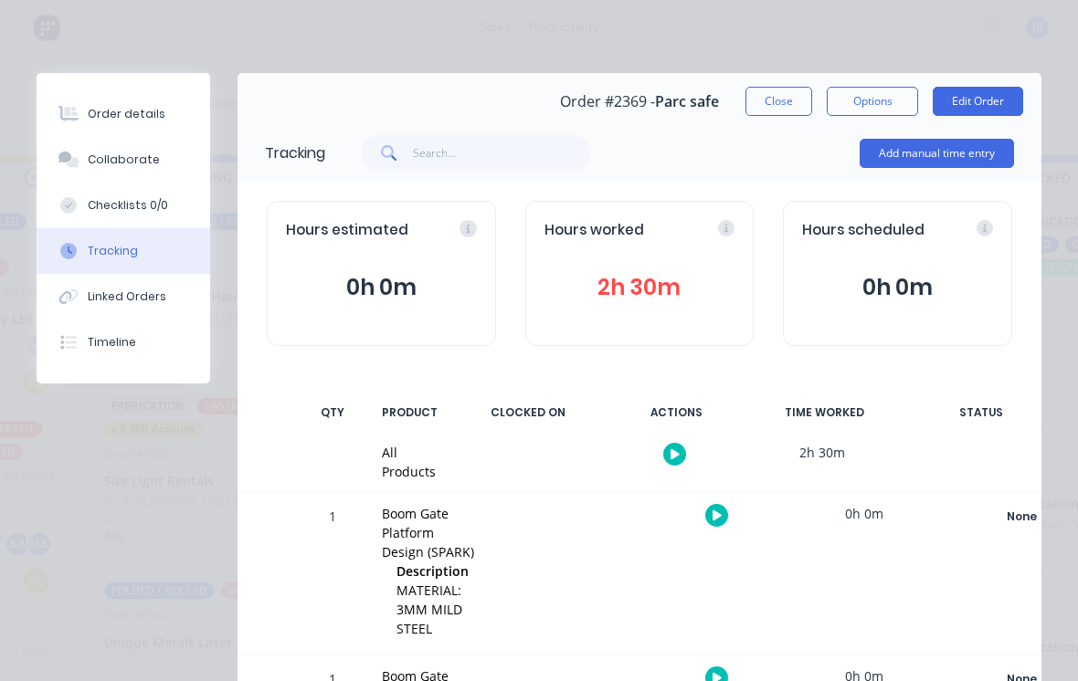
scroll to position [0, 0]
click at [776, 91] on button "Close" at bounding box center [778, 101] width 67 height 29
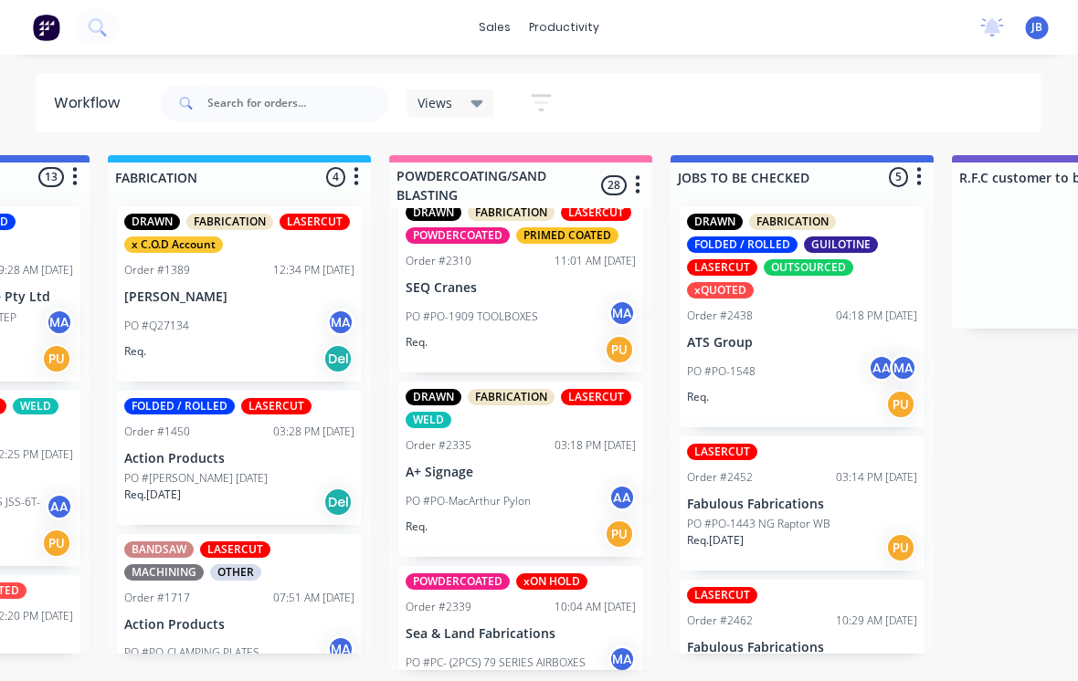
scroll to position [831, 0]
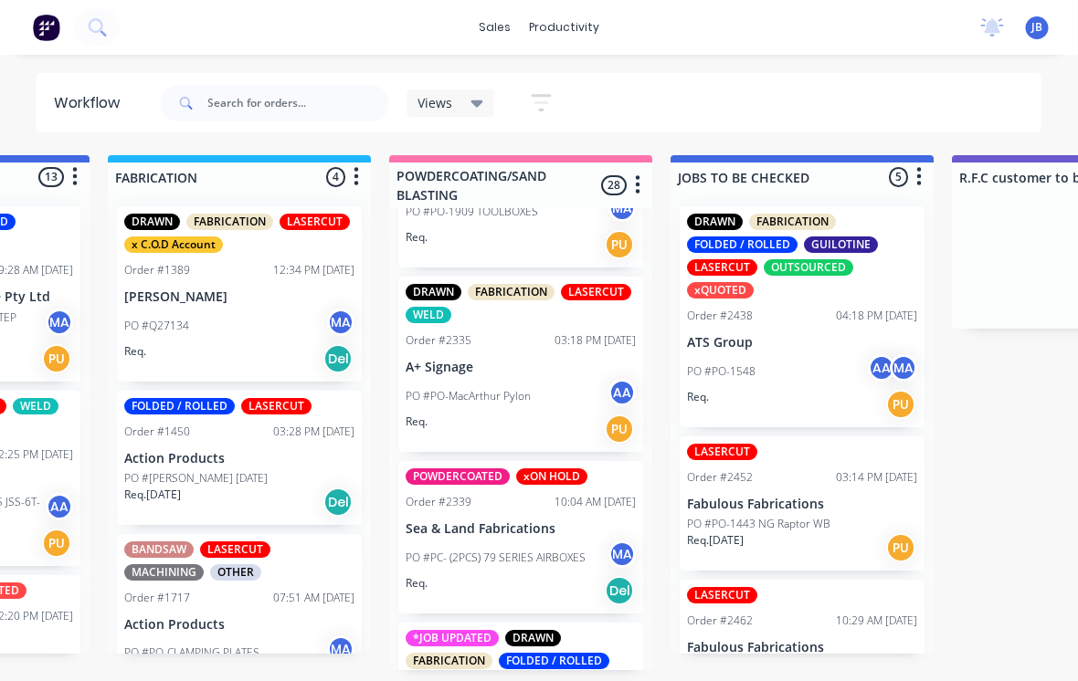
click at [562, 544] on div "PO #PC- (2PCS) 79 SERIES AIRBOXES MA" at bounding box center [522, 558] width 230 height 35
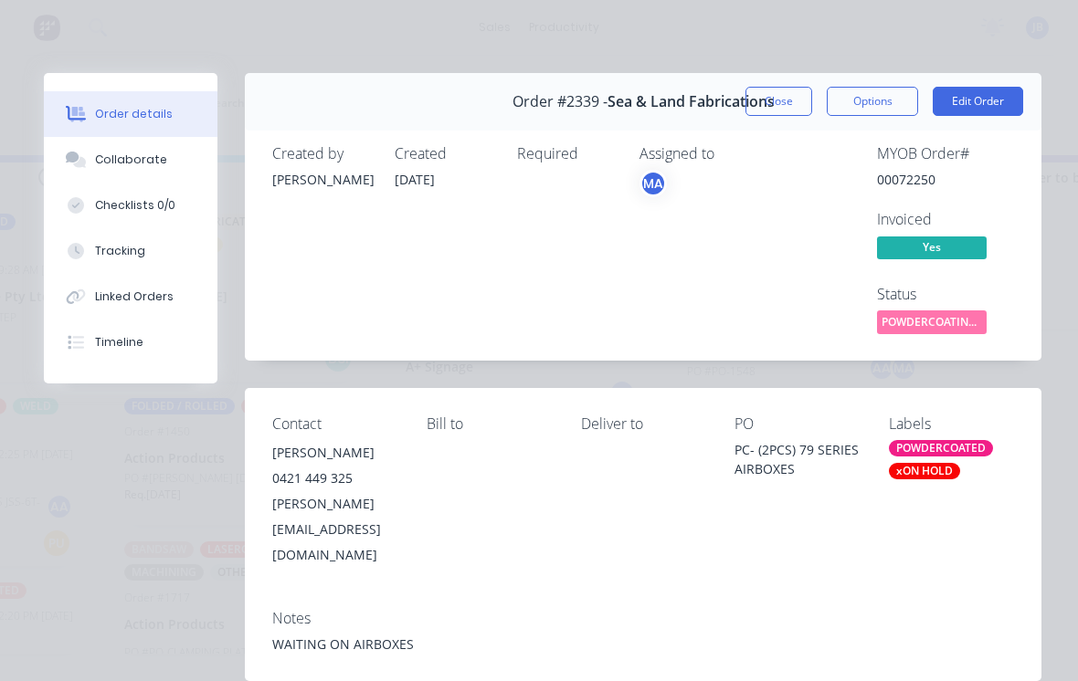
scroll to position [0, 0]
click at [787, 114] on button "Close" at bounding box center [778, 101] width 67 height 29
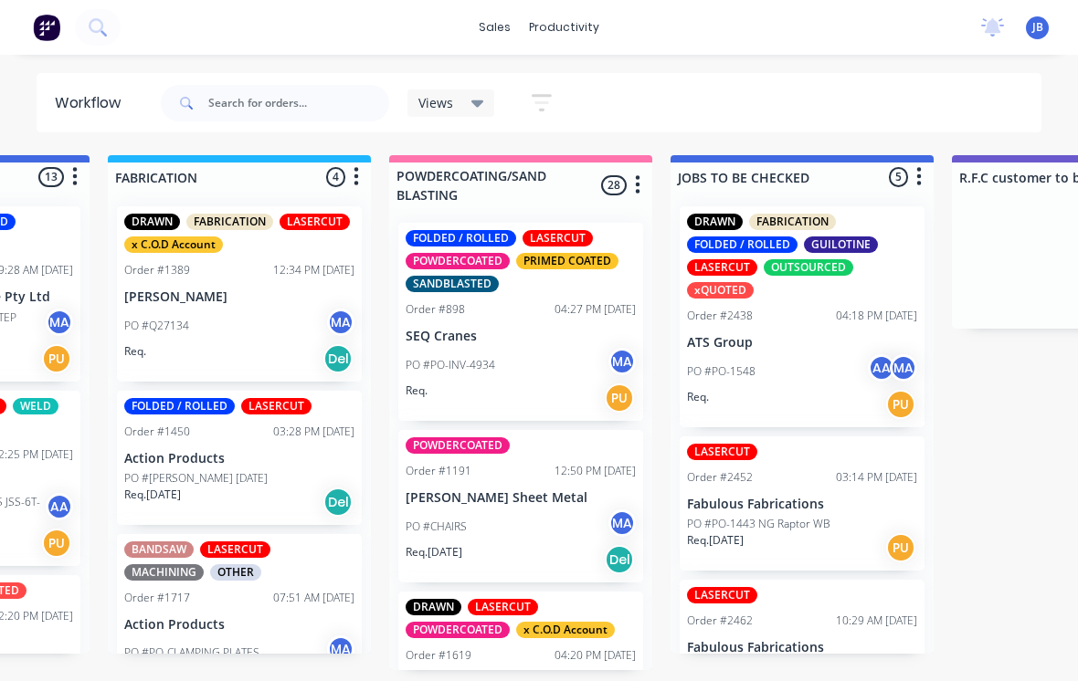
click at [547, 354] on div "PO #PO-INV-4934 MA" at bounding box center [521, 365] width 230 height 35
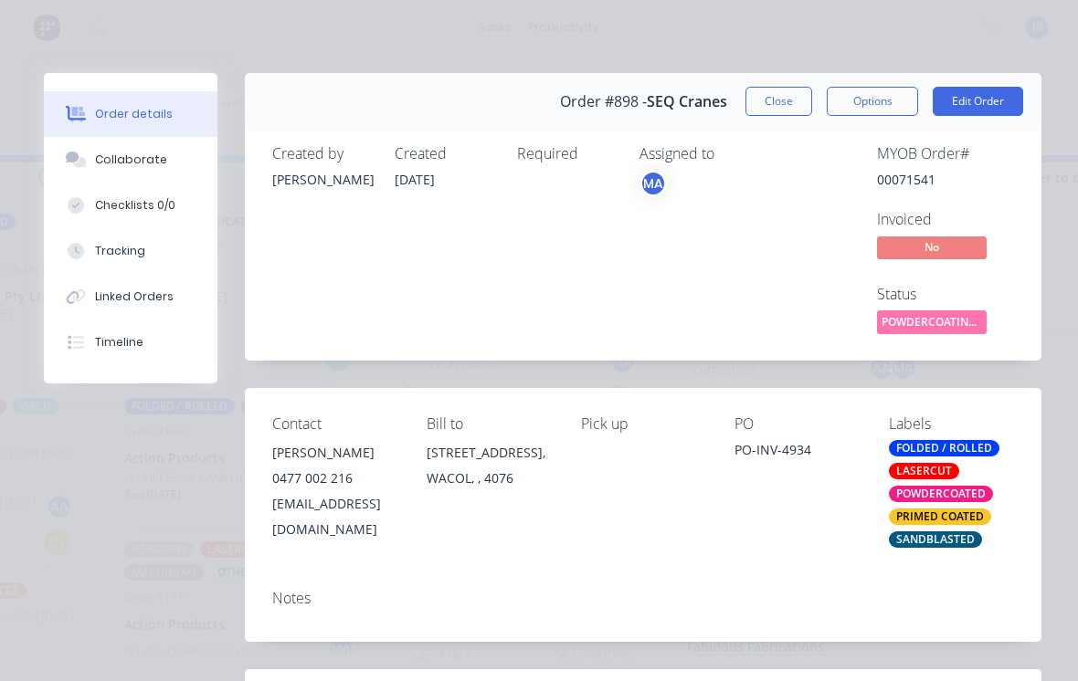
click at [166, 170] on button "Collaborate" at bounding box center [131, 160] width 174 height 46
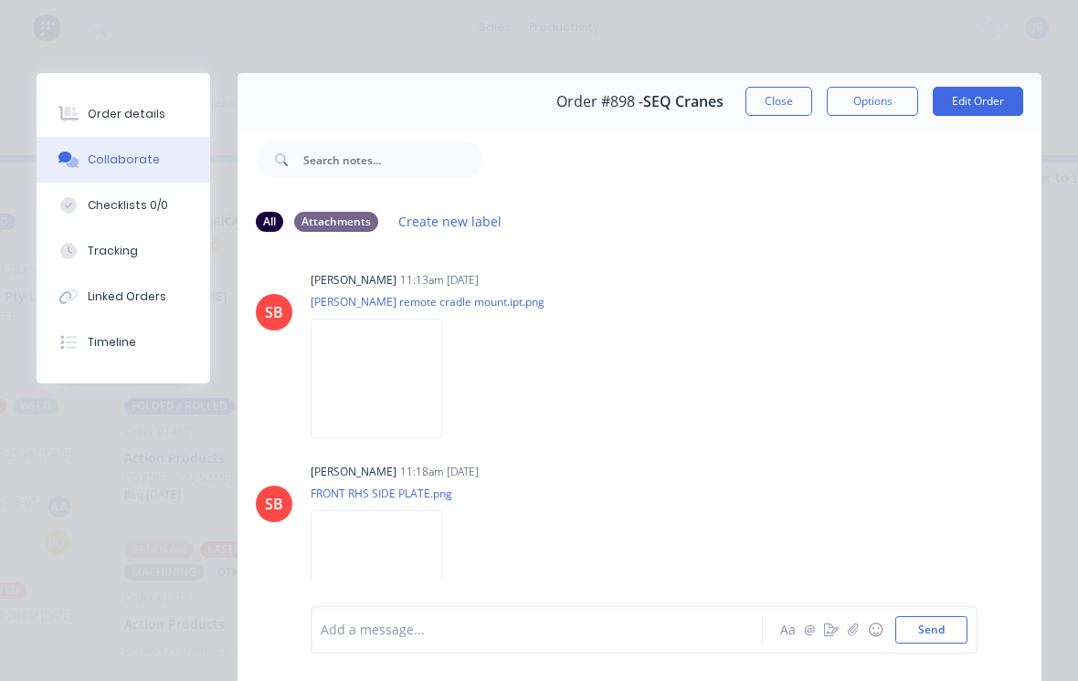
scroll to position [1035, 0]
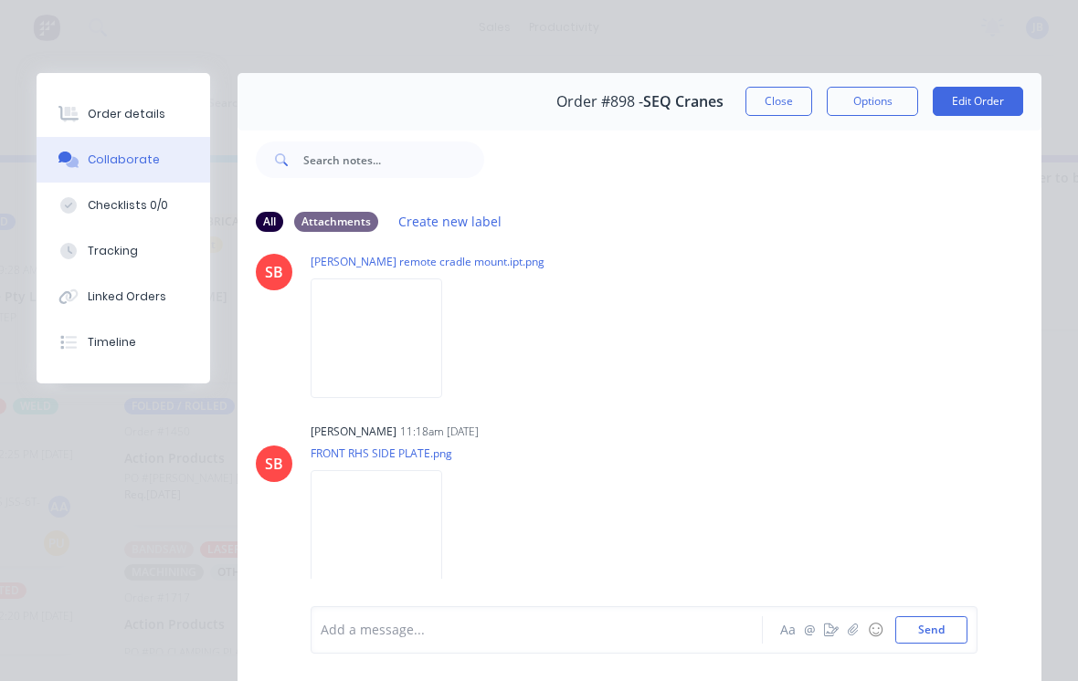
click at [804, 103] on button "Close" at bounding box center [778, 101] width 67 height 29
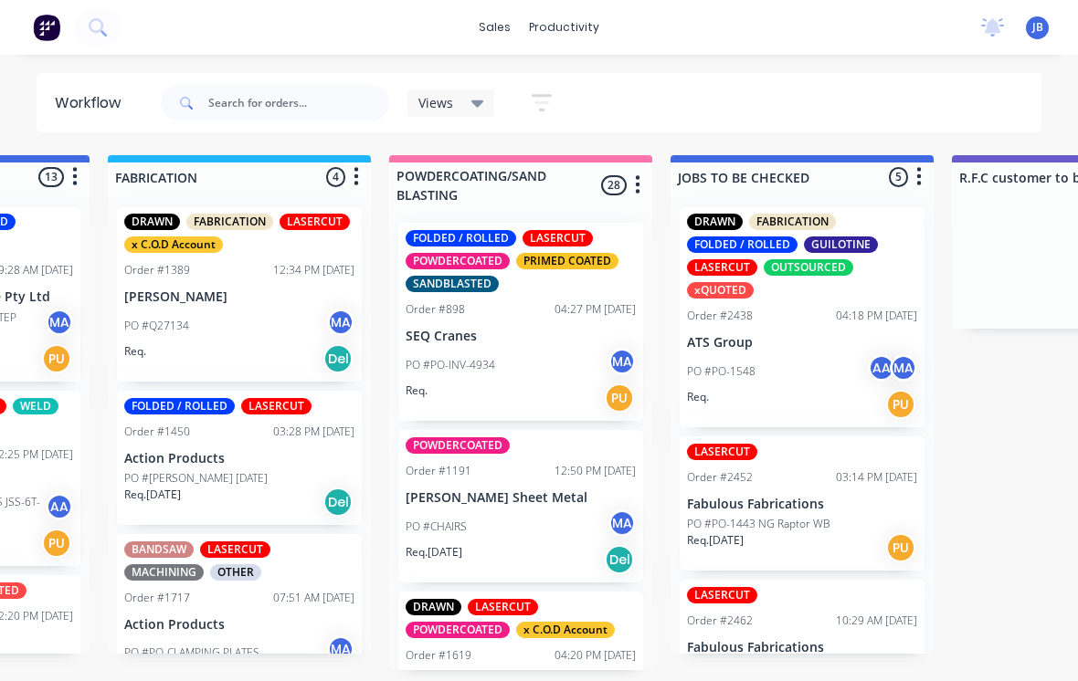
scroll to position [0, 1337]
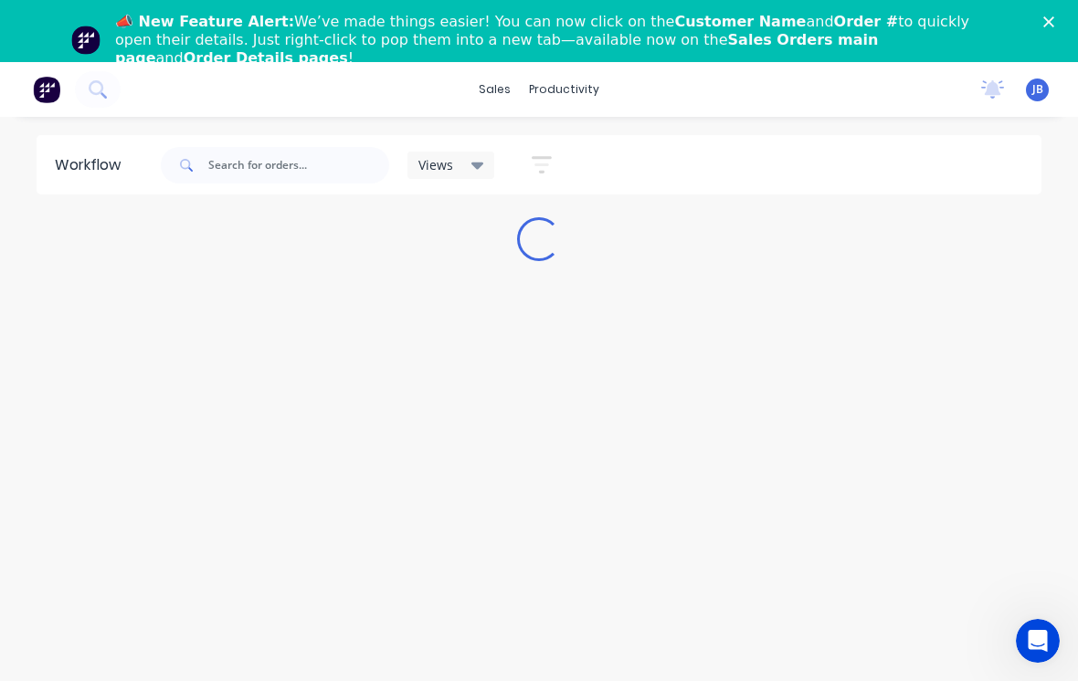
click at [1045, 19] on polygon "Close" at bounding box center [1048, 21] width 11 height 11
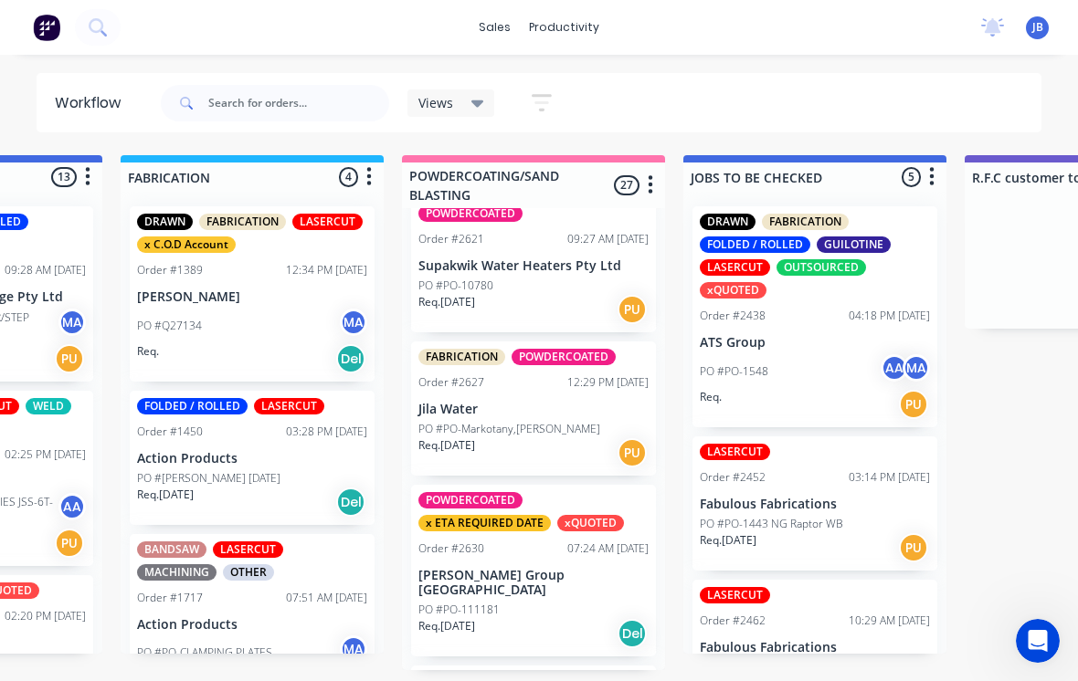
scroll to position [17, 1324]
